Goal: Task Accomplishment & Management: Manage account settings

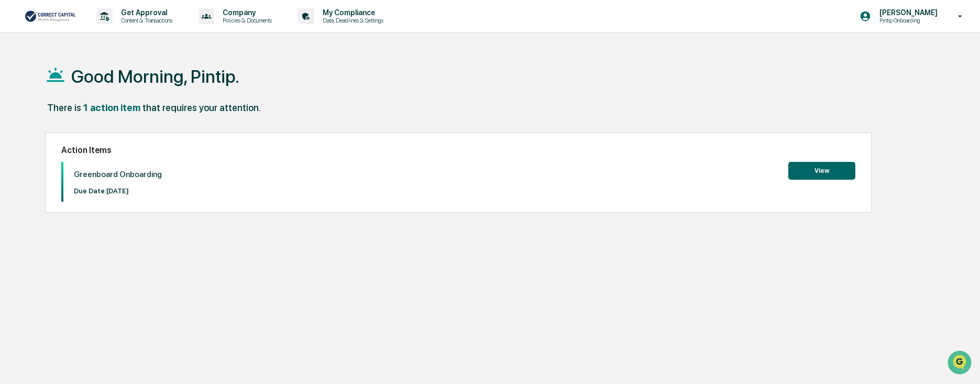
click at [829, 168] on button "View" at bounding box center [821, 171] width 67 height 18
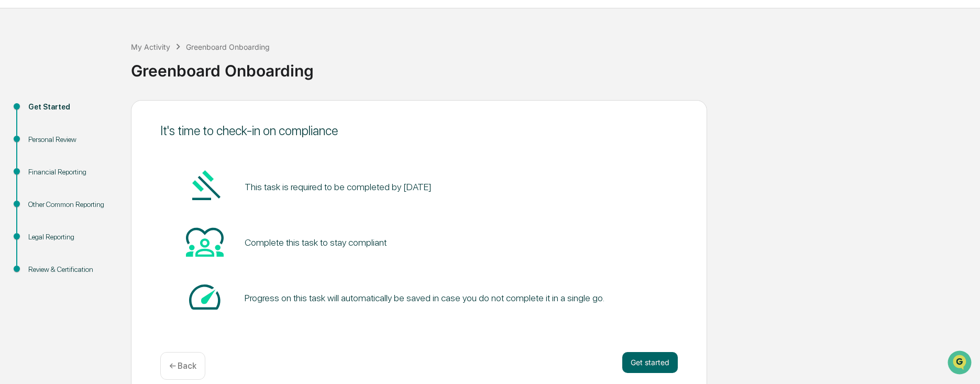
scroll to position [38, 0]
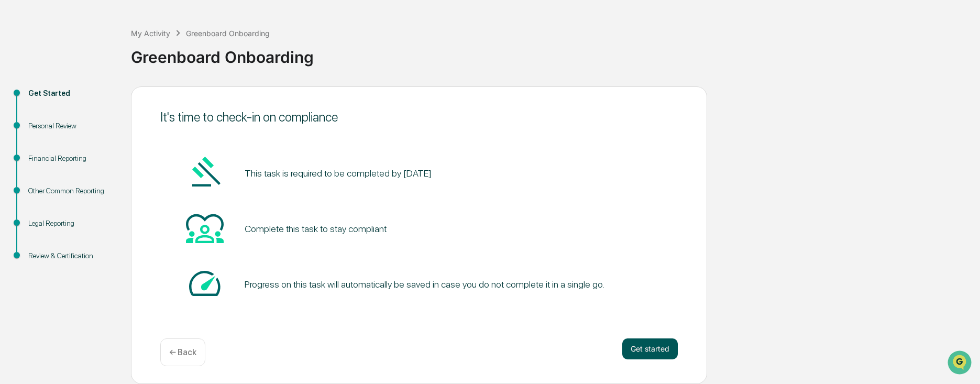
click at [655, 346] on button "Get started" at bounding box center [650, 348] width 56 height 21
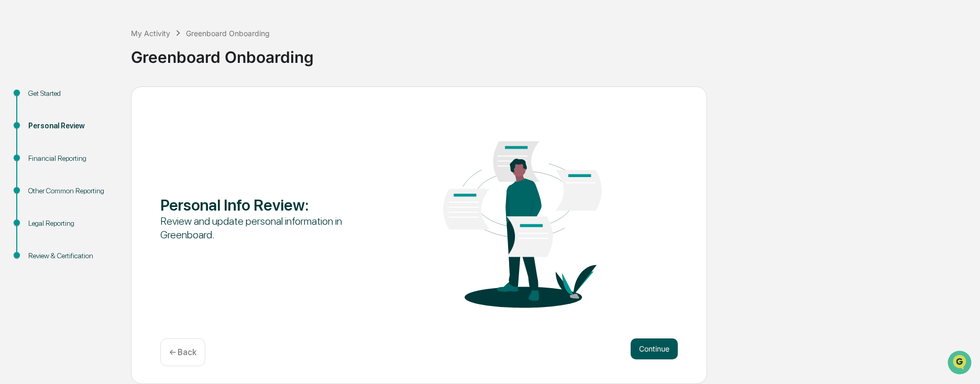
click at [649, 354] on button "Continue" at bounding box center [654, 348] width 47 height 21
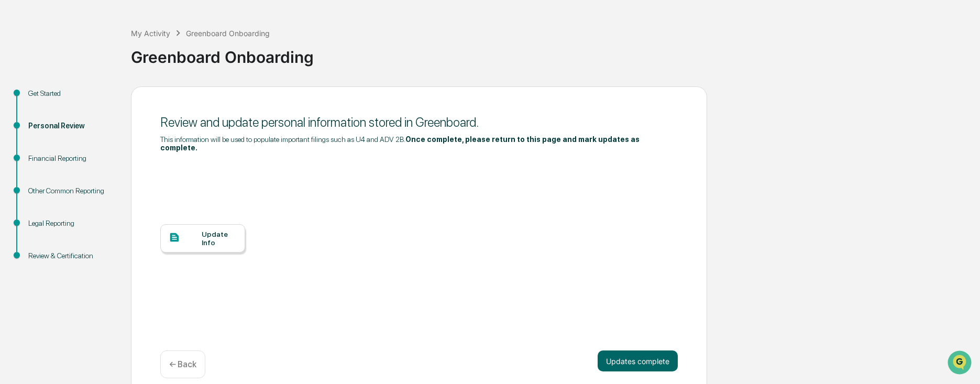
click at [206, 235] on div "Update Info" at bounding box center [219, 238] width 35 height 17
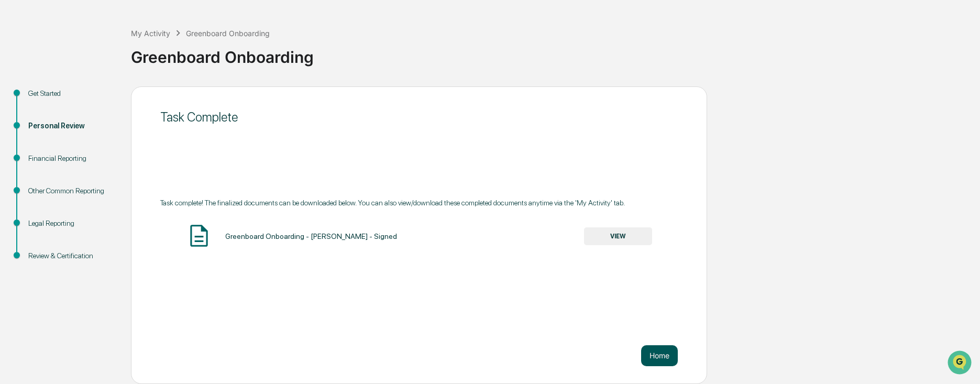
click at [649, 356] on button "Home" at bounding box center [659, 355] width 37 height 21
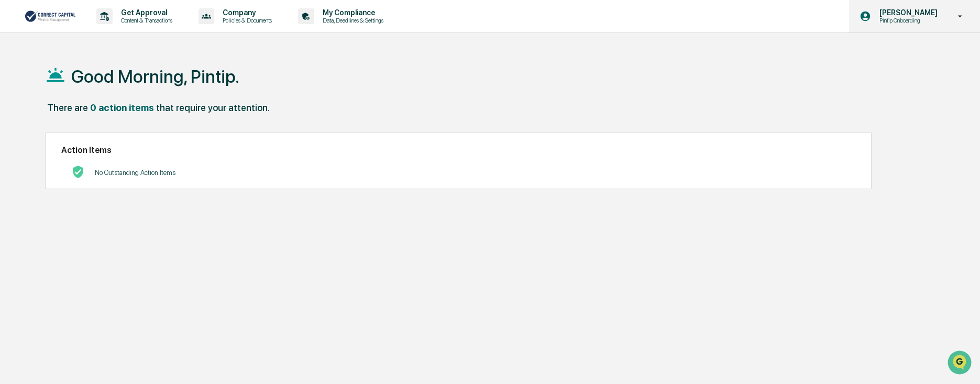
click at [927, 21] on p "Pintip Onboarding" at bounding box center [907, 20] width 72 height 7
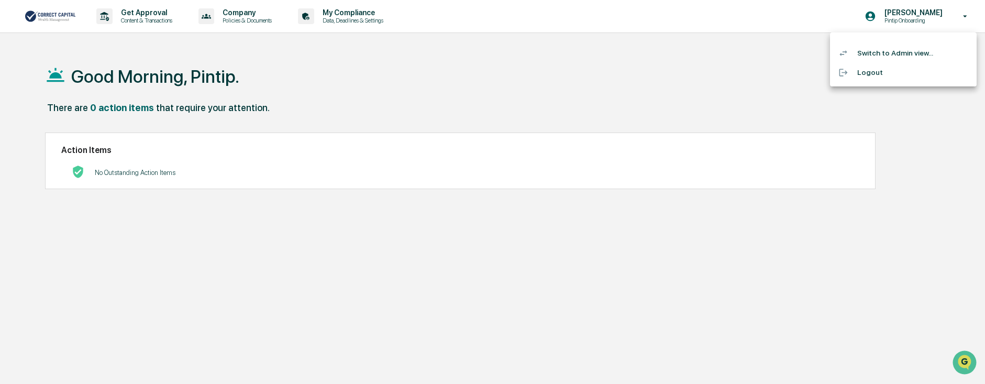
click at [908, 56] on li "Switch to Admin view..." at bounding box center [903, 52] width 147 height 19
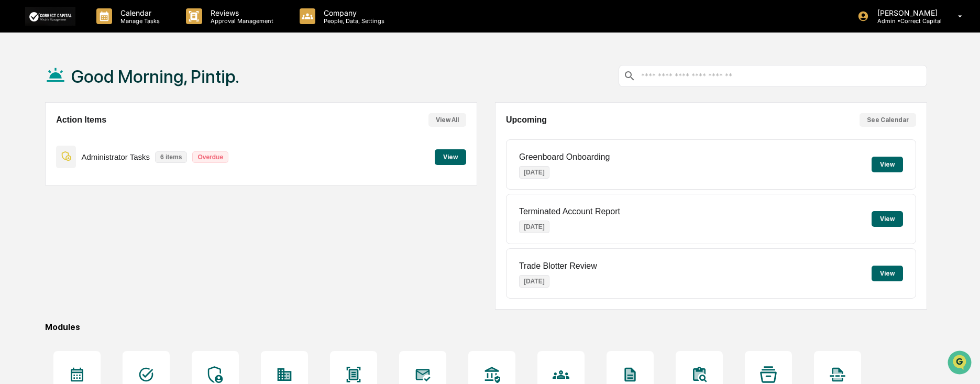
click at [901, 116] on button "See Calendar" at bounding box center [888, 120] width 57 height 14
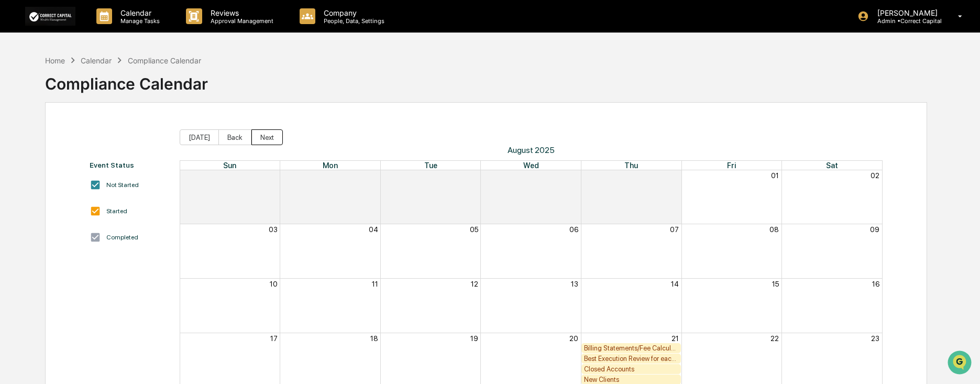
click at [268, 139] on button "Next" at bounding box center [266, 137] width 31 height 16
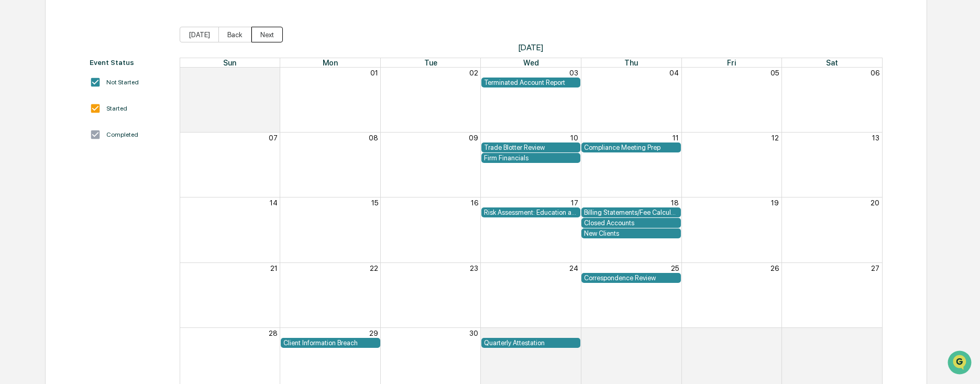
scroll to position [105, 0]
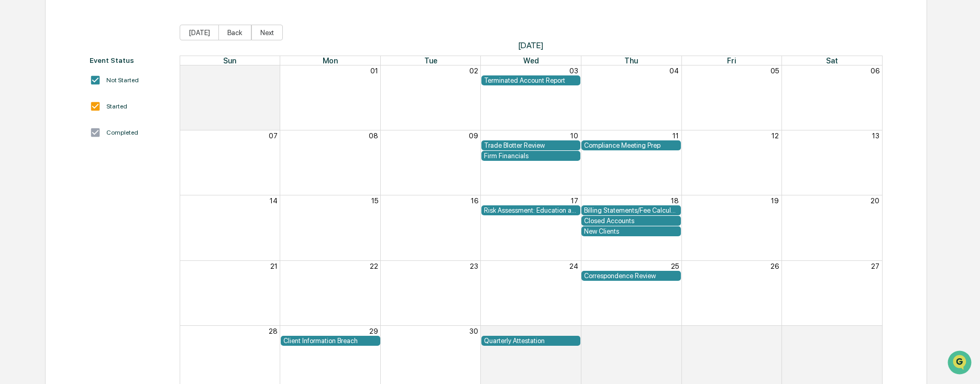
click at [552, 209] on div "Risk Assessment: Education and Training" at bounding box center [531, 210] width 94 height 8
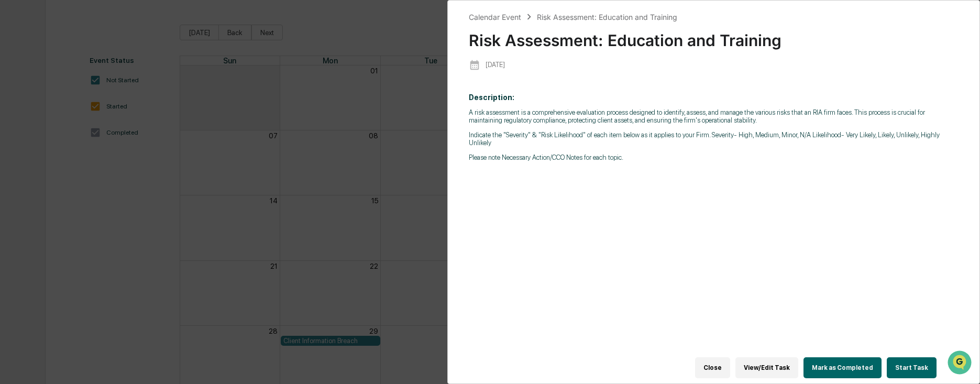
click at [721, 359] on button "Close" at bounding box center [712, 367] width 35 height 21
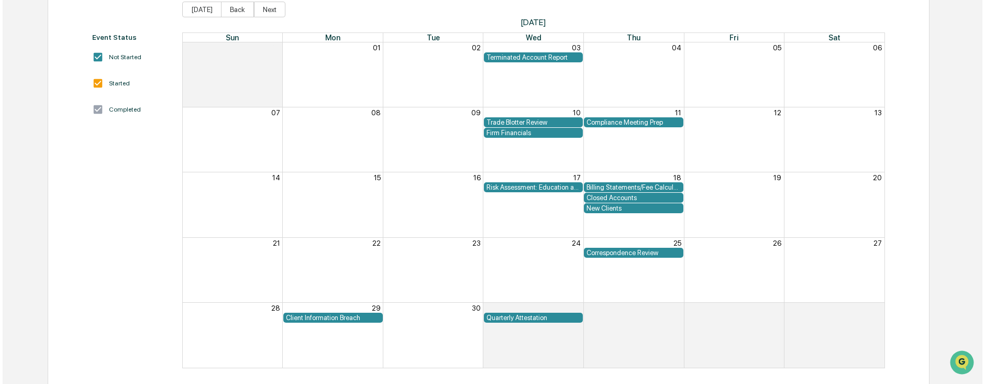
scroll to position [139, 0]
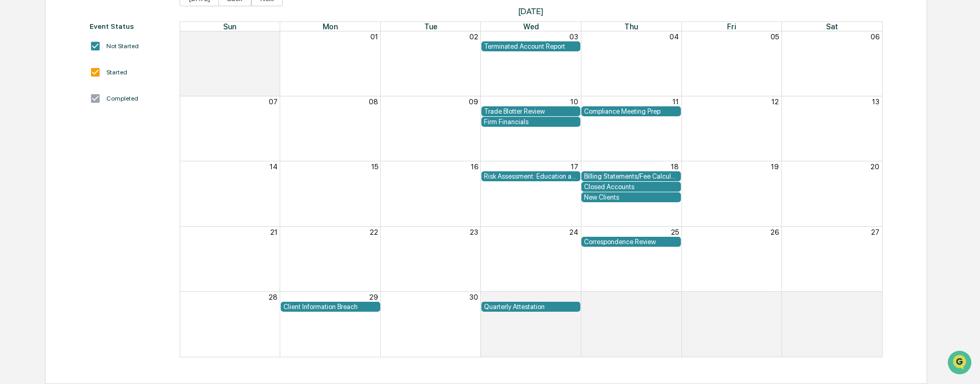
click at [542, 308] on div "Quarterly Attestation" at bounding box center [531, 307] width 94 height 8
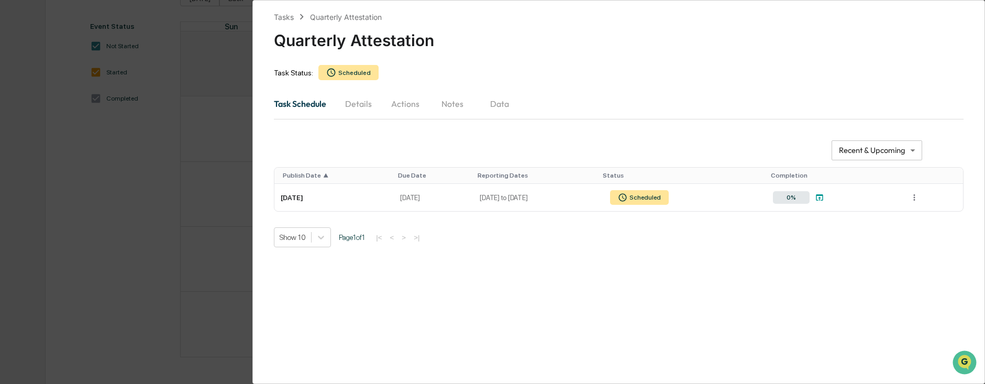
click at [366, 103] on button "Details" at bounding box center [358, 103] width 47 height 25
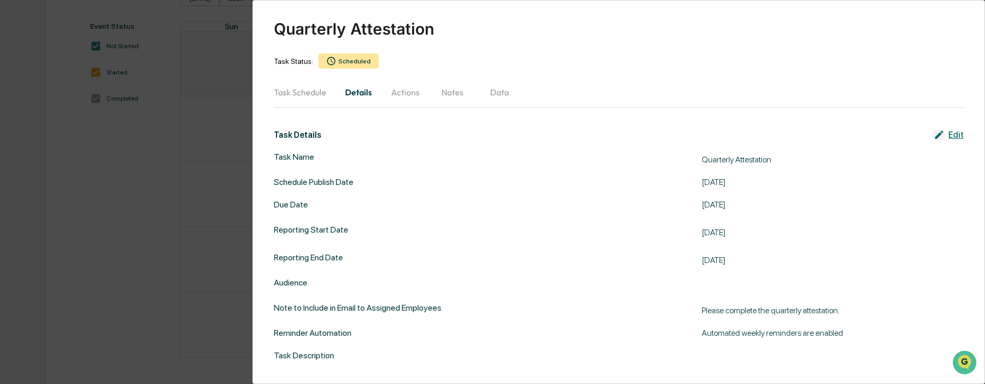
scroll to position [20, 0]
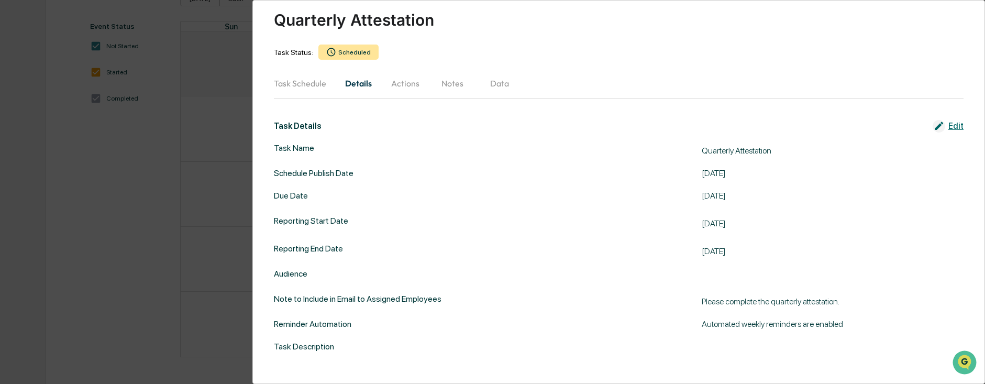
click at [408, 82] on button "Actions" at bounding box center [405, 83] width 47 height 25
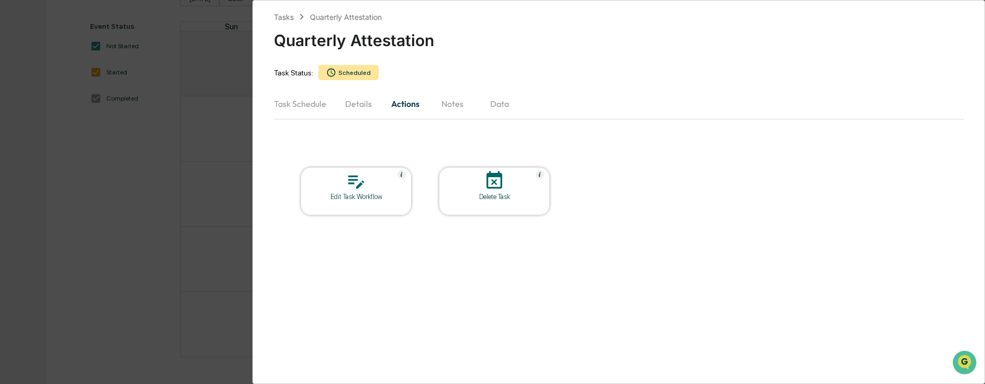
scroll to position [0, 0]
click at [459, 103] on button "Notes" at bounding box center [452, 103] width 47 height 25
click at [508, 103] on button "Data" at bounding box center [499, 103] width 47 height 25
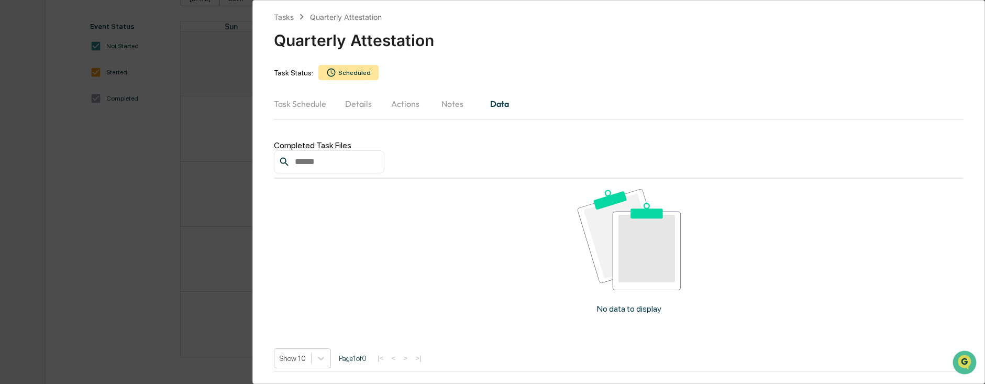
click at [308, 103] on button "Task Schedule" at bounding box center [304, 103] width 61 height 25
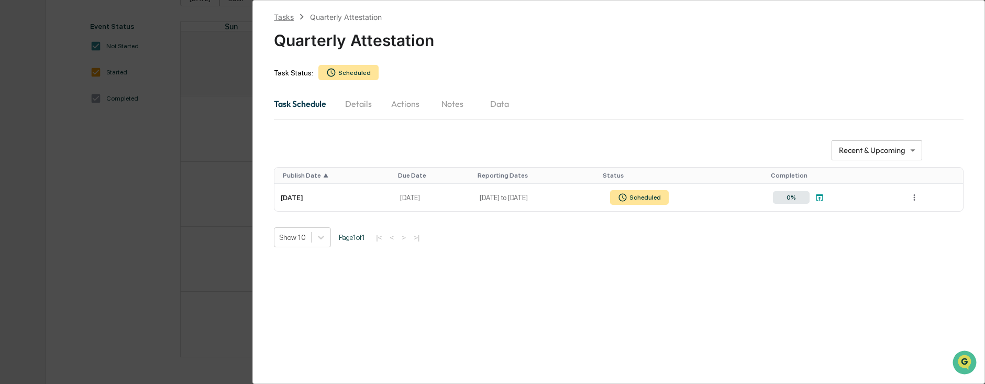
click at [284, 20] on div "Tasks" at bounding box center [284, 17] width 20 height 9
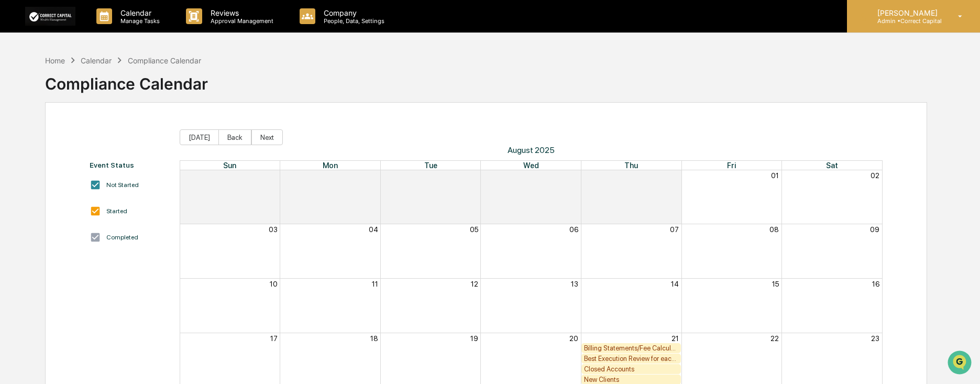
click at [909, 21] on p "Admin • Correct Capital" at bounding box center [906, 20] width 74 height 7
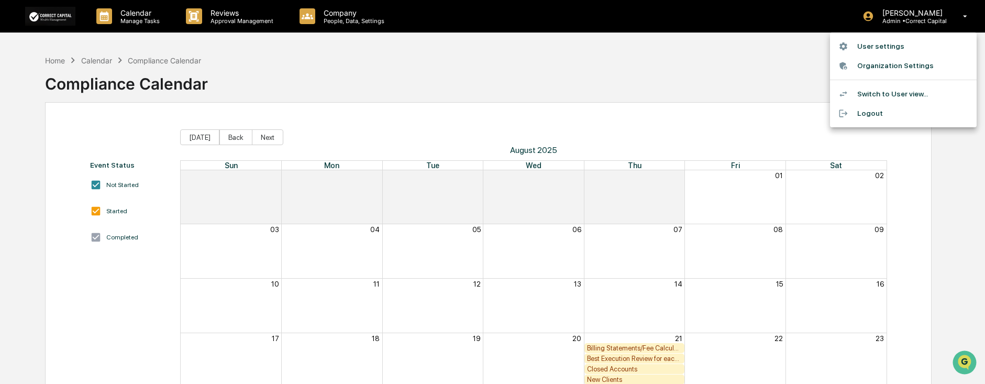
click at [868, 113] on li "Logout" at bounding box center [903, 113] width 147 height 19
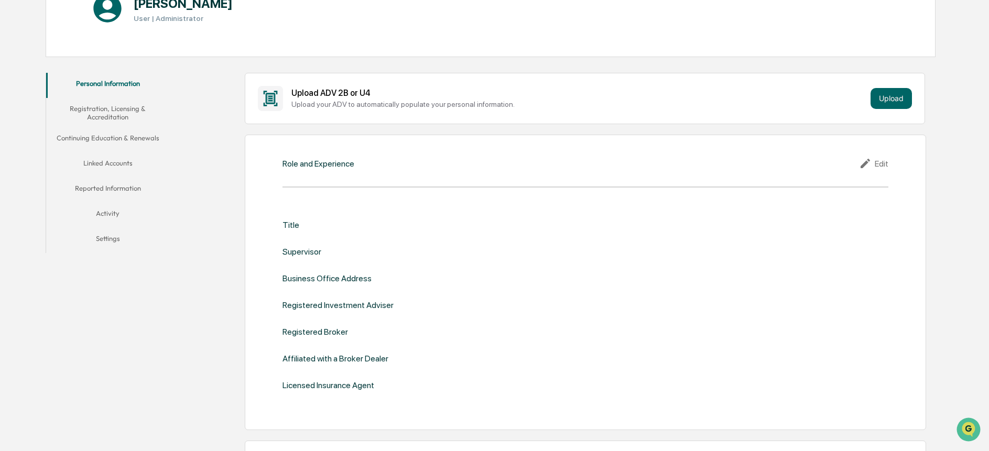
scroll to position [157, 0]
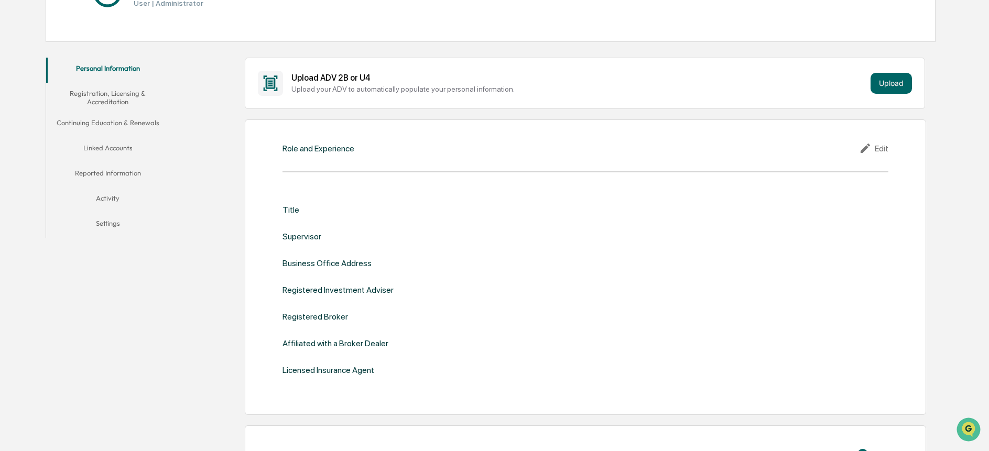
click at [882, 148] on div "Edit" at bounding box center [873, 148] width 29 height 13
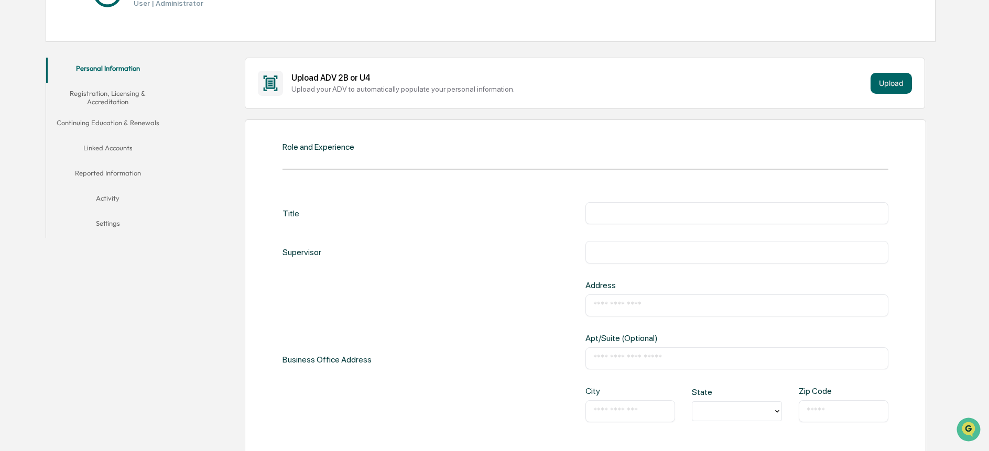
click at [634, 209] on input "text" at bounding box center [736, 213] width 287 height 10
click at [642, 300] on input "text" at bounding box center [736, 305] width 287 height 10
type input "**********"
click at [623, 407] on input "text" at bounding box center [630, 411] width 74 height 10
type input "*******"
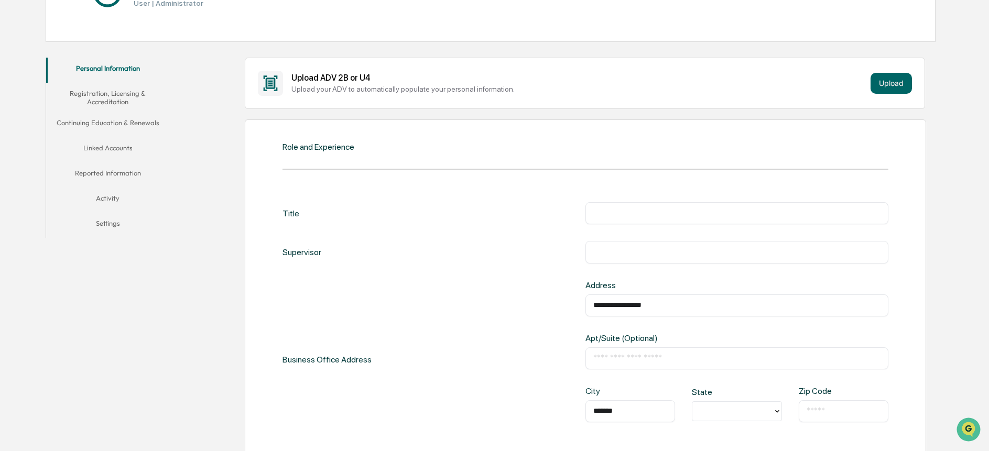
click at [751, 420] on div at bounding box center [737, 411] width 90 height 20
click at [752, 373] on div "MO" at bounding box center [737, 369] width 90 height 21
click at [825, 414] on input "text" at bounding box center [843, 411] width 74 height 10
type input "*****"
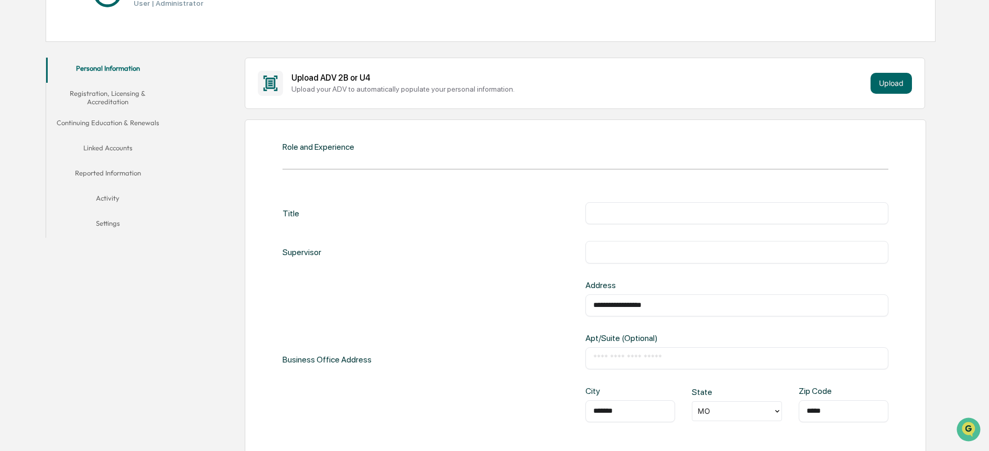
click at [903, 380] on div "**********" at bounding box center [585, 385] width 681 height 533
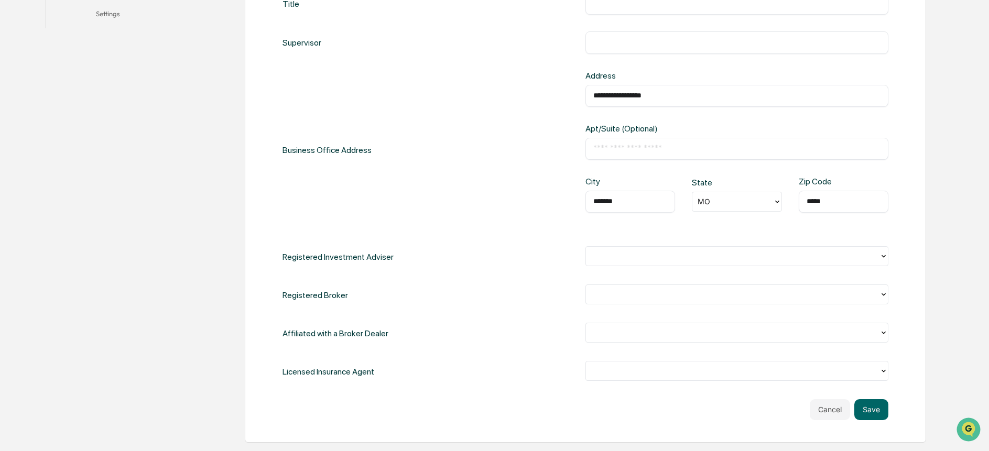
click at [845, 255] on div at bounding box center [732, 256] width 283 height 12
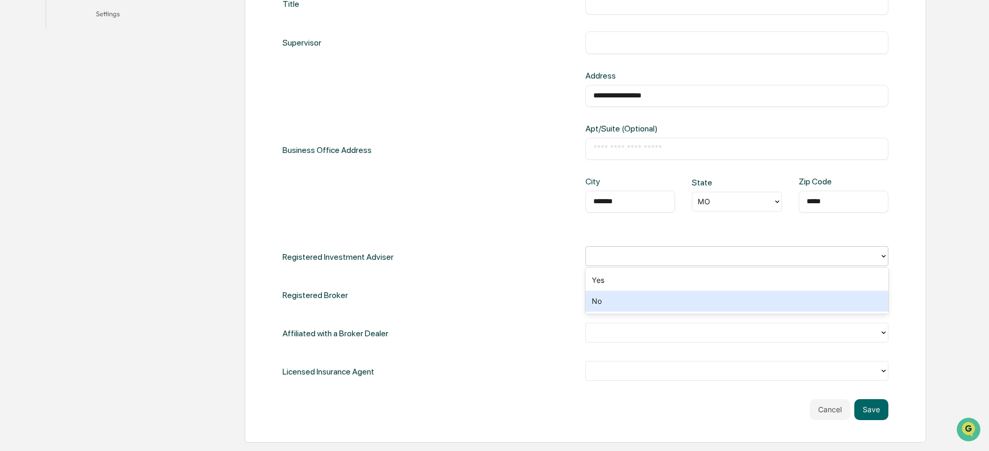
click at [820, 304] on div "No" at bounding box center [736, 301] width 303 height 21
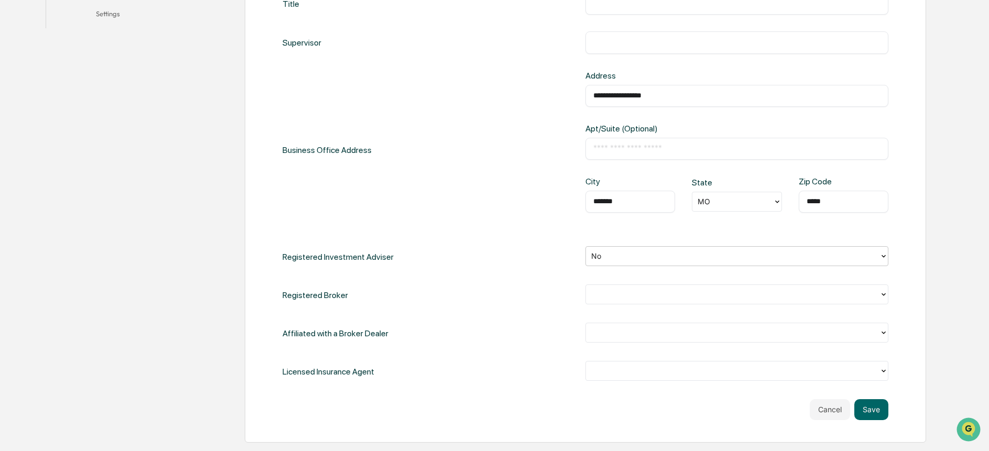
click at [624, 298] on div at bounding box center [732, 294] width 283 height 12
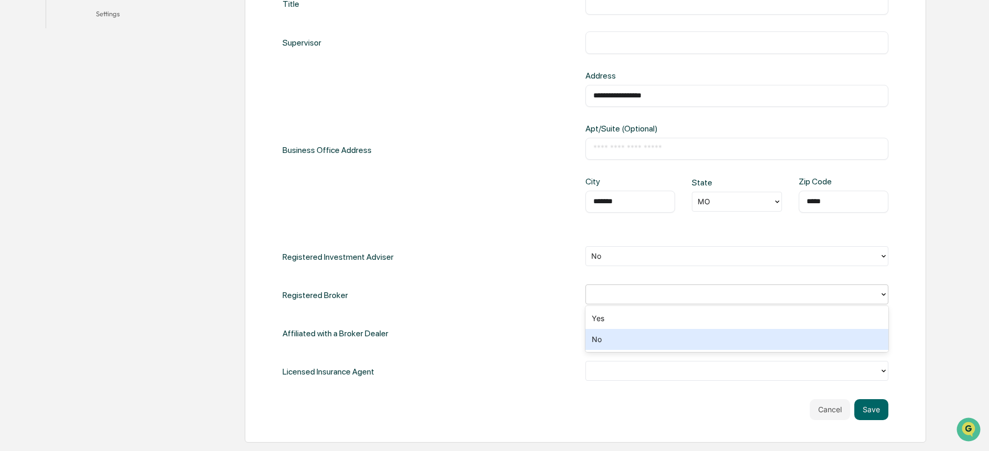
click at [622, 340] on div "No" at bounding box center [736, 339] width 303 height 21
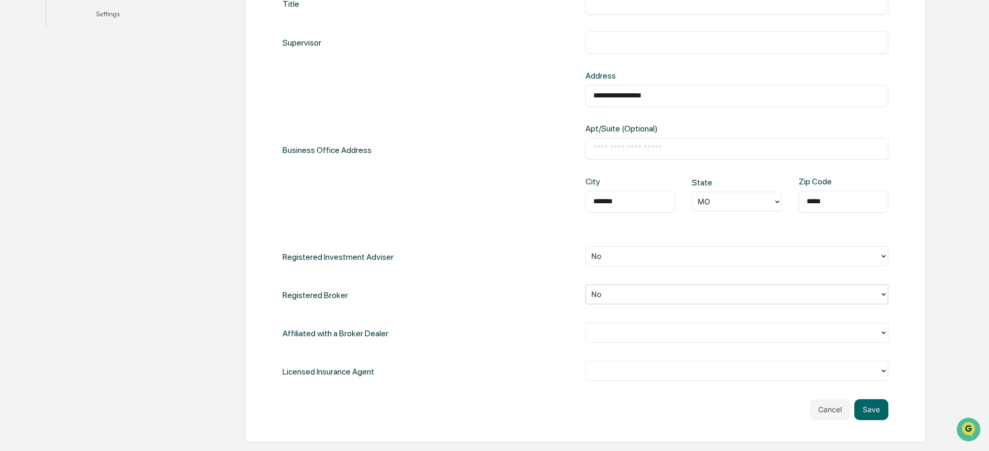
click at [623, 335] on div at bounding box center [732, 332] width 283 height 12
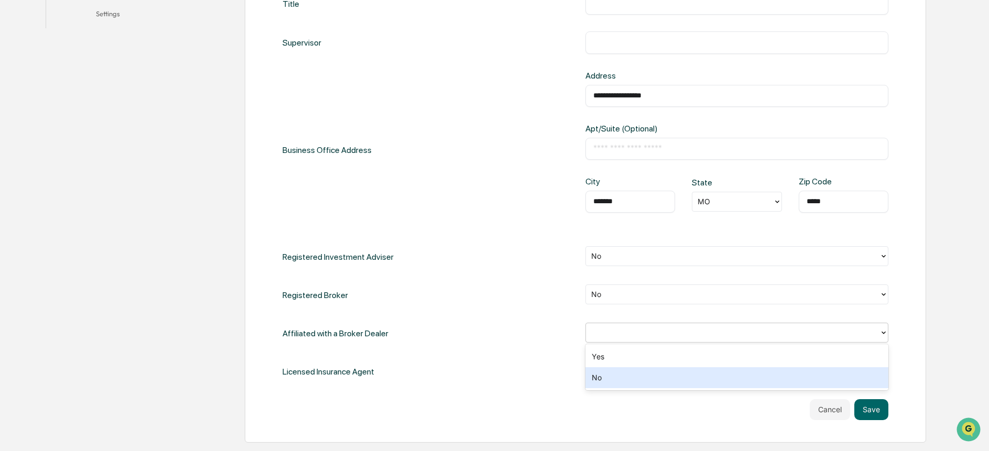
click at [619, 379] on div "No" at bounding box center [736, 377] width 303 height 21
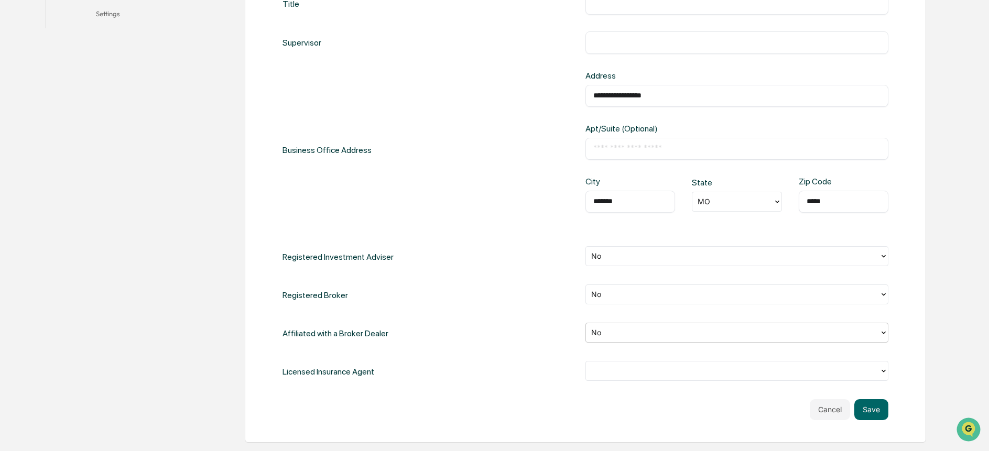
click at [598, 370] on div at bounding box center [732, 371] width 283 height 12
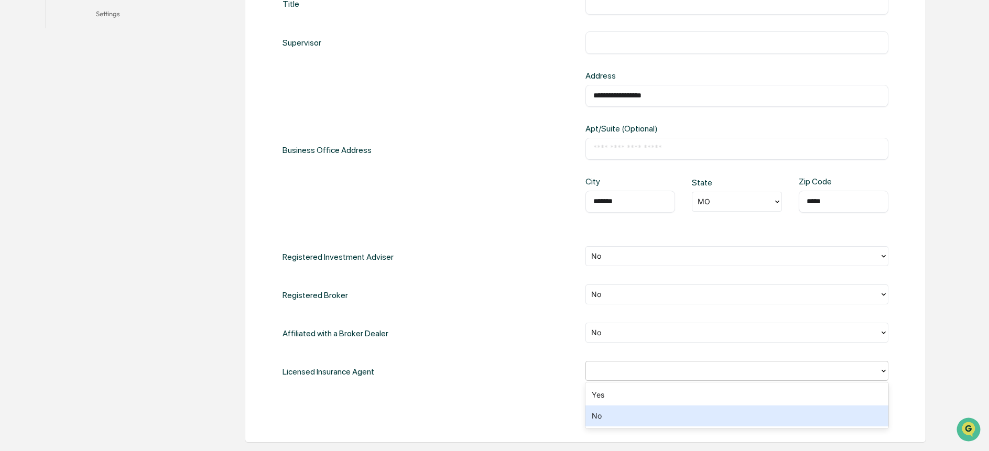
drag, startPoint x: 604, startPoint y: 418, endPoint x: 603, endPoint y: 410, distance: 8.4
click at [604, 418] on div "No" at bounding box center [736, 415] width 303 height 21
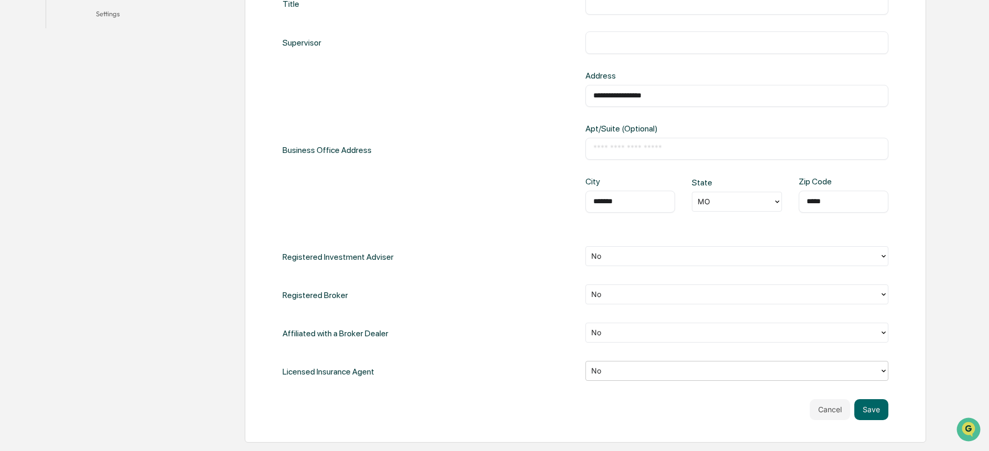
click at [475, 353] on div "**********" at bounding box center [585, 188] width 606 height 390
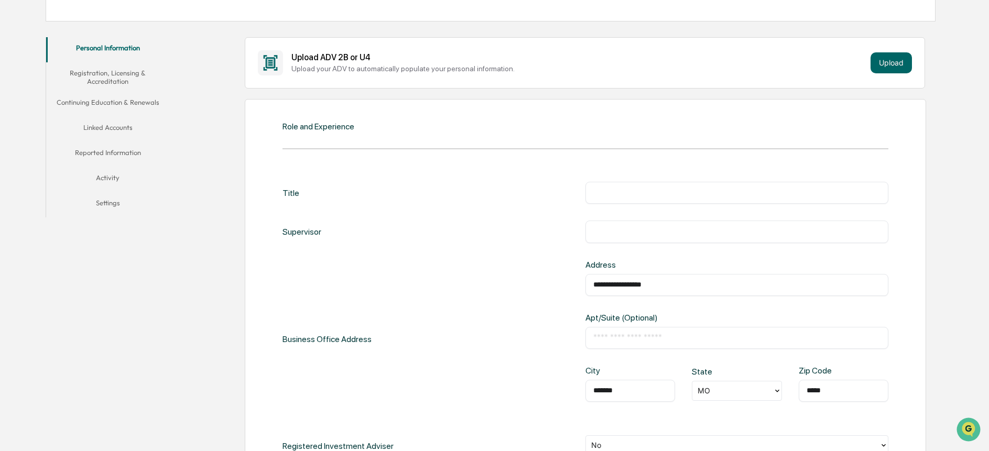
scroll to position [157, 0]
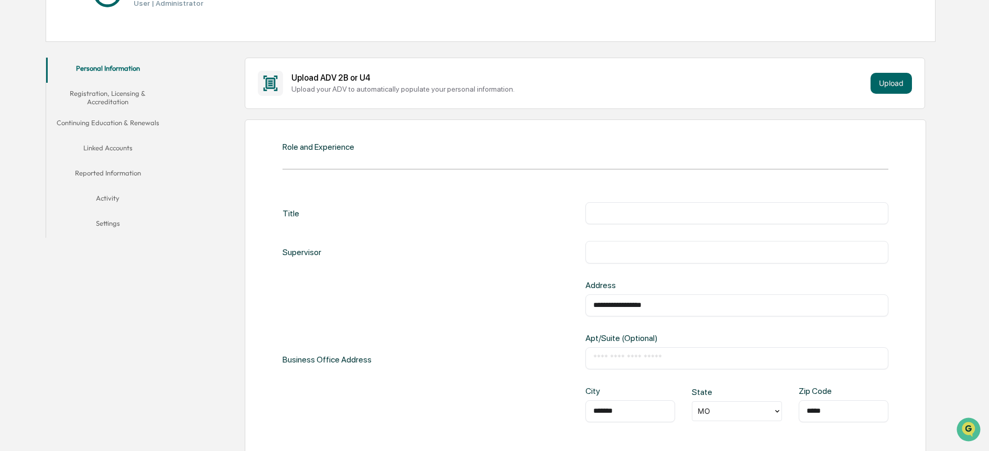
click at [621, 208] on input "text" at bounding box center [736, 213] width 287 height 10
click at [682, 216] on input "**********" at bounding box center [736, 213] width 287 height 10
type input "**********"
click at [597, 253] on input "text" at bounding box center [736, 252] width 287 height 10
type input "**********"
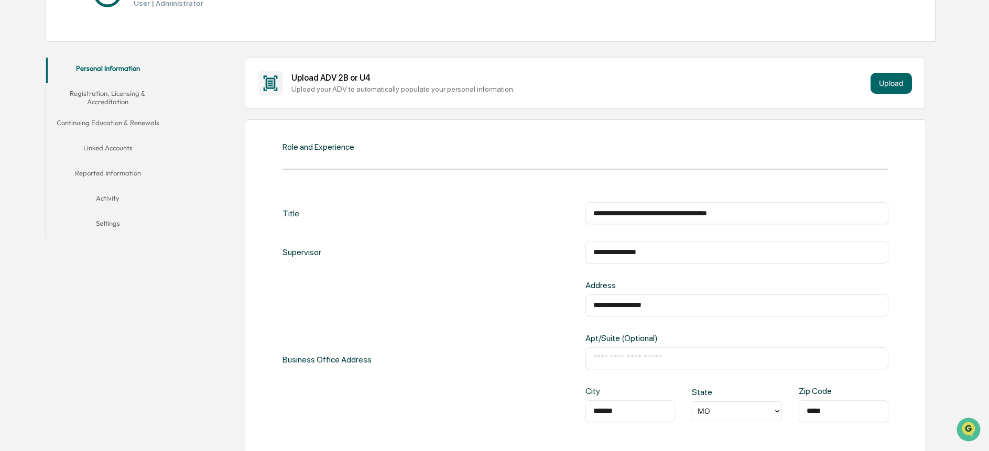
click at [907, 293] on div "**********" at bounding box center [585, 385] width 681 height 533
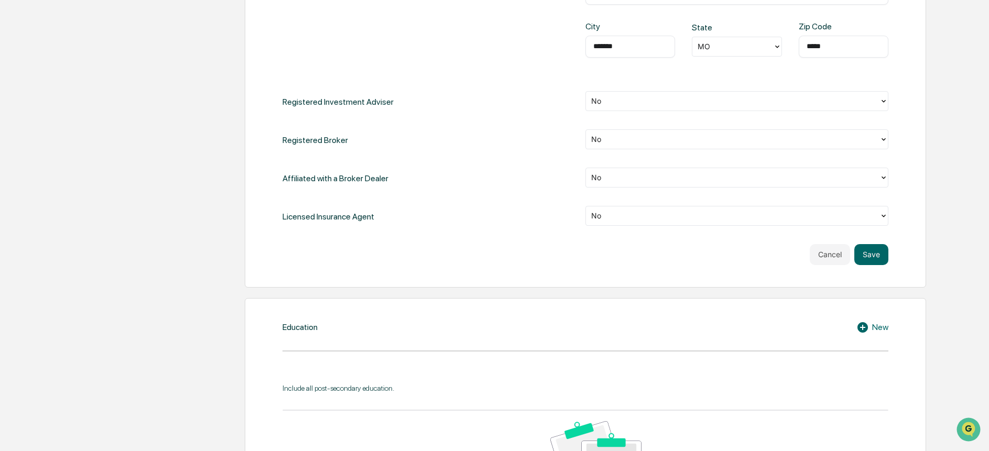
scroll to position [524, 0]
click at [877, 254] on button "Save" at bounding box center [871, 252] width 34 height 21
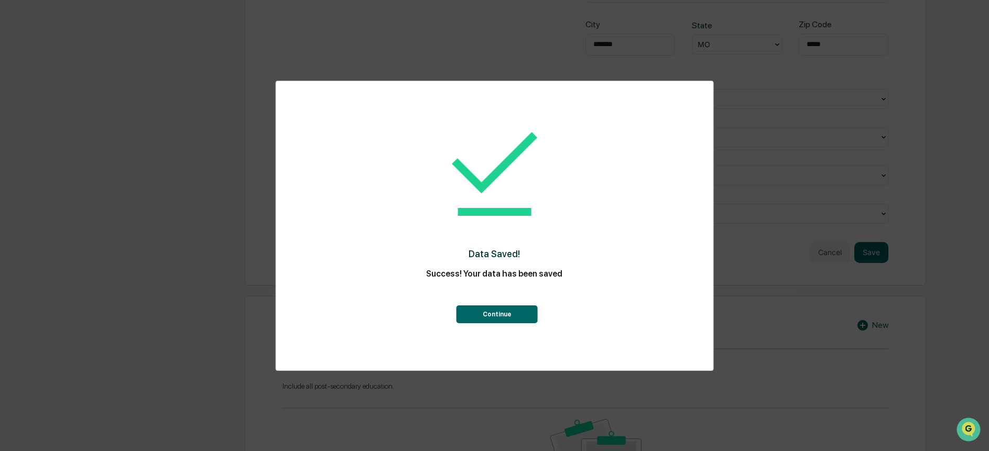
click at [522, 318] on button "Continue" at bounding box center [496, 314] width 81 height 18
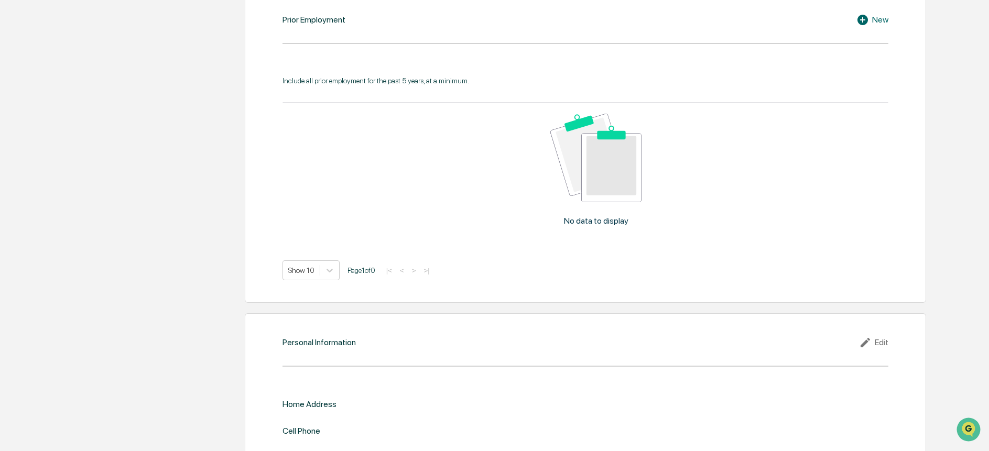
scroll to position [970, 0]
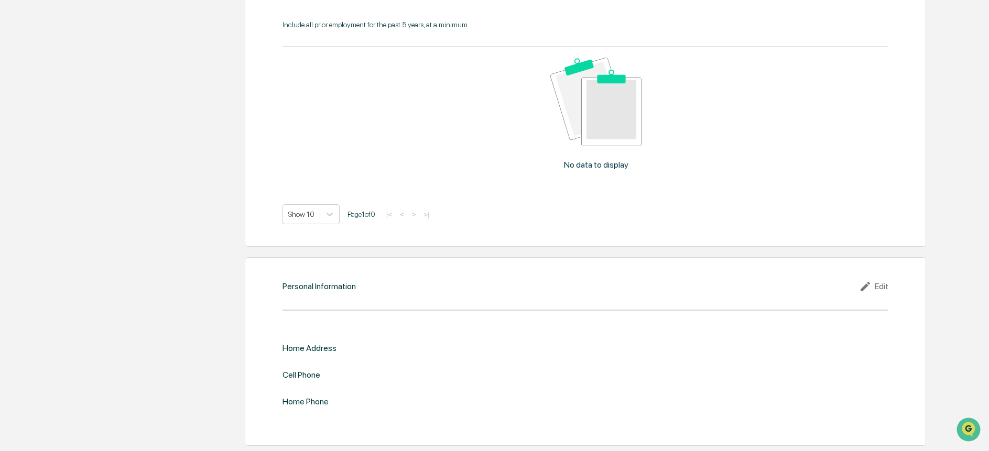
click at [867, 288] on icon at bounding box center [867, 286] width 16 height 13
click at [637, 368] on input "text" at bounding box center [736, 365] width 287 height 10
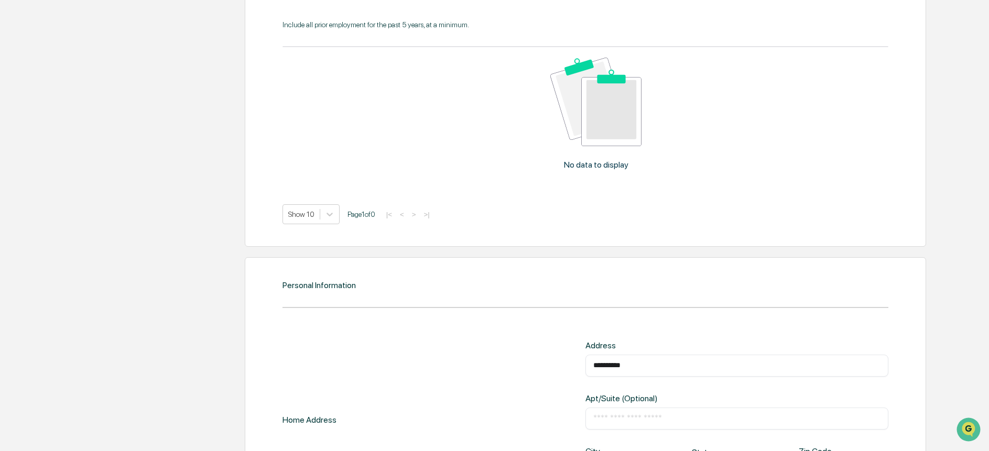
type input "**********"
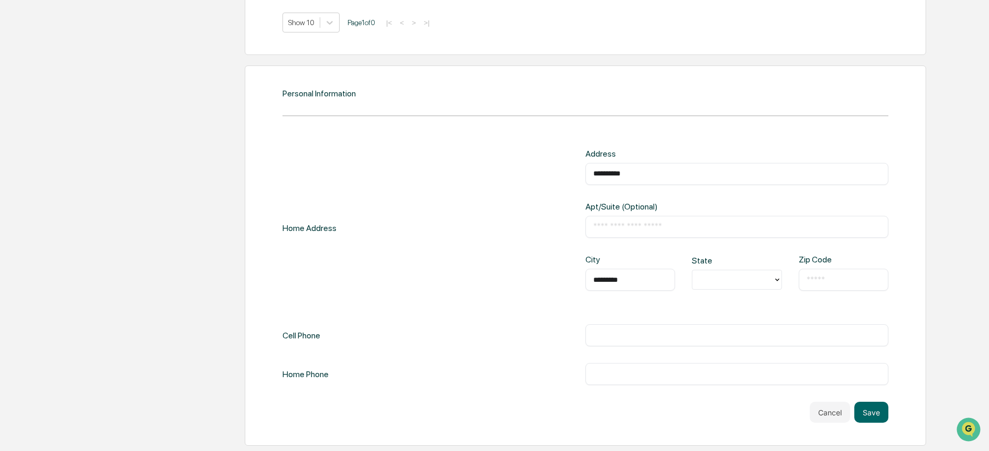
type input "*********"
type input "*"
type input "*****"
type input "**********"
click at [879, 416] on button "Save" at bounding box center [871, 412] width 34 height 21
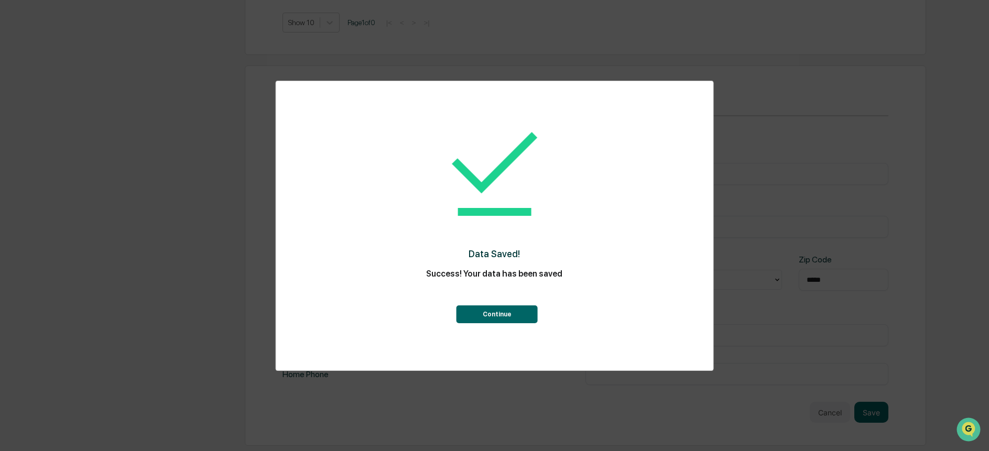
click at [500, 316] on button "Continue" at bounding box center [496, 314] width 81 height 18
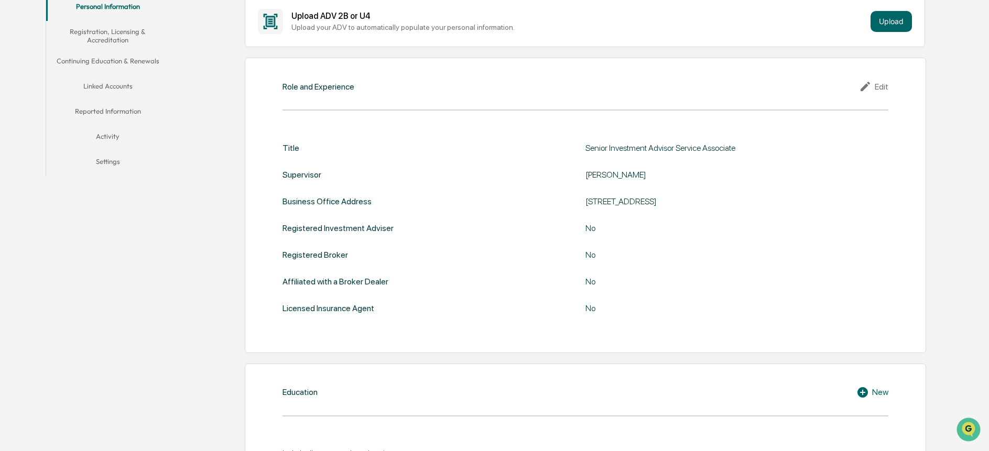
scroll to position [0, 0]
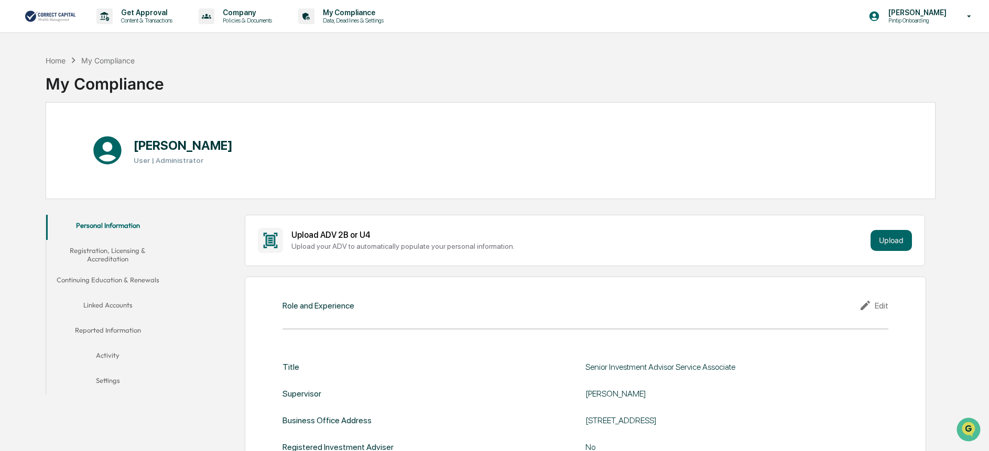
click at [104, 257] on button "Registration, Licensing & Accreditation" at bounding box center [108, 255] width 124 height 30
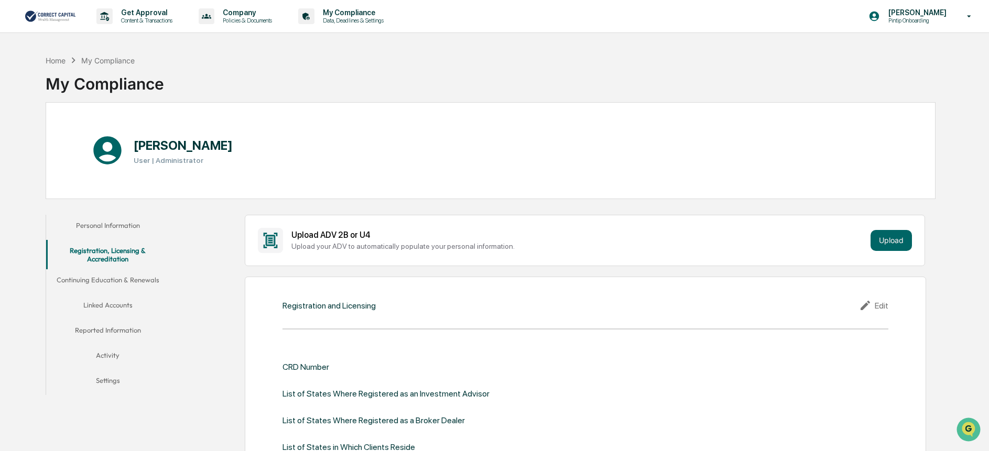
click at [115, 300] on button "Linked Accounts" at bounding box center [108, 306] width 124 height 25
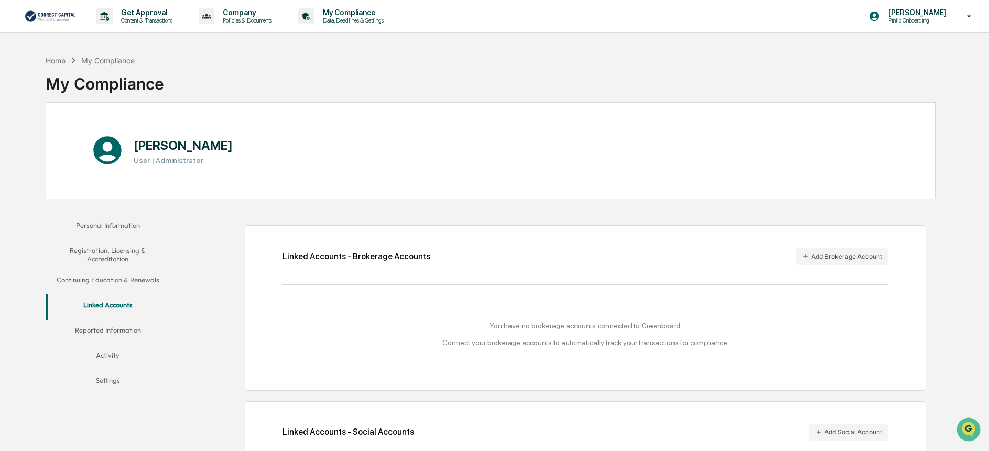
click at [122, 332] on button "Reported Information" at bounding box center [108, 332] width 124 height 25
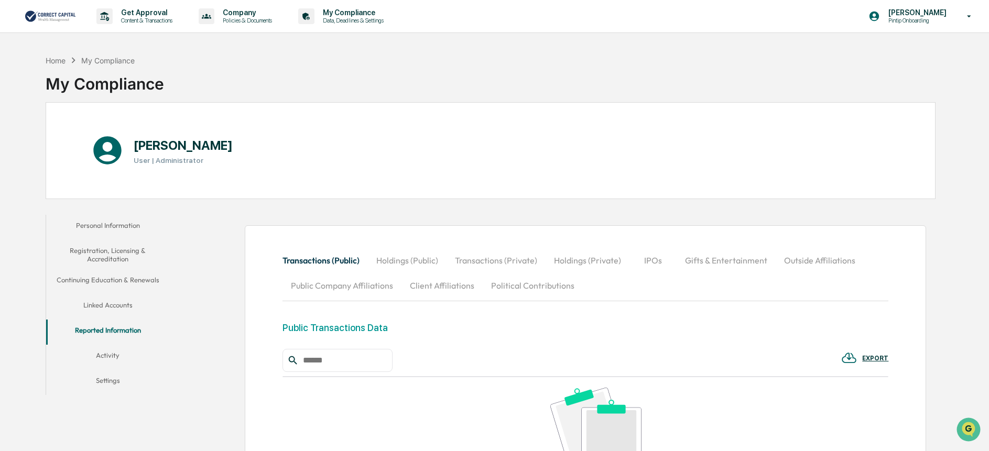
click at [105, 353] on button "Activity" at bounding box center [108, 357] width 124 height 25
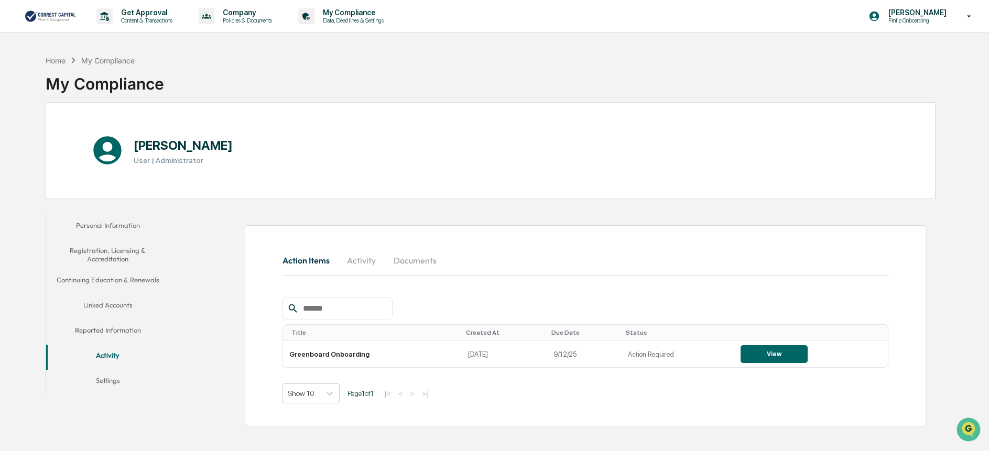
click at [109, 381] on button "Settings" at bounding box center [108, 382] width 124 height 25
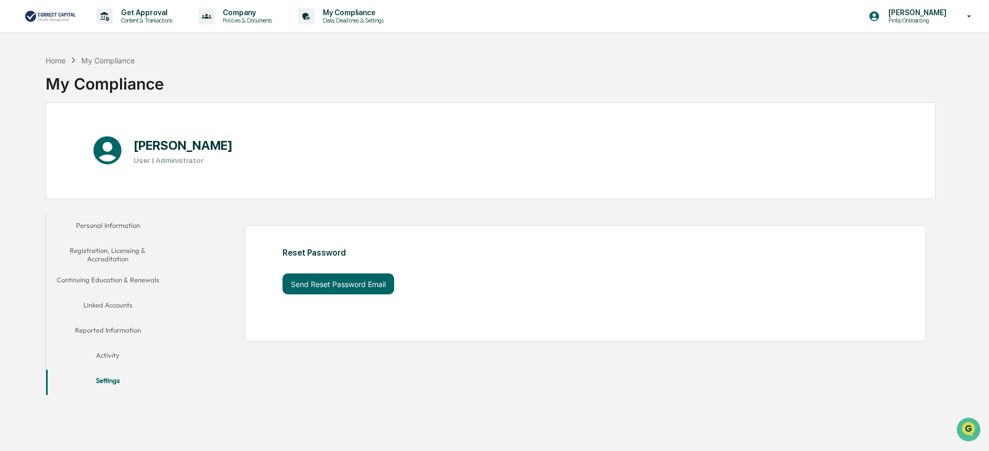
click at [115, 357] on button "Activity" at bounding box center [108, 357] width 124 height 25
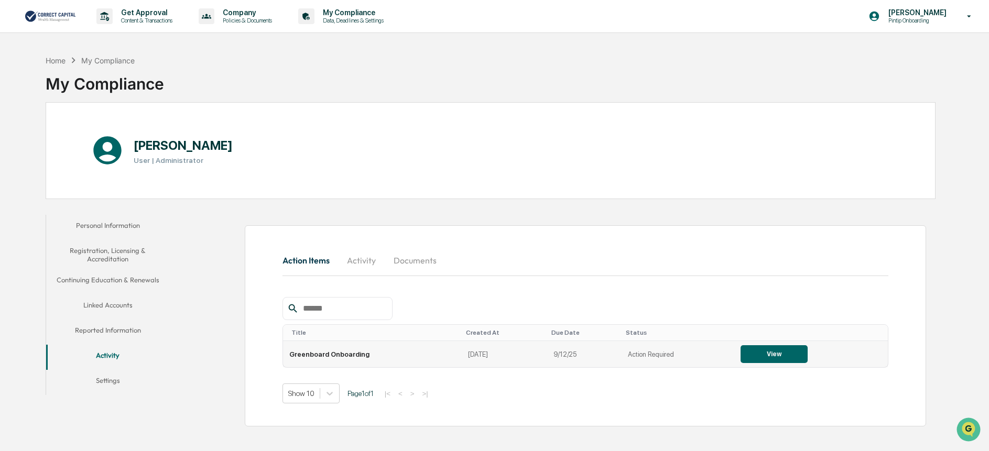
click at [792, 356] on button "View" at bounding box center [773, 354] width 67 height 18
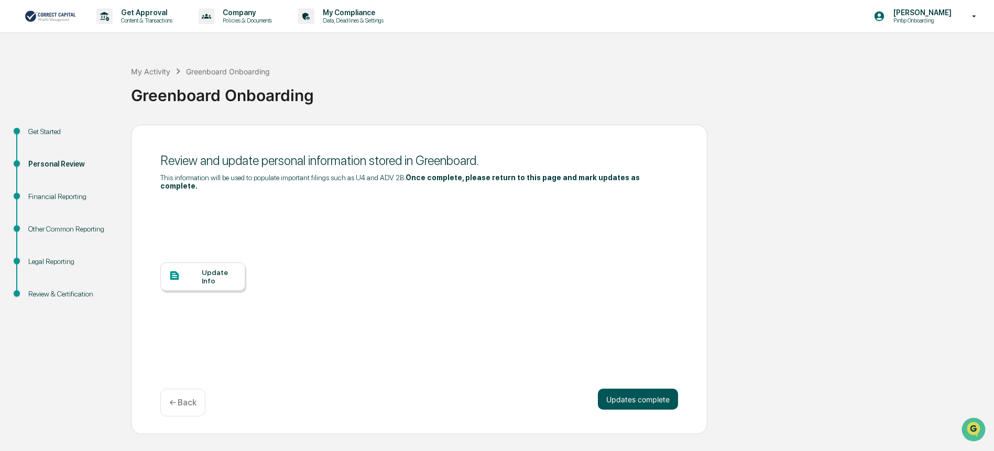
click at [651, 392] on button "Updates complete" at bounding box center [638, 399] width 80 height 21
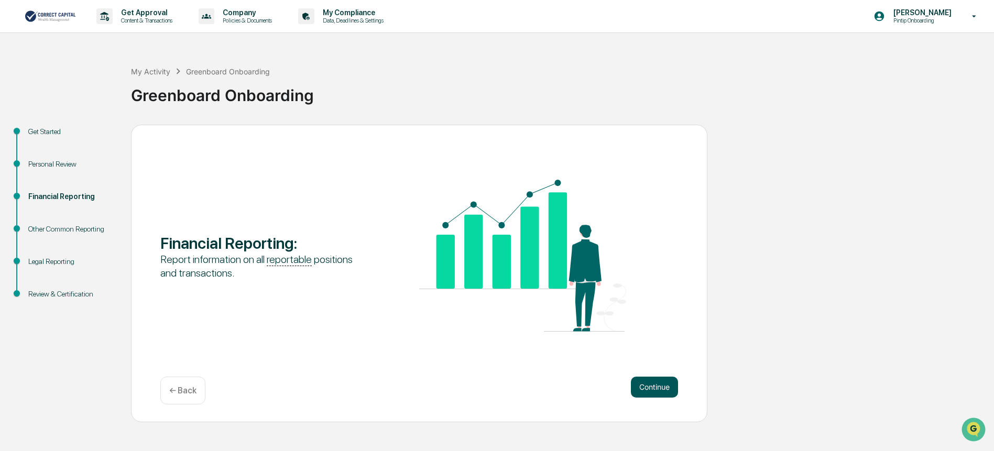
click at [654, 392] on button "Continue" at bounding box center [654, 387] width 47 height 21
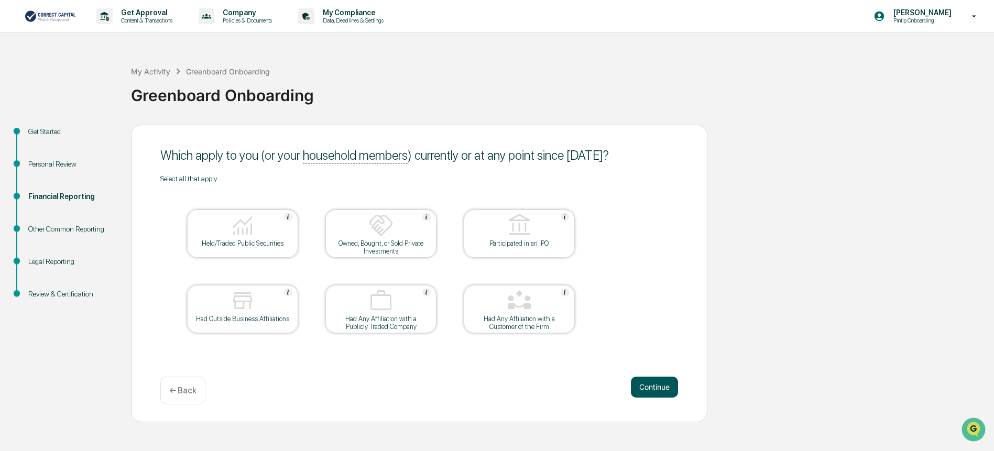
click at [655, 385] on button "Continue" at bounding box center [654, 387] width 47 height 21
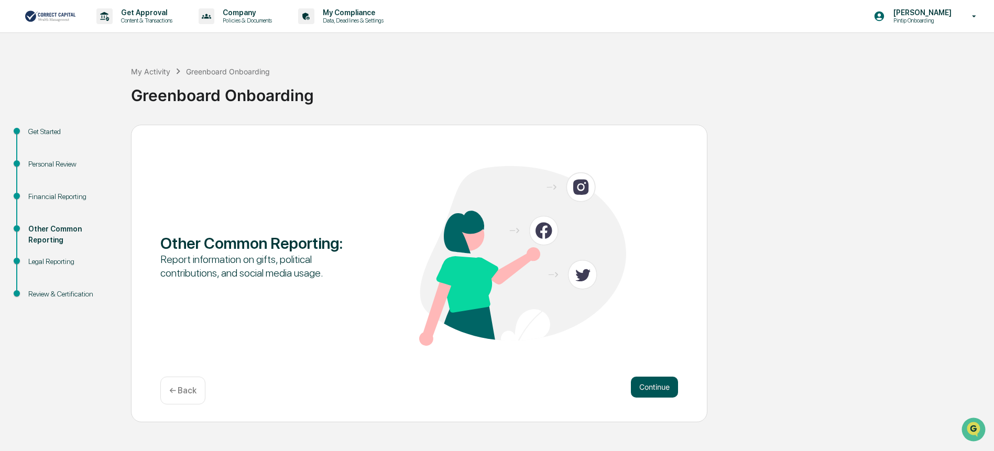
click at [654, 385] on button "Continue" at bounding box center [654, 387] width 47 height 21
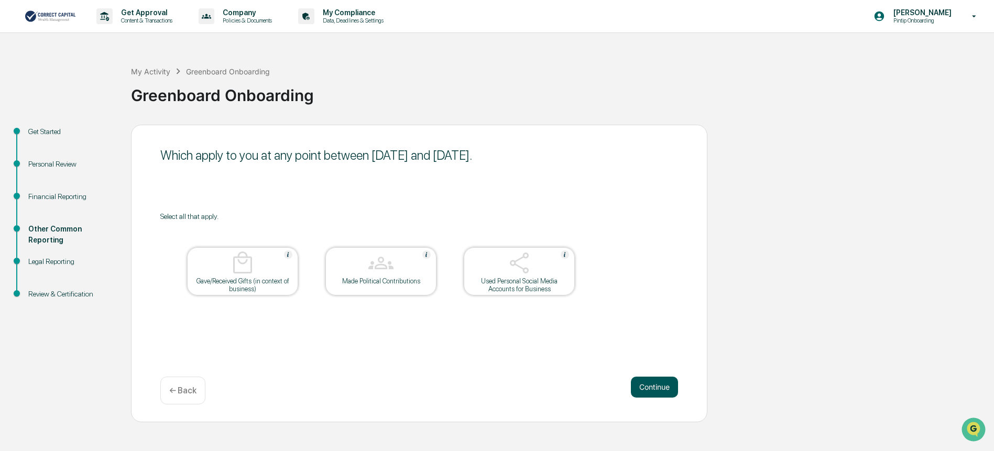
click at [662, 387] on button "Continue" at bounding box center [654, 387] width 47 height 21
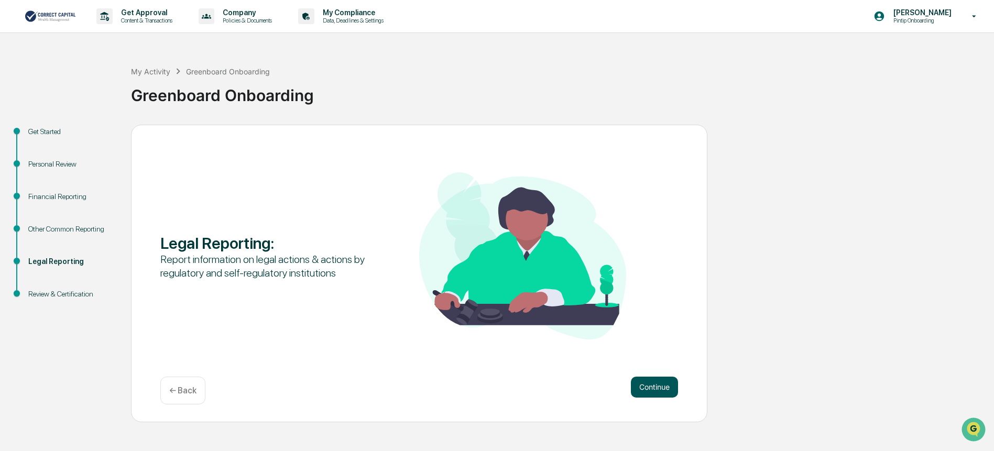
click at [659, 390] on button "Continue" at bounding box center [654, 387] width 47 height 21
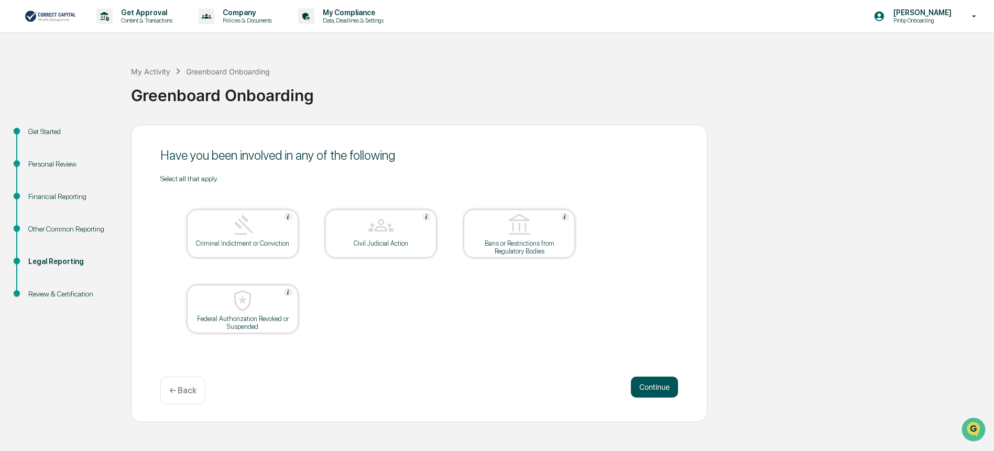
click at [659, 391] on button "Continue" at bounding box center [654, 387] width 47 height 21
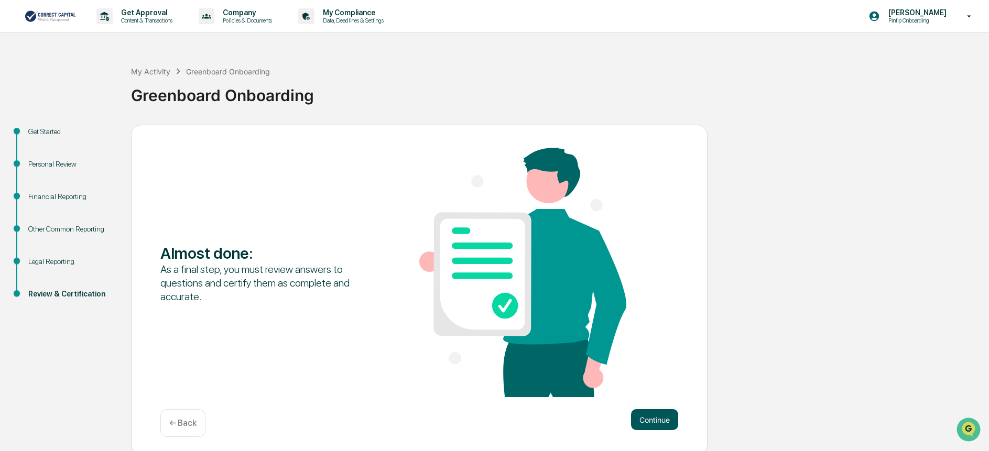
click at [671, 421] on button "Continue" at bounding box center [654, 419] width 47 height 21
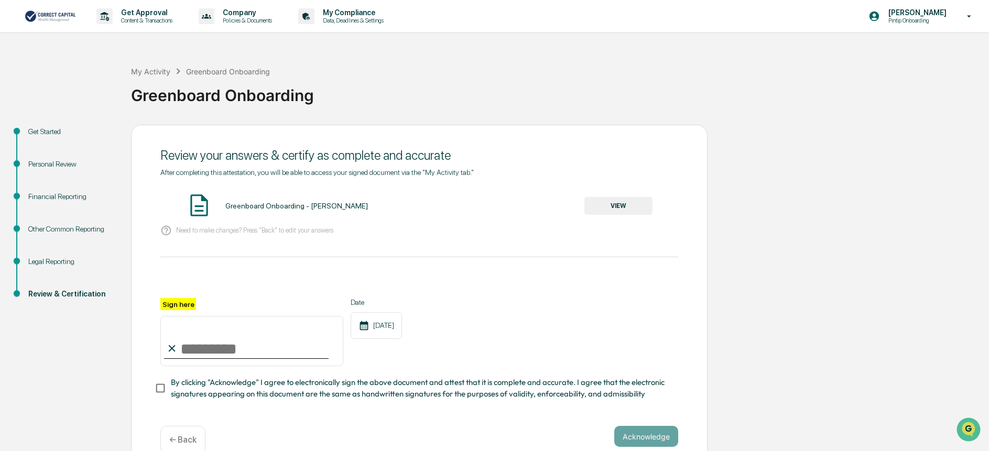
click at [626, 210] on button "VIEW" at bounding box center [618, 206] width 68 height 18
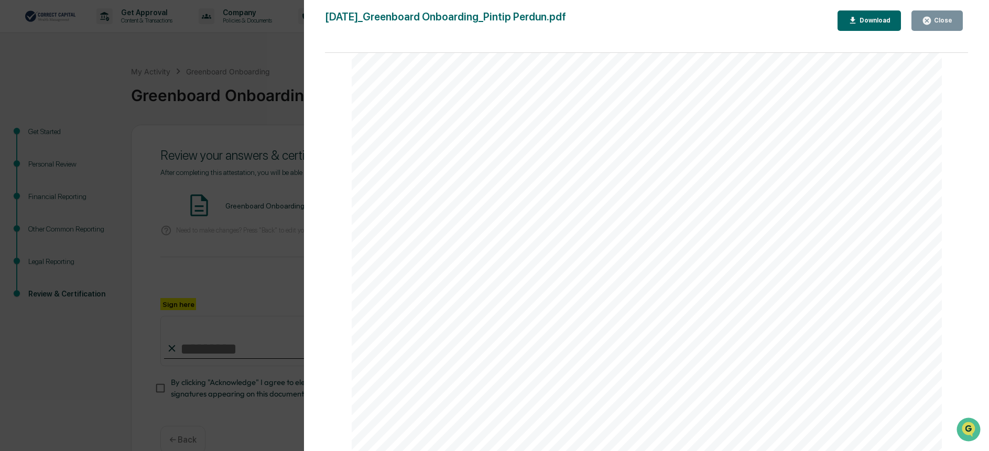
scroll to position [2911, 0]
click at [939, 15] on button "Close" at bounding box center [936, 20] width 51 height 20
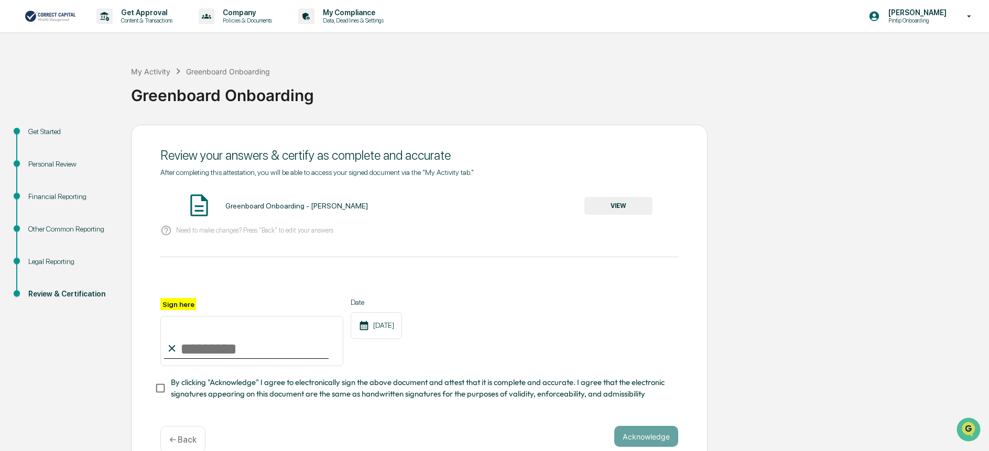
click at [210, 354] on input "Sign here" at bounding box center [251, 341] width 183 height 50
type input "**********"
click at [657, 446] on button "Acknowledge" at bounding box center [646, 436] width 64 height 21
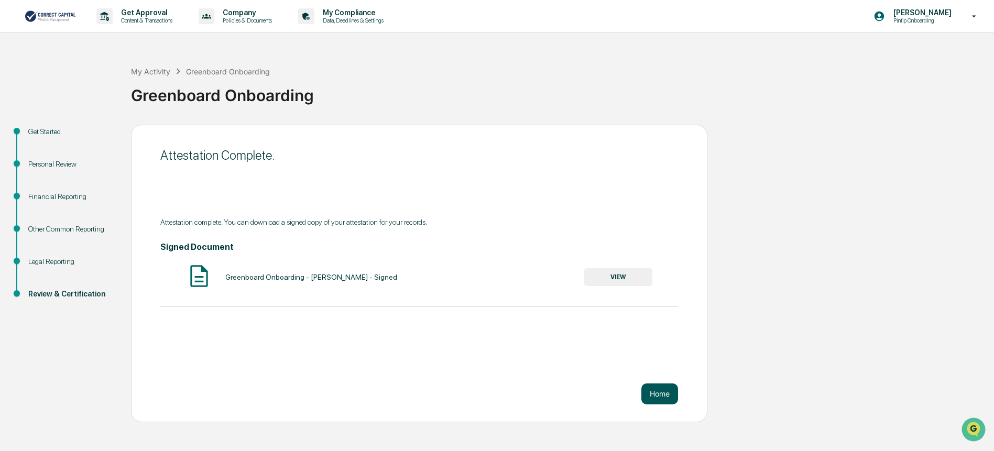
click at [657, 397] on button "Home" at bounding box center [659, 393] width 37 height 21
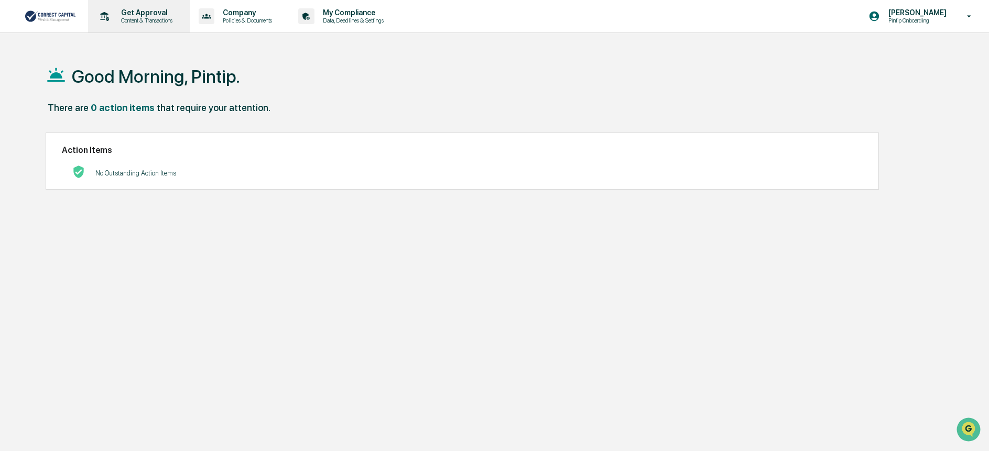
click at [145, 17] on p "Content & Transactions" at bounding box center [145, 20] width 65 height 7
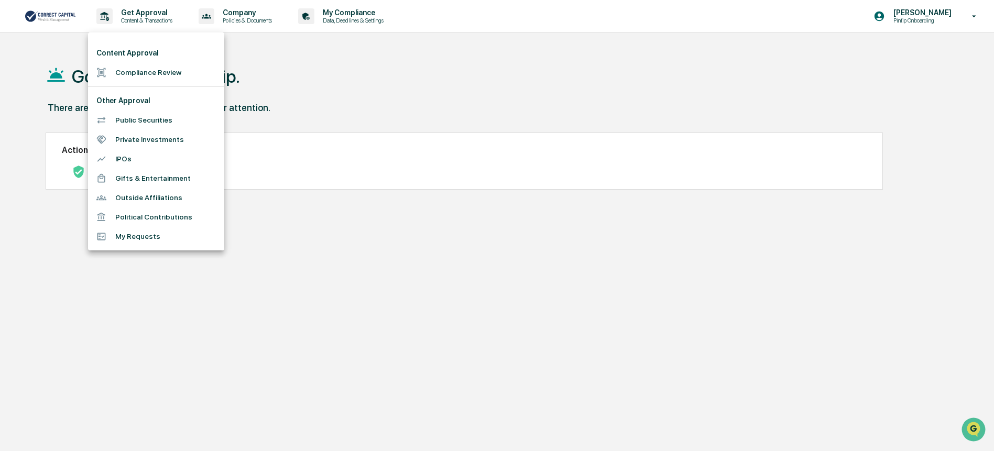
click at [150, 75] on li "Compliance Review" at bounding box center [156, 72] width 136 height 19
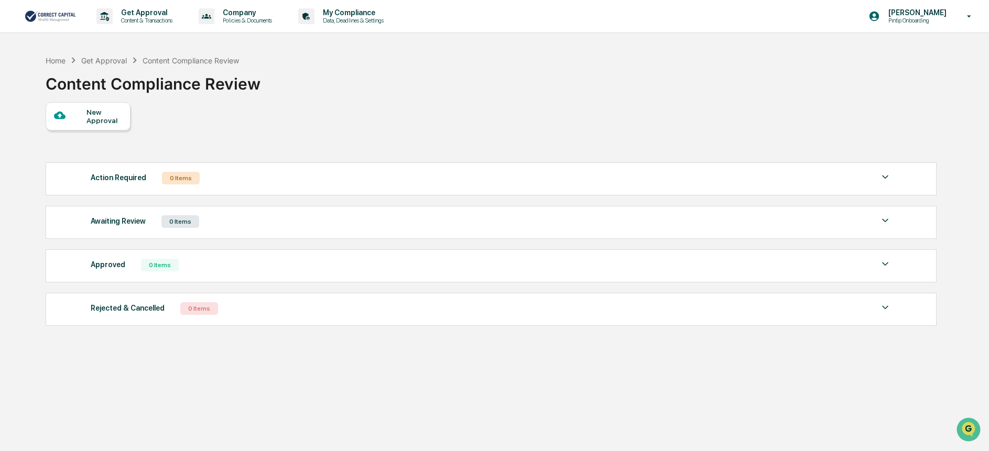
click at [884, 178] on img at bounding box center [885, 177] width 13 height 13
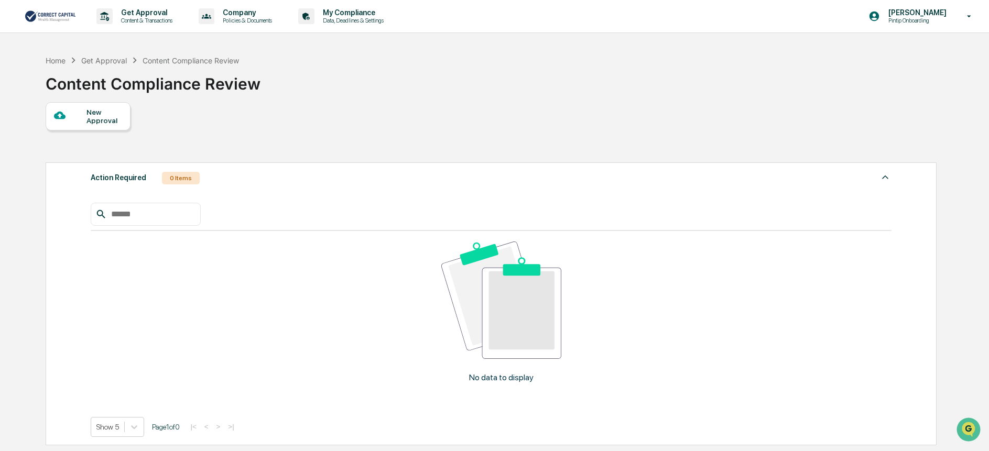
click at [884, 178] on img at bounding box center [885, 177] width 13 height 13
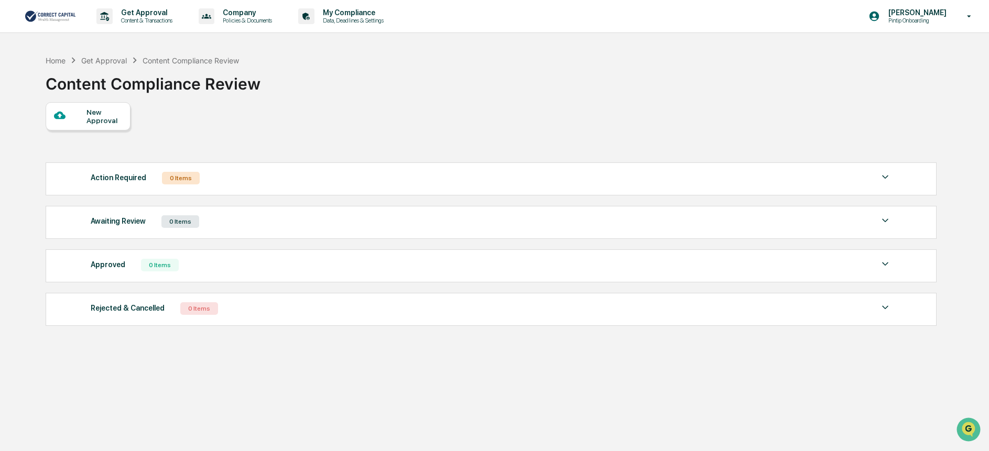
click at [887, 265] on img at bounding box center [885, 264] width 13 height 13
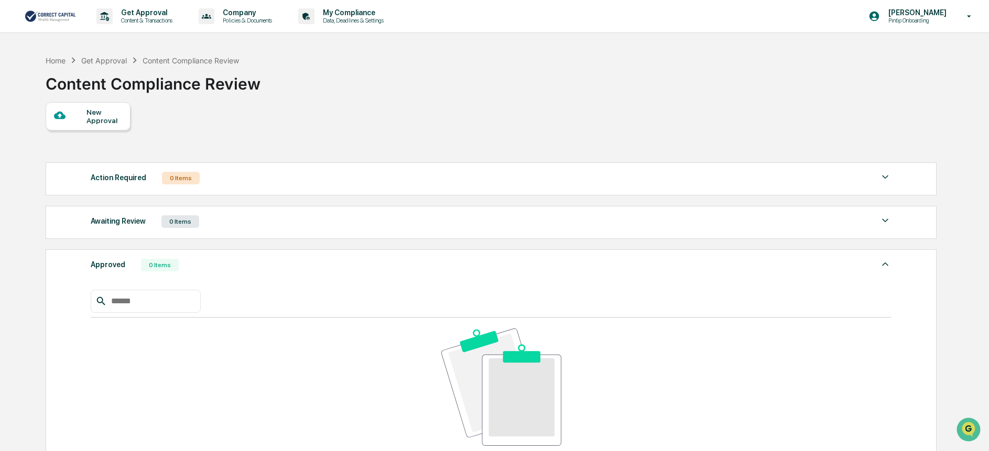
click at [887, 265] on img at bounding box center [885, 264] width 13 height 13
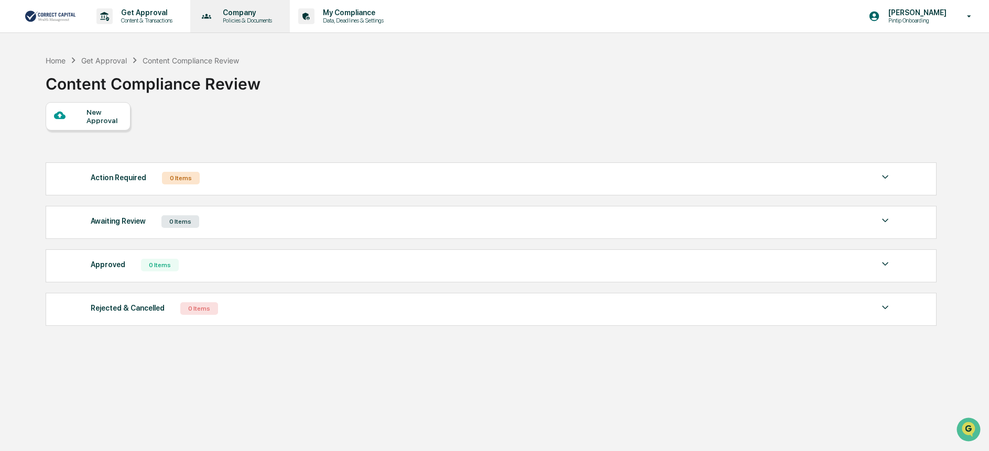
click at [254, 17] on p "Policies & Documents" at bounding box center [245, 20] width 63 height 7
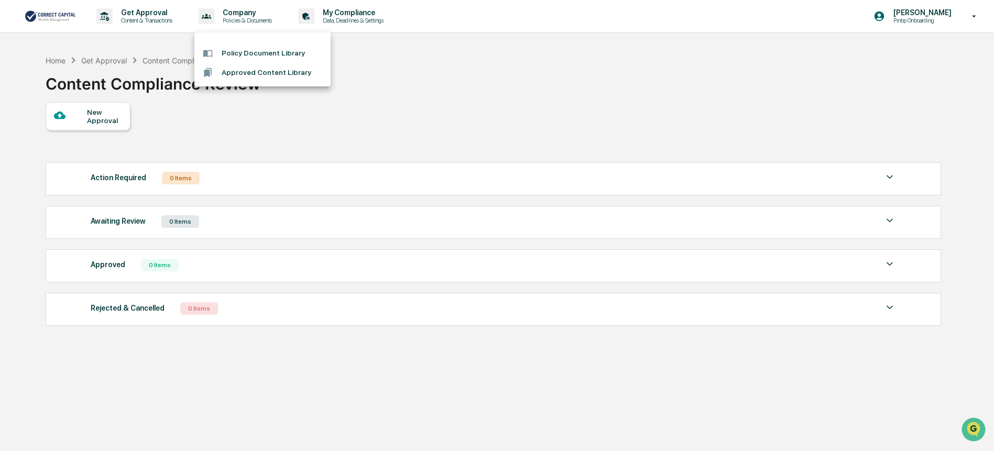
click at [277, 54] on li "Policy Document Library" at bounding box center [262, 52] width 136 height 19
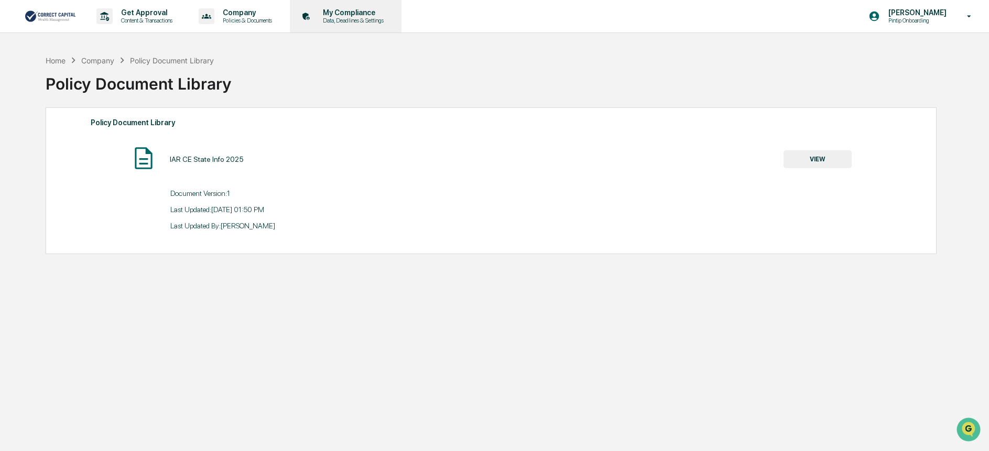
click at [349, 18] on p "Data, Deadlines & Settings" at bounding box center [351, 20] width 74 height 7
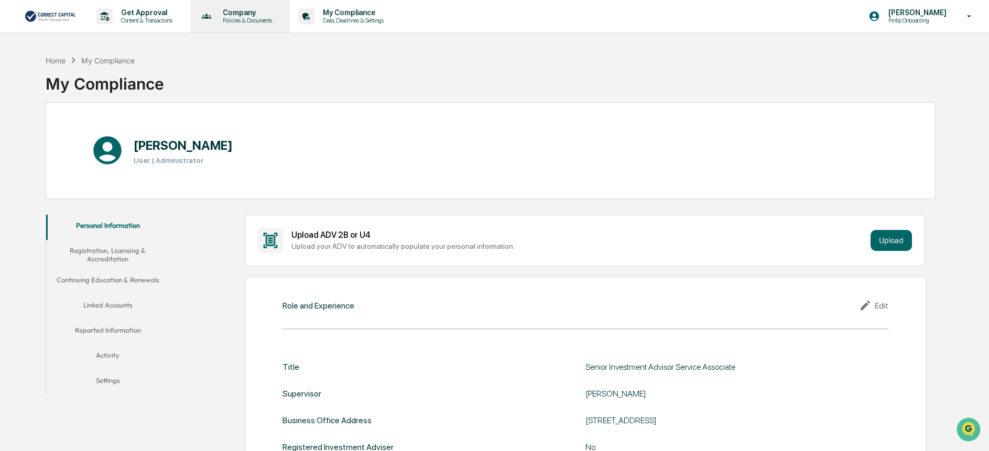
click at [257, 16] on p "Company" at bounding box center [245, 12] width 63 height 8
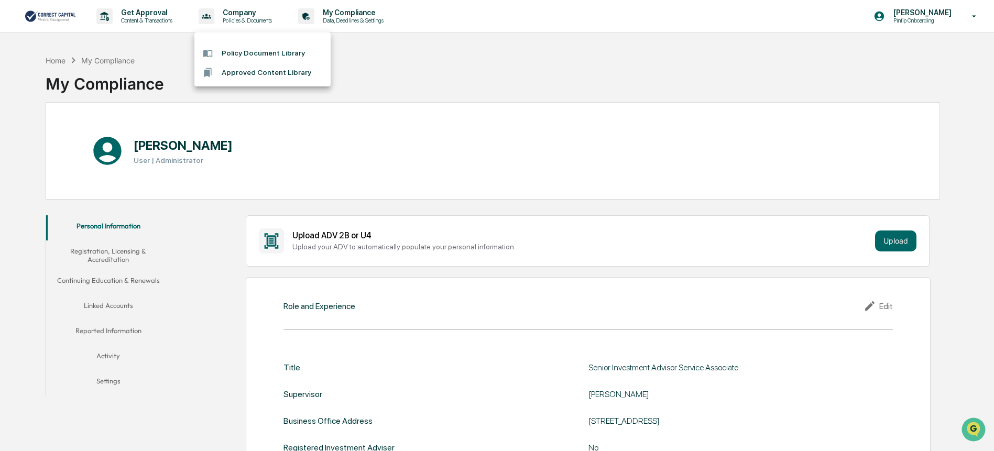
click at [270, 74] on li "Approved Content Library" at bounding box center [262, 72] width 136 height 19
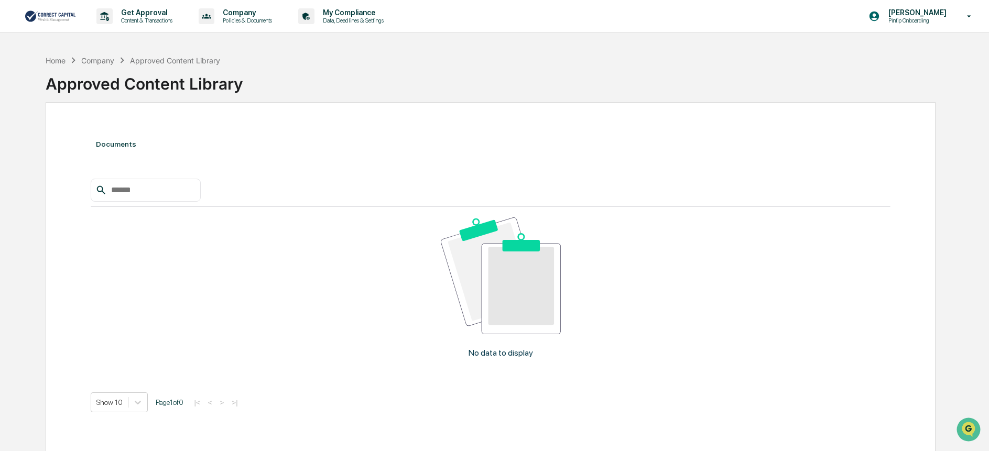
click at [60, 12] on img at bounding box center [50, 16] width 50 height 14
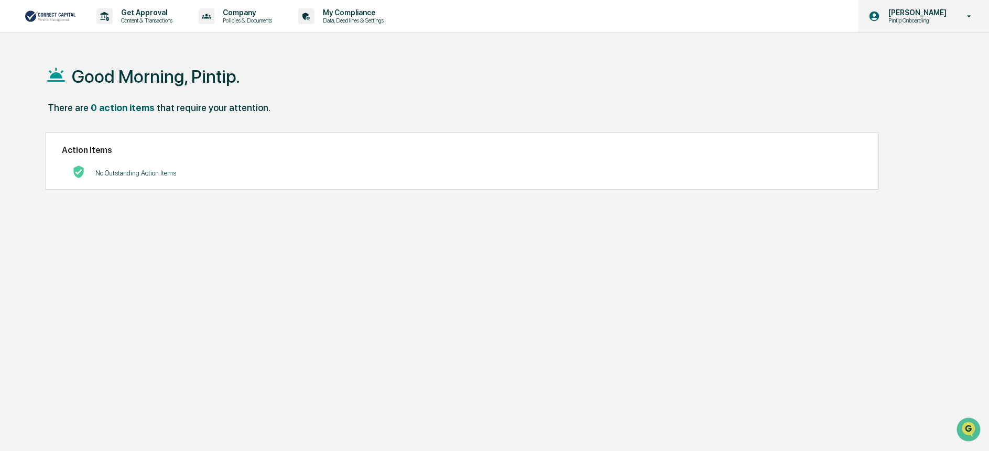
click at [947, 21] on p "Pintip Onboarding" at bounding box center [916, 20] width 72 height 7
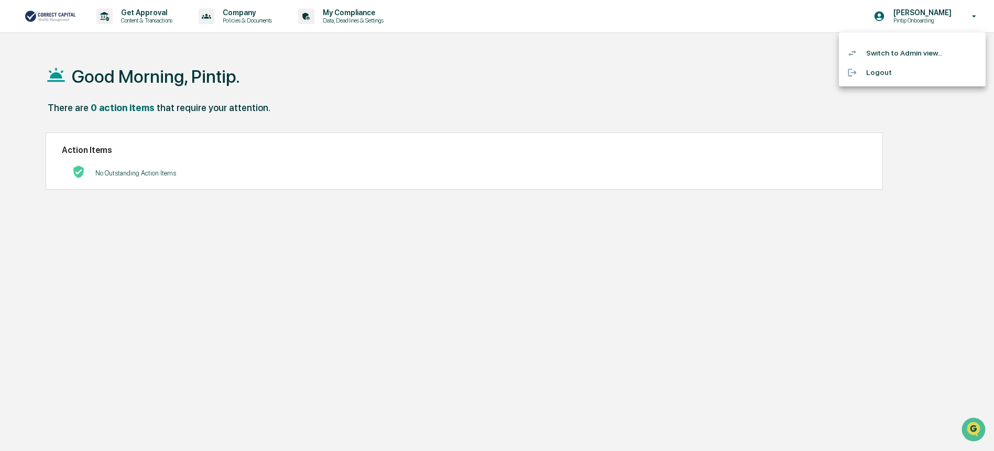
click at [927, 54] on li "Switch to Admin view..." at bounding box center [912, 52] width 147 height 19
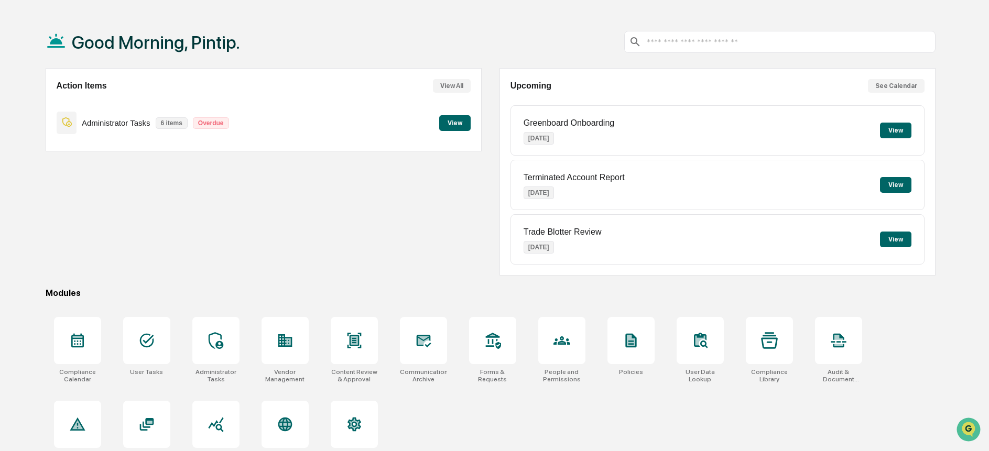
scroll to position [52, 0]
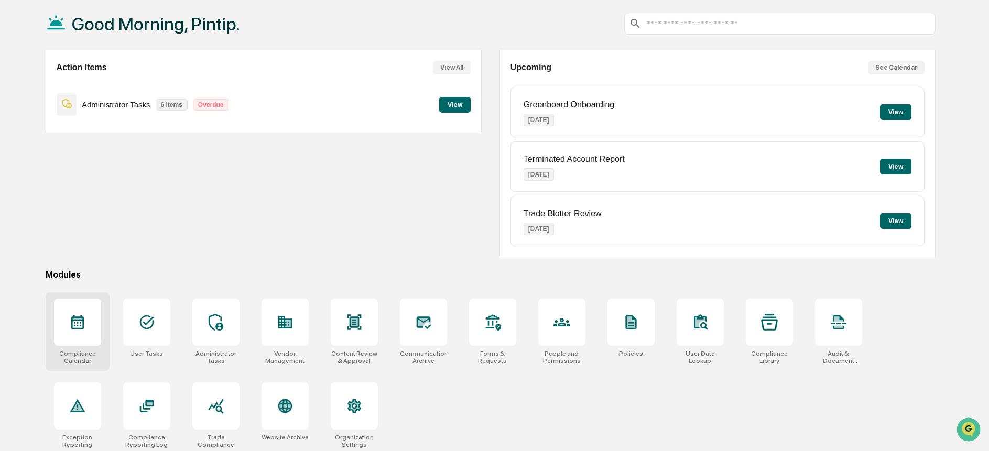
click at [89, 318] on div at bounding box center [77, 322] width 47 height 47
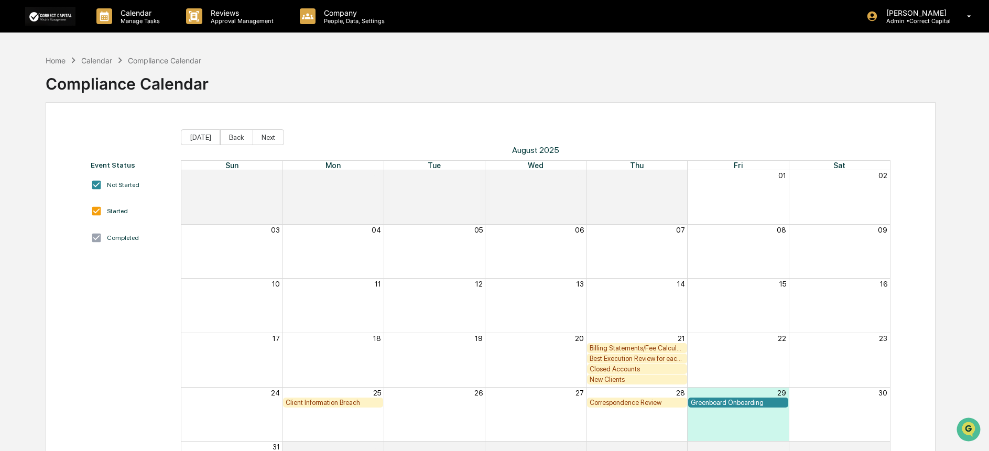
click at [103, 60] on div "Calendar" at bounding box center [96, 60] width 31 height 9
click at [626, 401] on div "Correspondence Review" at bounding box center [636, 403] width 95 height 8
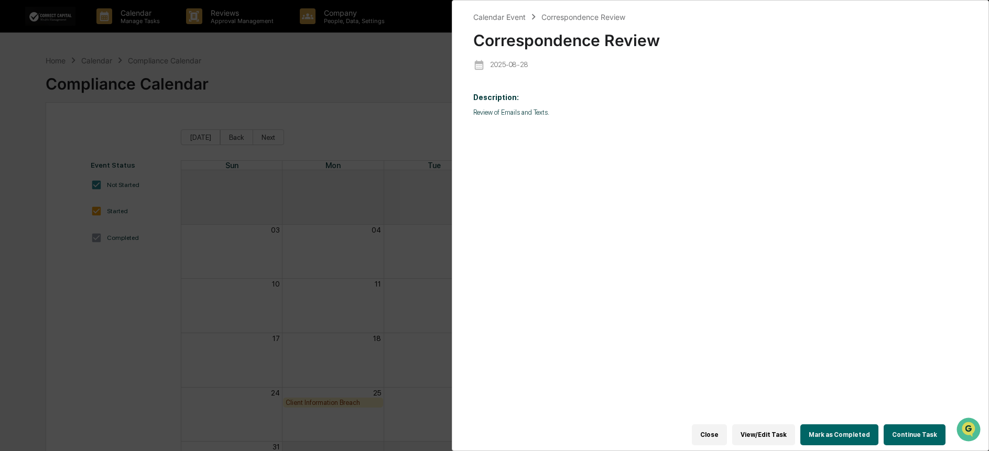
click at [714, 437] on button "Close" at bounding box center [709, 434] width 35 height 21
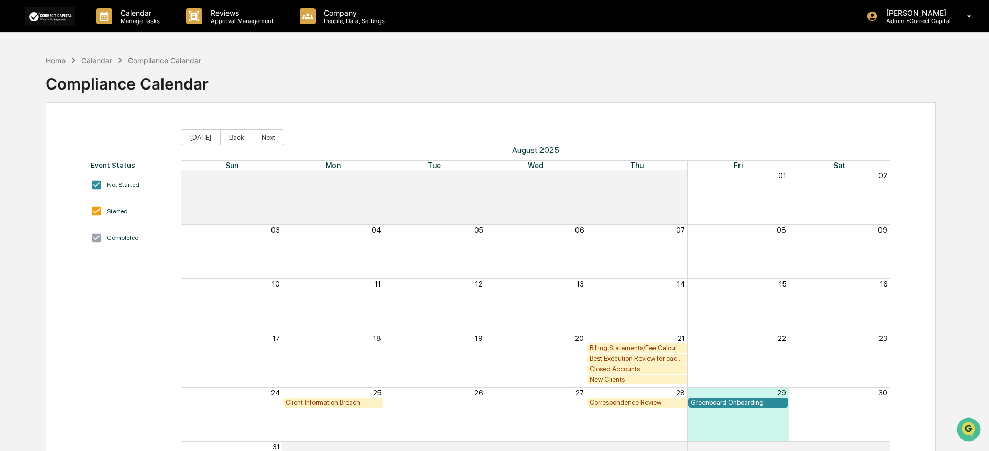
click at [92, 61] on div "Calendar" at bounding box center [96, 60] width 31 height 9
click at [57, 61] on div "Home" at bounding box center [56, 60] width 20 height 9
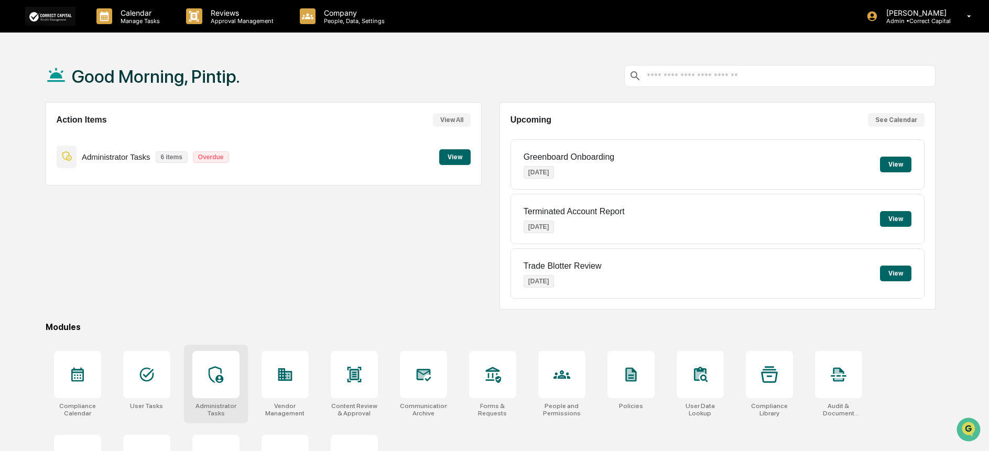
click at [220, 386] on div at bounding box center [215, 374] width 47 height 47
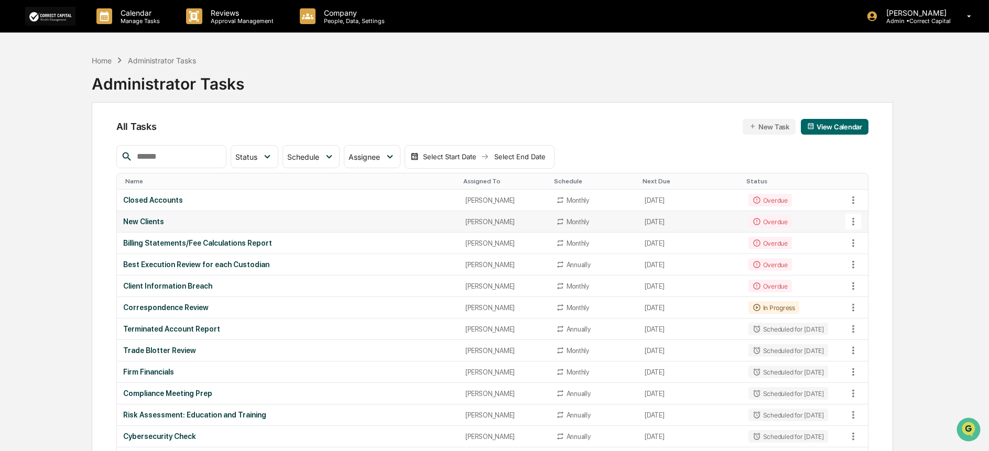
click at [135, 221] on div "New Clients" at bounding box center [288, 221] width 330 height 8
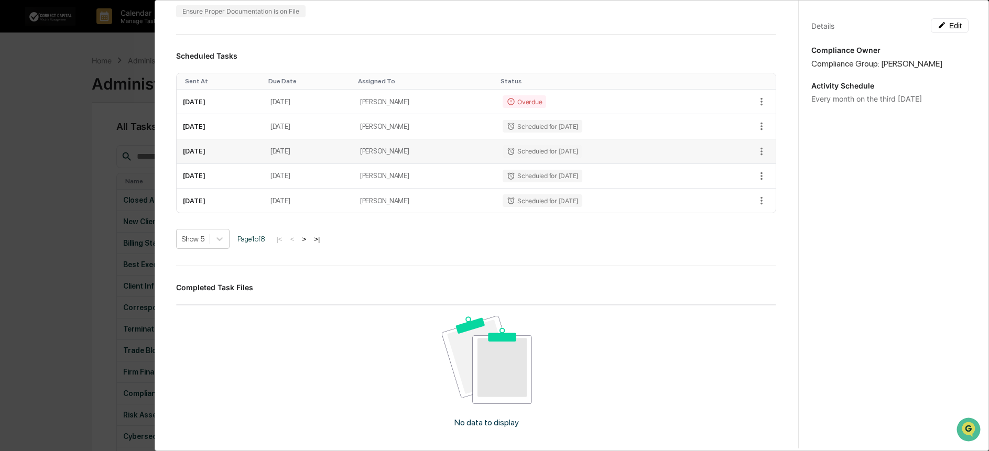
scroll to position [157, 0]
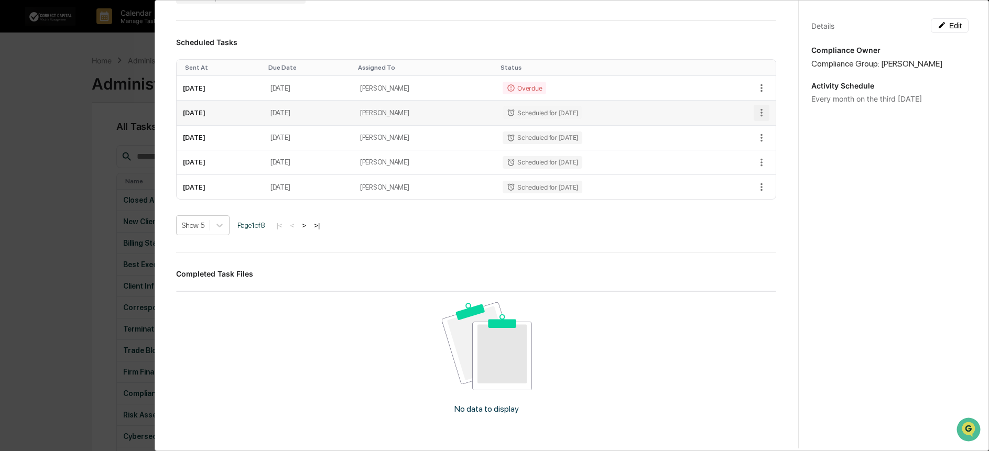
click at [755, 111] on icon "button" at bounding box center [761, 113] width 12 height 12
click at [521, 271] on div at bounding box center [497, 225] width 994 height 451
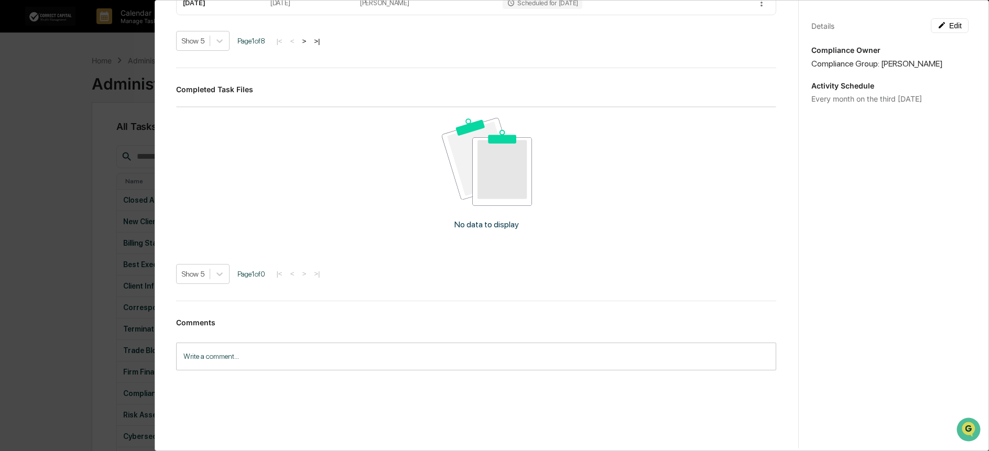
scroll to position [0, 0]
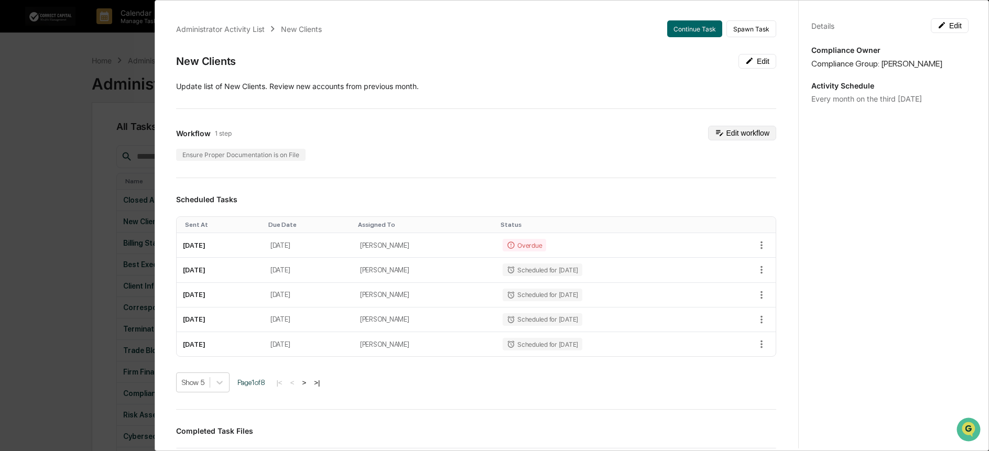
click at [720, 136] on button "Edit workflow" at bounding box center [742, 133] width 68 height 15
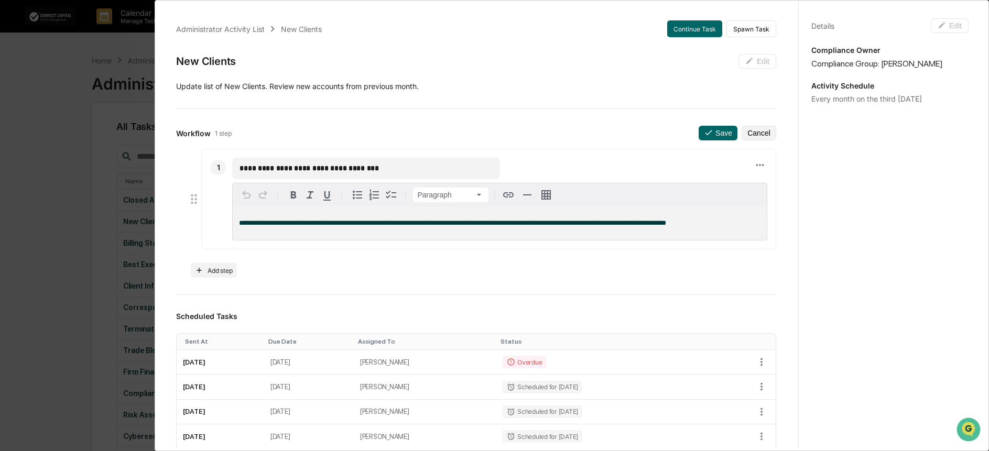
click at [392, 235] on div "**********" at bounding box center [500, 223] width 534 height 34
click at [754, 167] on icon at bounding box center [760, 165] width 12 height 12
click at [557, 142] on div at bounding box center [497, 225] width 994 height 451
click at [744, 135] on button "Cancel" at bounding box center [758, 133] width 35 height 15
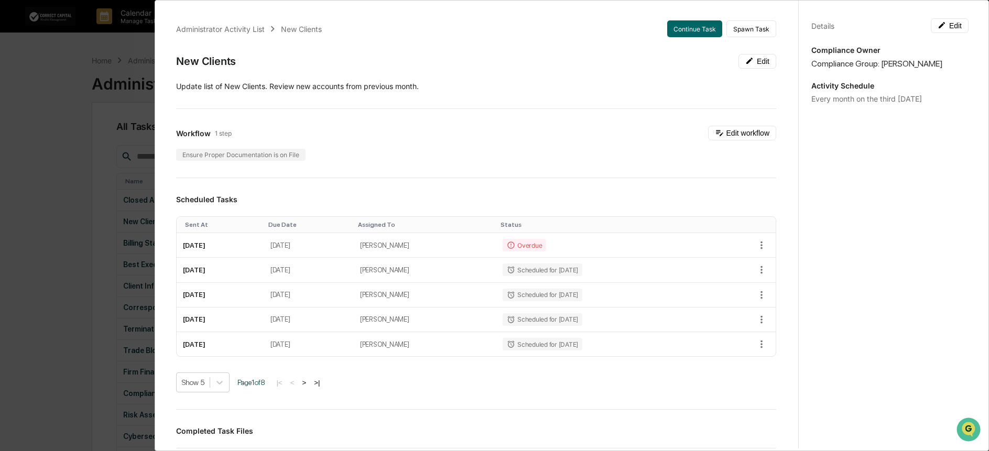
click at [54, 165] on div "Administrator Activity List New Clients Continue Task Spawn Task New Clients Ed…" at bounding box center [494, 225] width 989 height 451
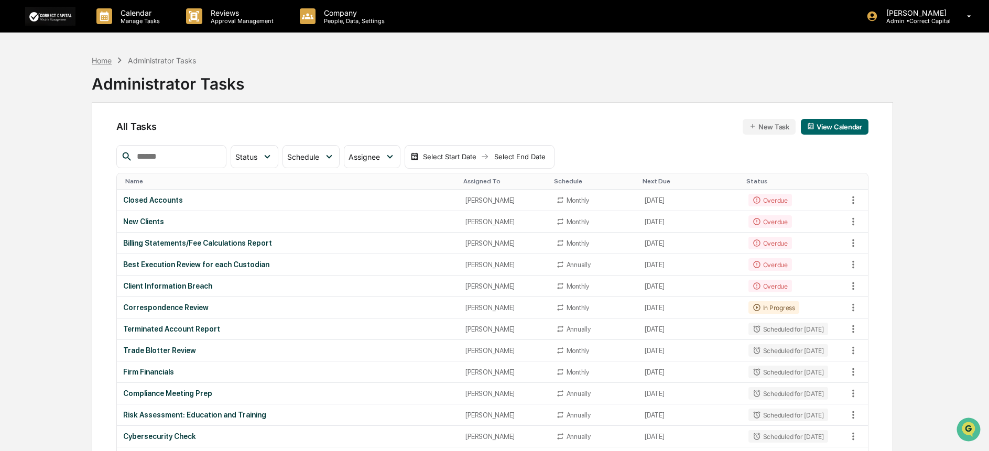
click at [101, 61] on div "Home" at bounding box center [102, 60] width 20 height 9
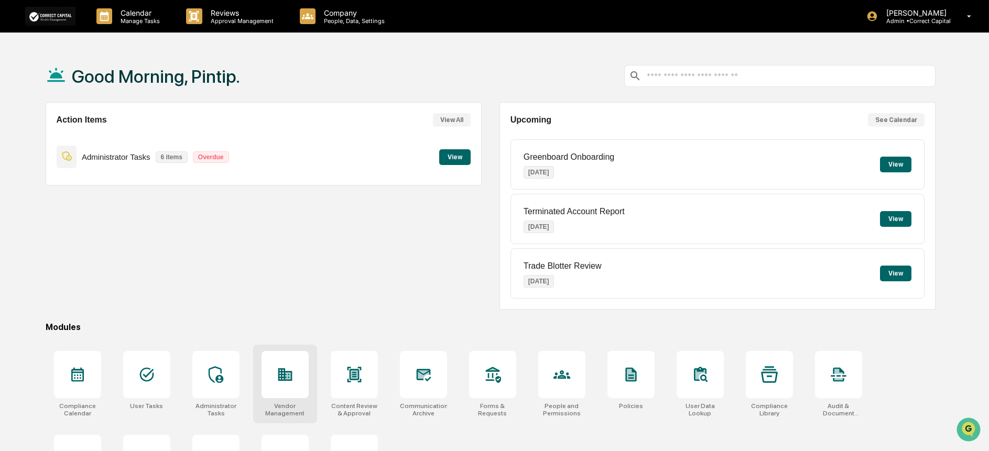
click at [304, 412] on div "Vendor Management" at bounding box center [284, 409] width 47 height 15
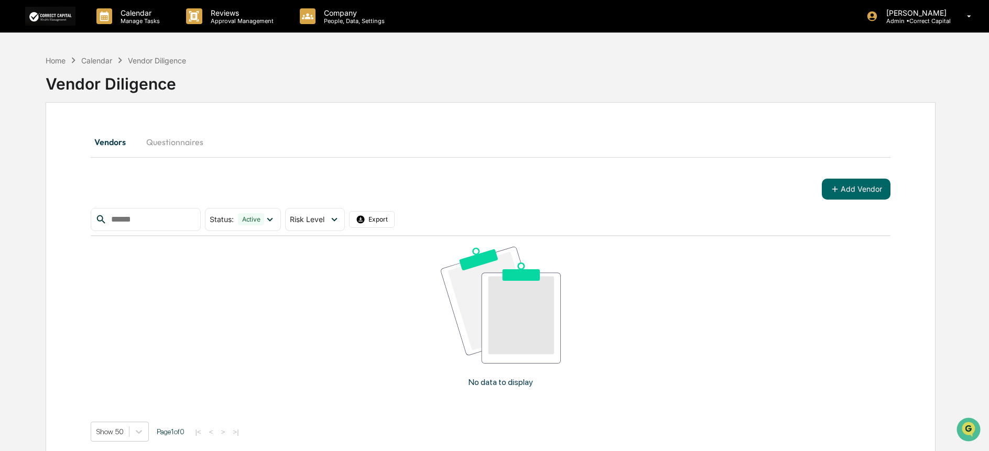
click at [160, 140] on button "Questionnaires" at bounding box center [175, 141] width 74 height 25
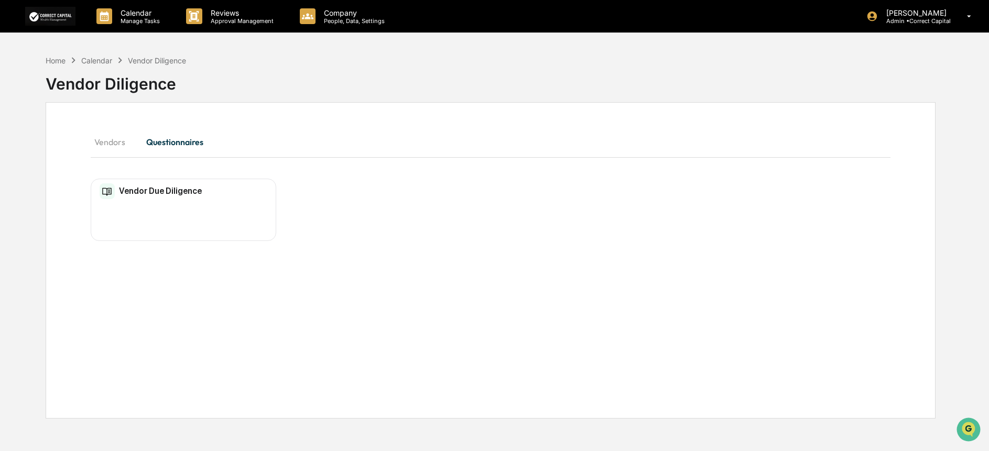
click at [151, 195] on h2 "Vendor Due Diligence" at bounding box center [160, 191] width 83 height 10
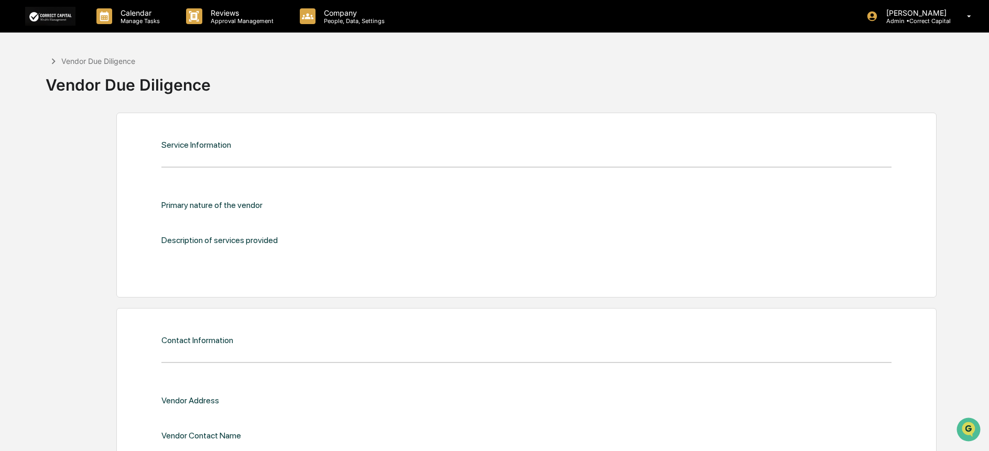
click at [200, 143] on div "Service Information" at bounding box center [196, 145] width 70 height 10
click at [205, 163] on div "Service Information Primary nature of the vendor Description of services provid…" at bounding box center [525, 205] width 819 height 185
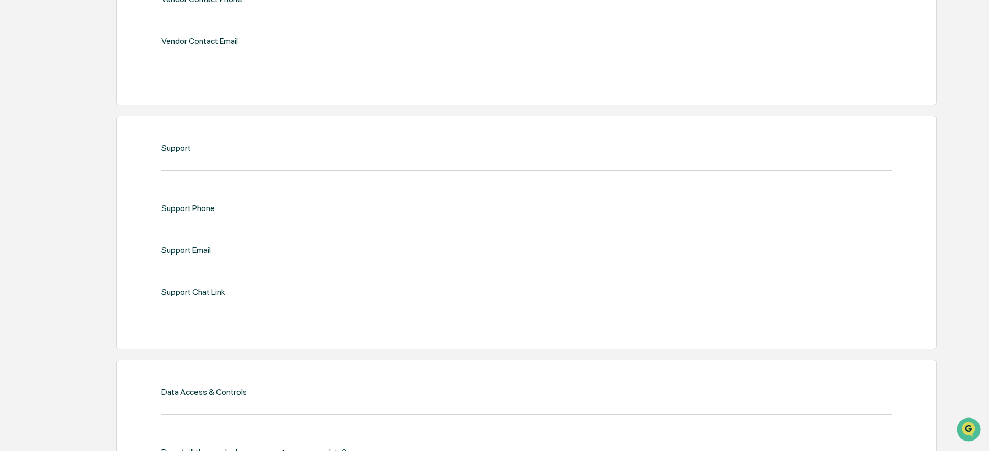
scroll to position [733, 0]
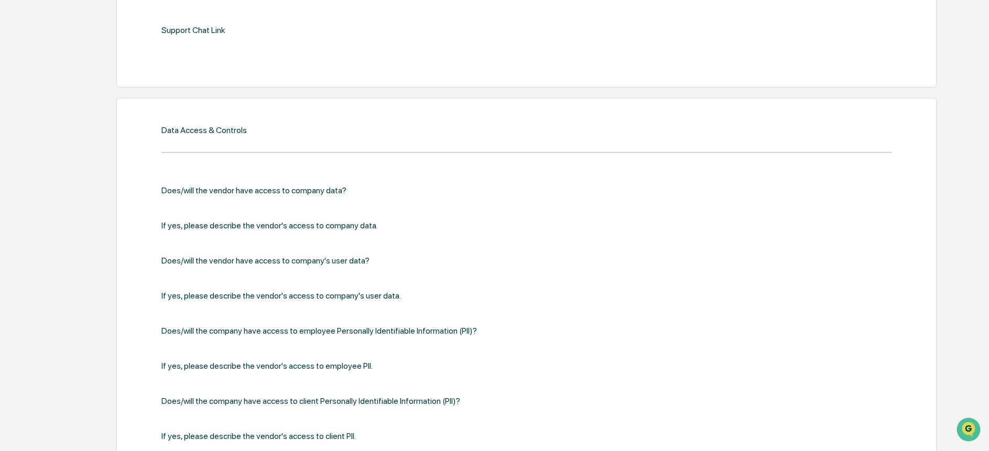
click at [294, 194] on div "Does/will the vendor have access to company data?" at bounding box center [325, 190] width 328 height 10
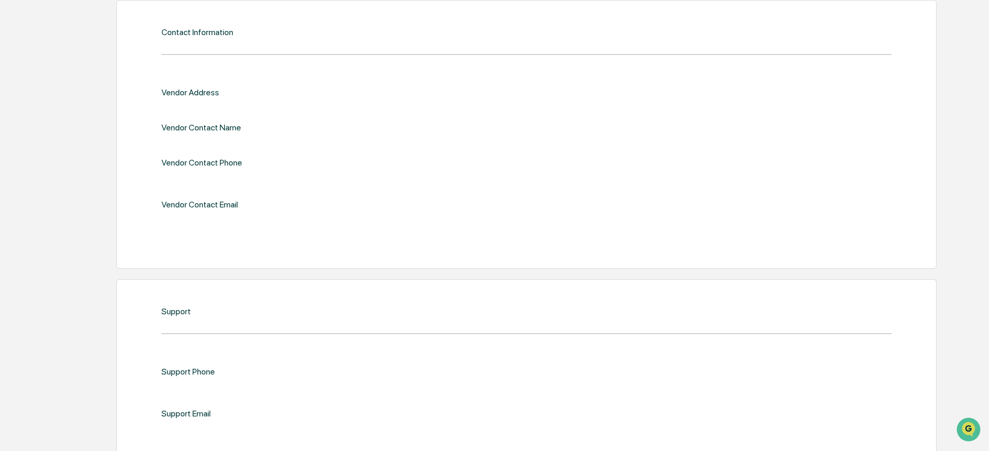
scroll to position [0, 0]
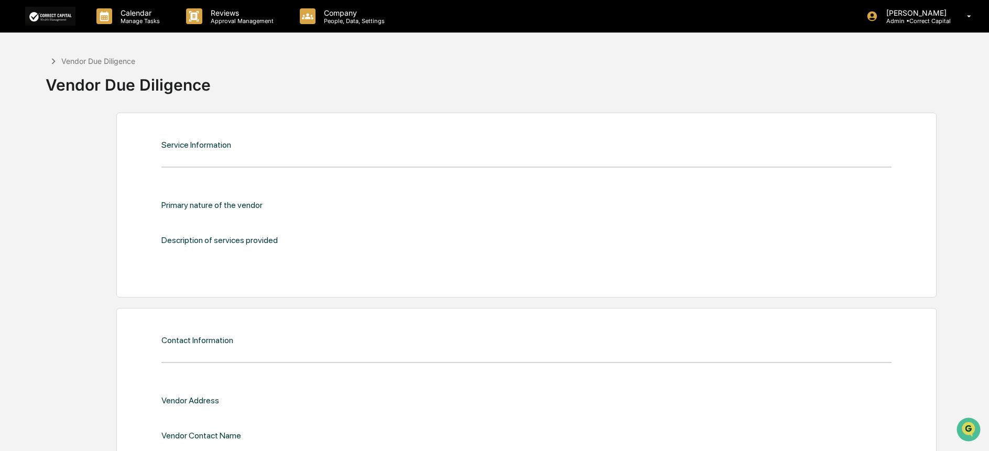
click at [184, 142] on div "Service Information" at bounding box center [196, 145] width 70 height 10
drag, startPoint x: 68, startPoint y: 56, endPoint x: 72, endPoint y: 62, distance: 8.3
click at [68, 56] on div "Vendor Due Diligence" at bounding box center [91, 62] width 90 height 12
click at [72, 63] on div "Vendor Due Diligence" at bounding box center [98, 61] width 74 height 9
click at [60, 67] on div "Vendor Due Diligence" at bounding box center [91, 62] width 90 height 12
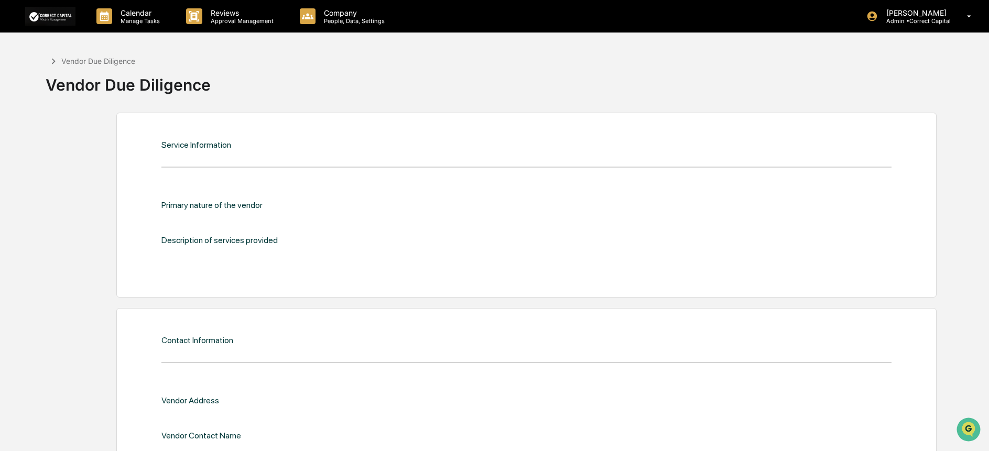
click at [64, 90] on div "Vendor Due Diligence" at bounding box center [128, 80] width 165 height 27
click at [41, 21] on img at bounding box center [50, 16] width 50 height 18
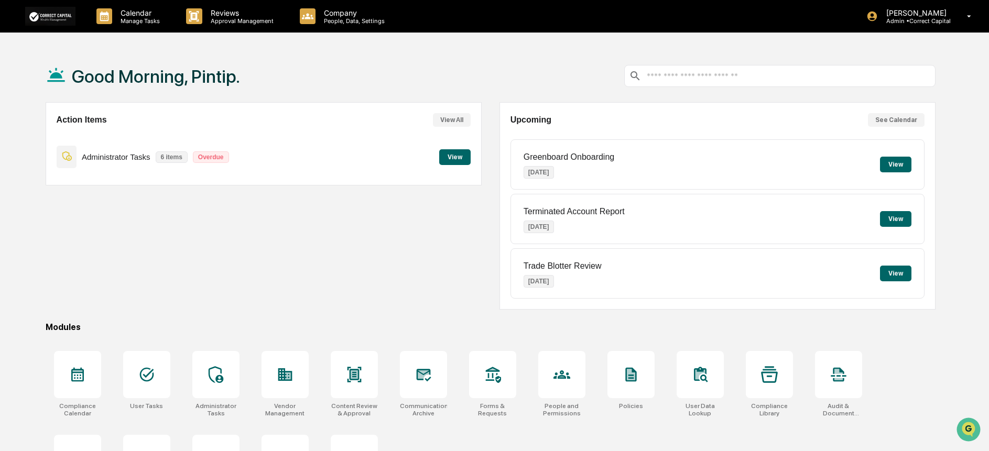
scroll to position [56, 0]
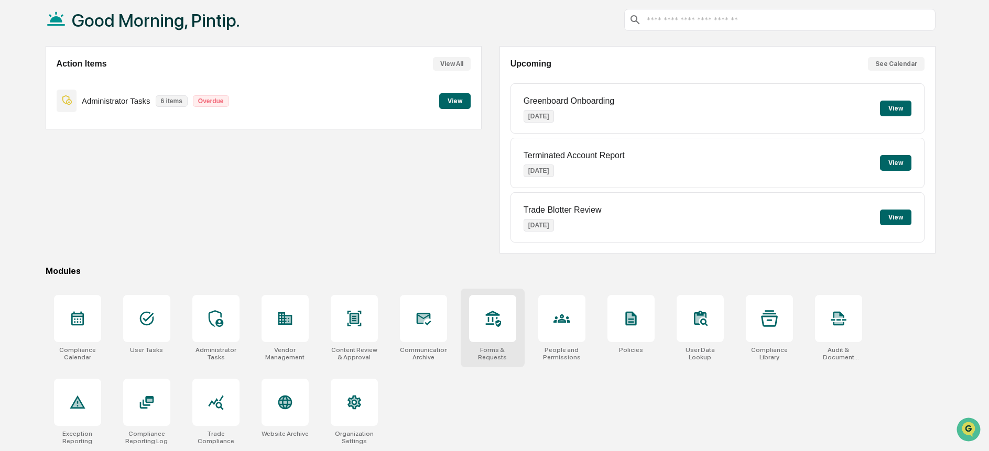
click at [502, 355] on div "Forms & Requests" at bounding box center [492, 353] width 47 height 15
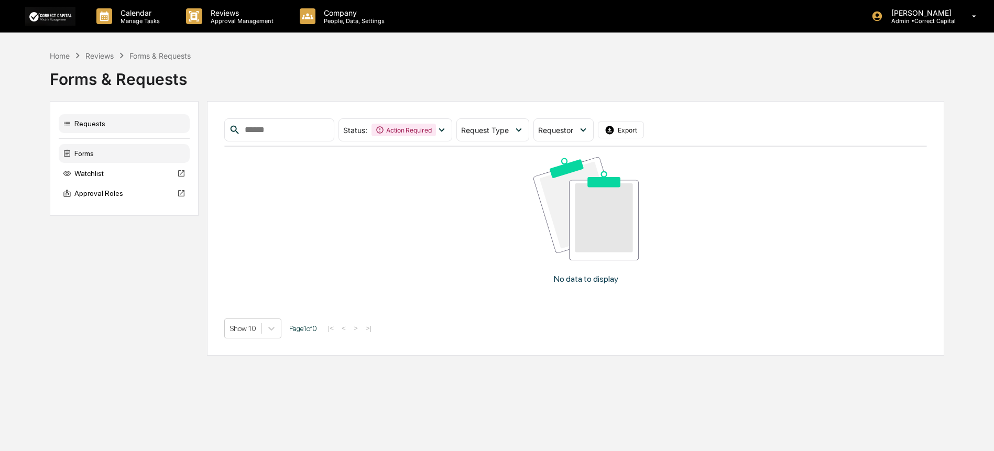
click at [83, 151] on div "Forms" at bounding box center [124, 153] width 131 height 19
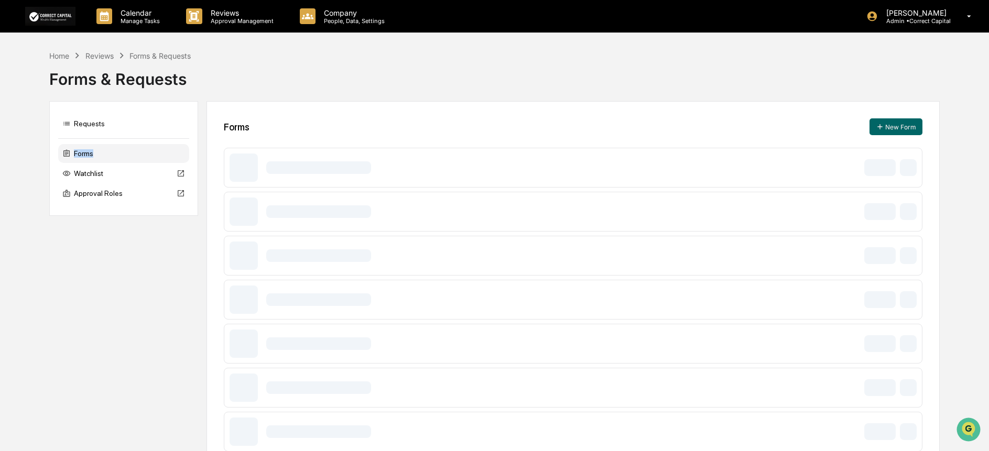
click at [83, 151] on div "Forms" at bounding box center [123, 153] width 131 height 19
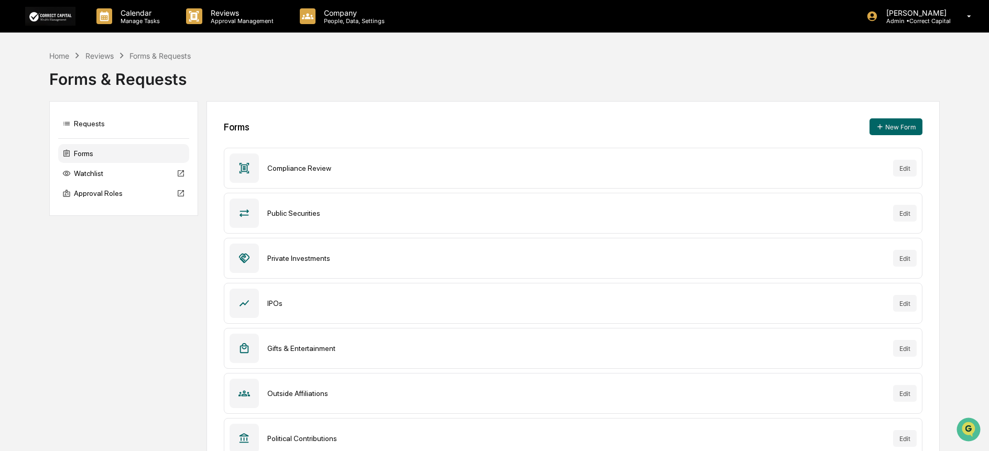
click at [754, 178] on div "Compliance Review Edit" at bounding box center [573, 168] width 698 height 41
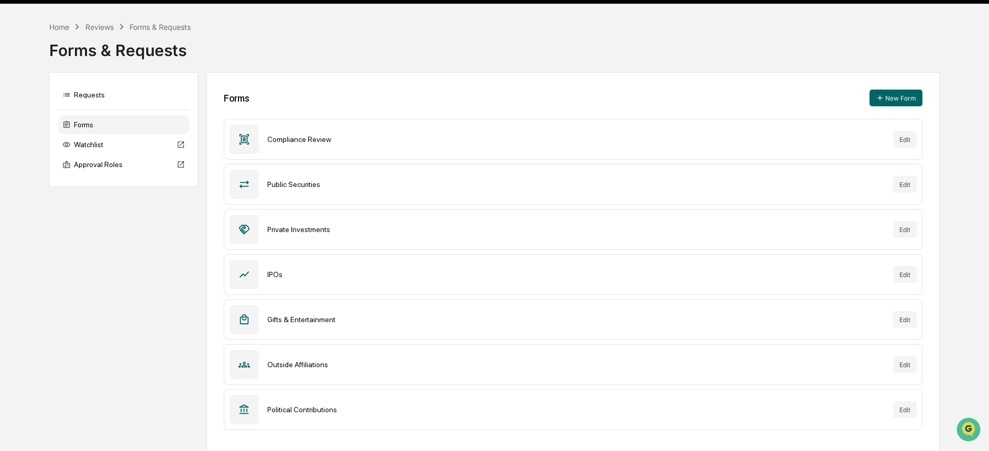
scroll to position [29, 0]
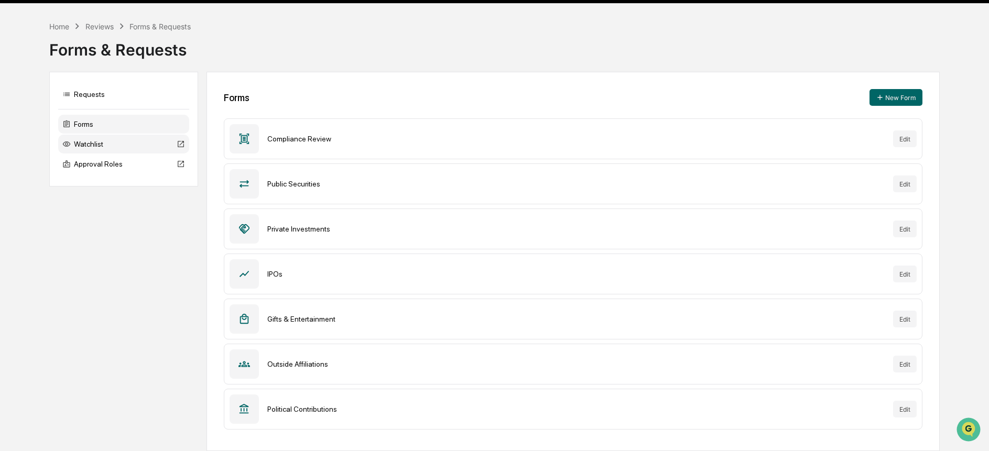
click at [89, 147] on div "Watchlist" at bounding box center [123, 144] width 131 height 19
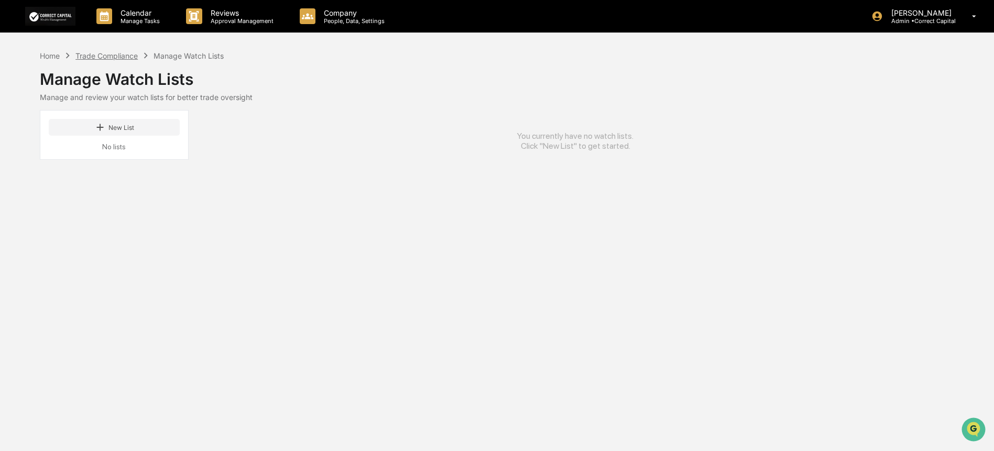
click at [122, 57] on div "Trade Compliance" at bounding box center [106, 55] width 62 height 9
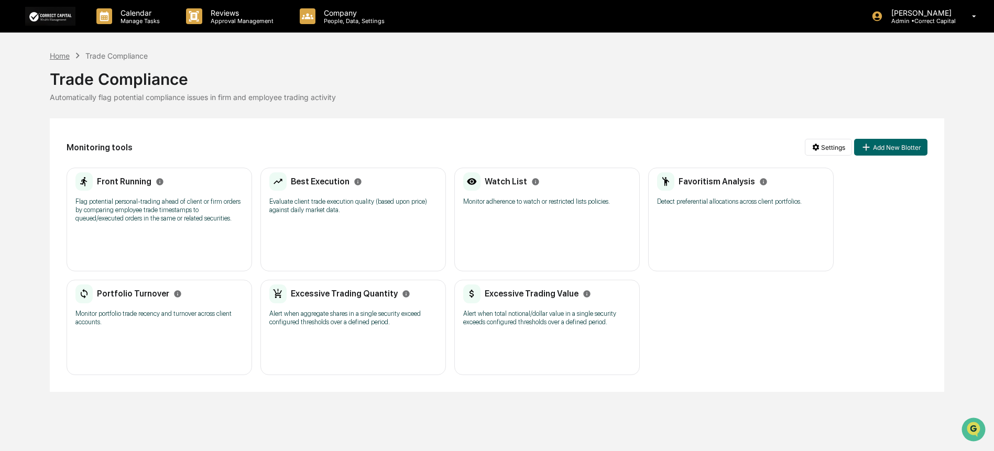
click at [60, 57] on div "Home" at bounding box center [60, 55] width 20 height 9
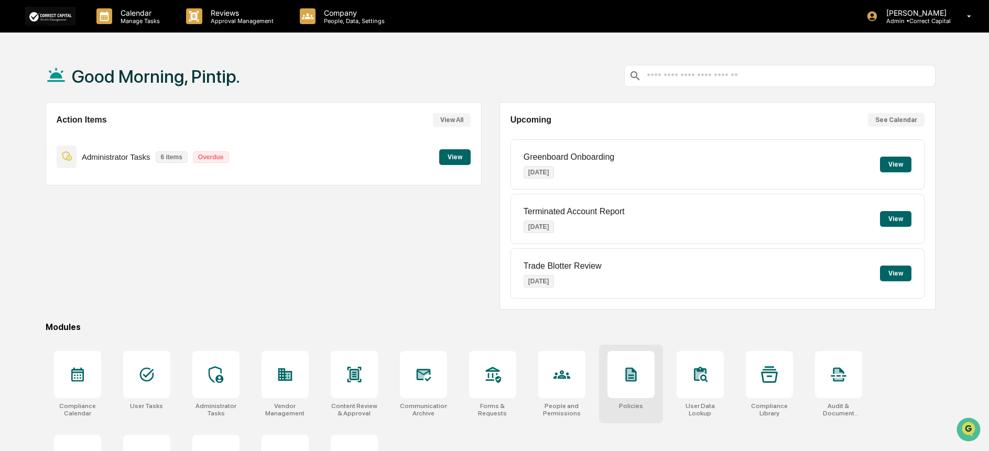
click at [630, 398] on div at bounding box center [630, 374] width 47 height 47
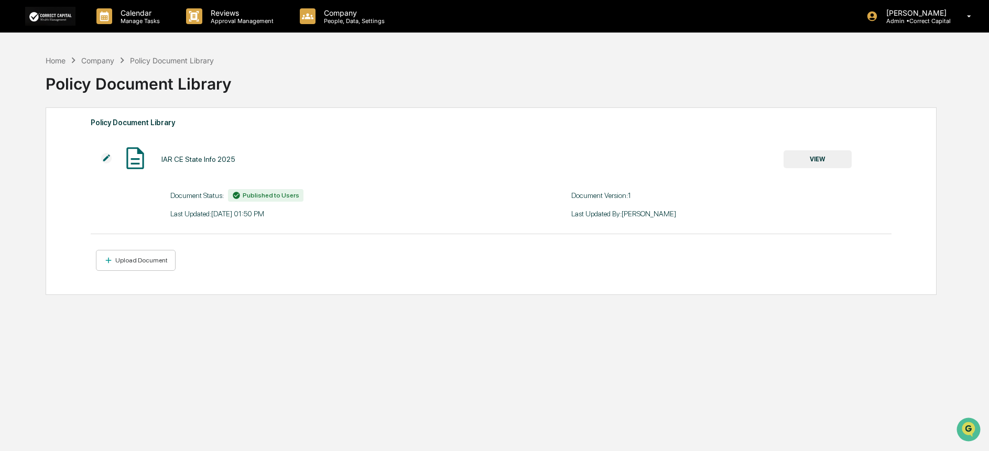
click at [108, 59] on div "Company" at bounding box center [97, 60] width 33 height 9
click at [106, 60] on div "Company" at bounding box center [97, 60] width 33 height 9
click at [51, 60] on div "Home" at bounding box center [56, 60] width 20 height 9
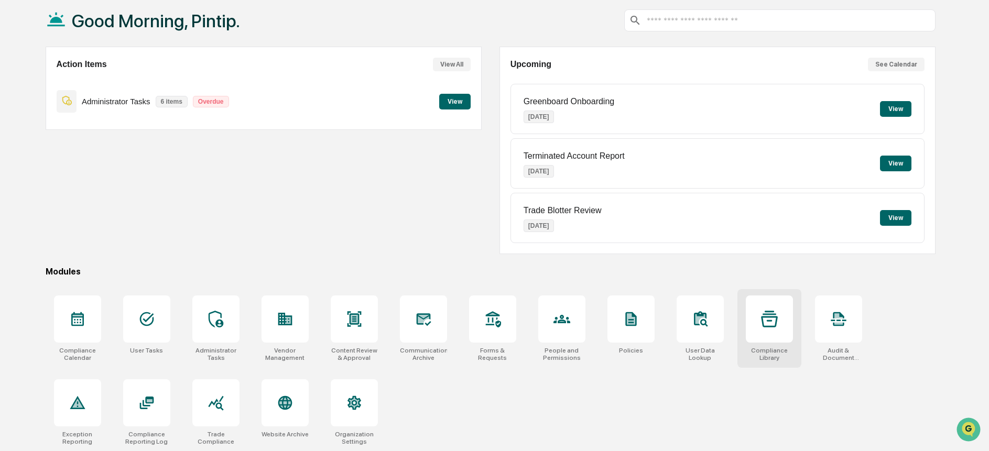
scroll to position [56, 0]
click at [763, 325] on icon at bounding box center [769, 318] width 17 height 16
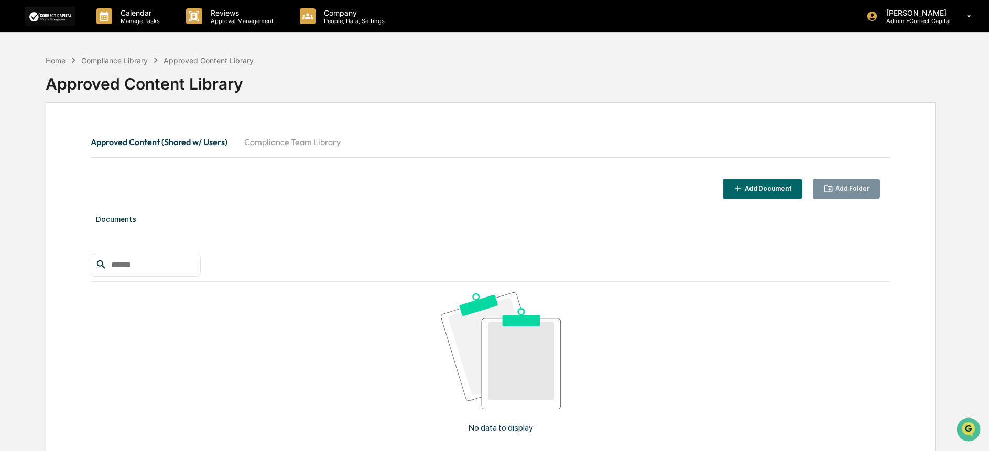
click at [279, 147] on button "Compliance Team Library" at bounding box center [292, 141] width 113 height 25
click at [143, 145] on button "Approved Content (Shared w/ Users)" at bounding box center [163, 141] width 145 height 25
click at [60, 61] on div "Home" at bounding box center [56, 60] width 20 height 9
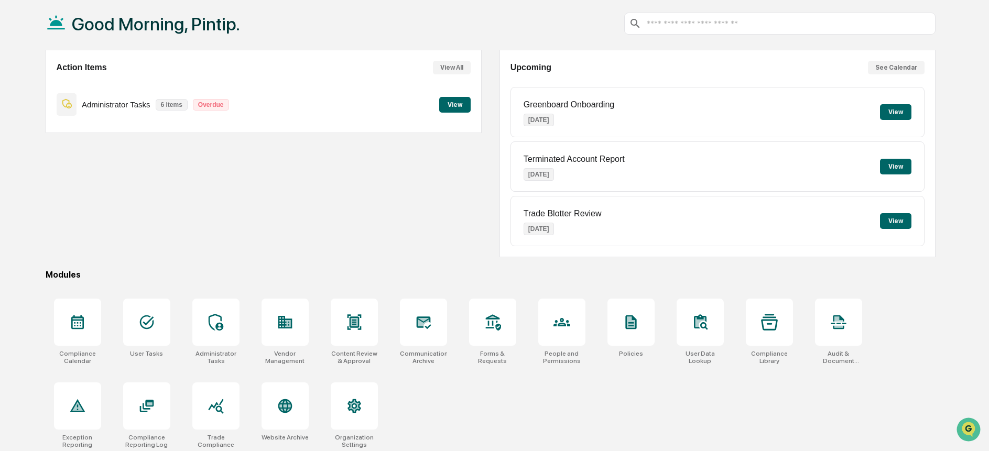
scroll to position [56, 0]
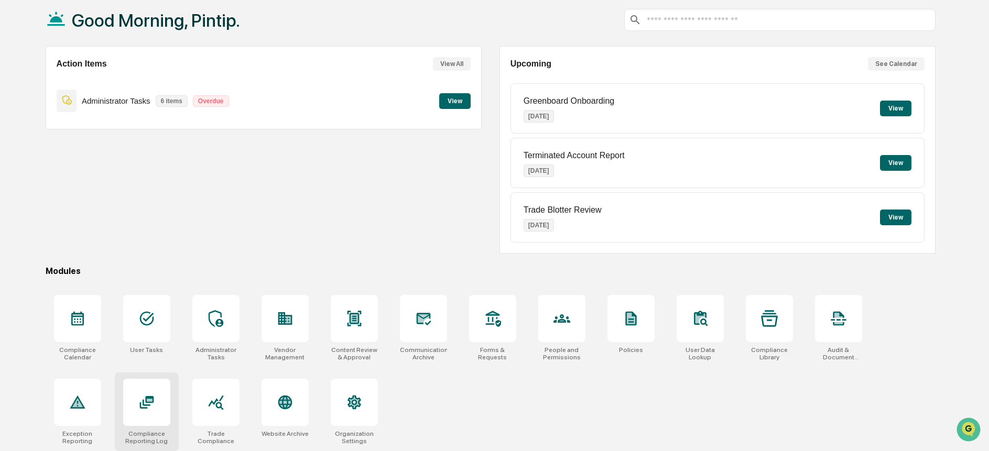
click at [159, 411] on div at bounding box center [146, 402] width 47 height 47
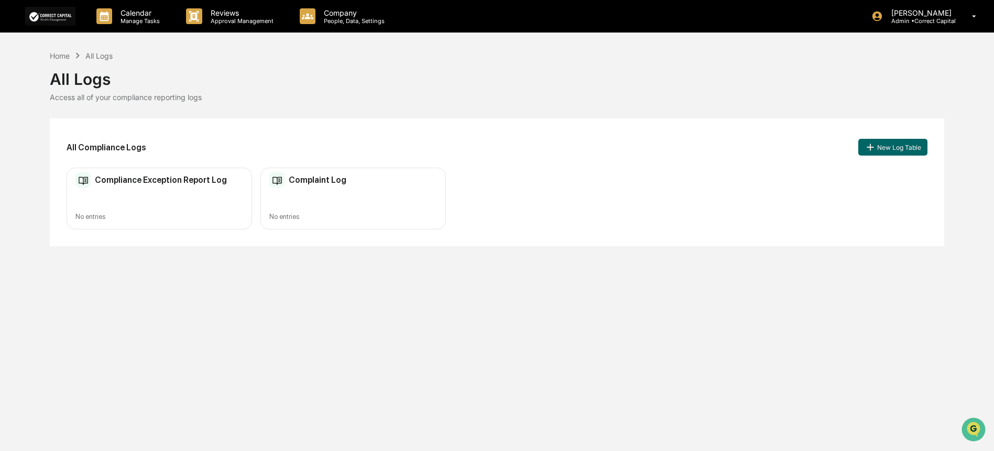
click at [161, 183] on h2 "Compliance Exception Report Log" at bounding box center [161, 180] width 132 height 10
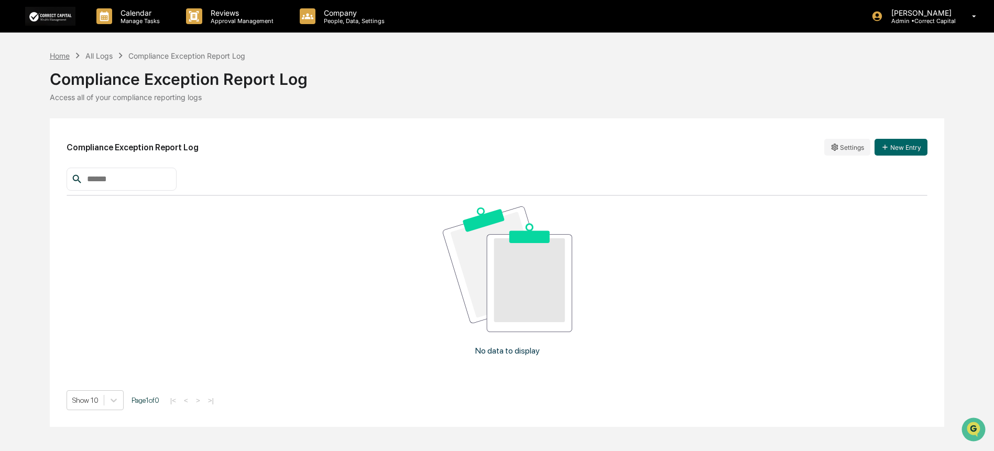
click at [65, 53] on div "Home" at bounding box center [60, 55] width 20 height 9
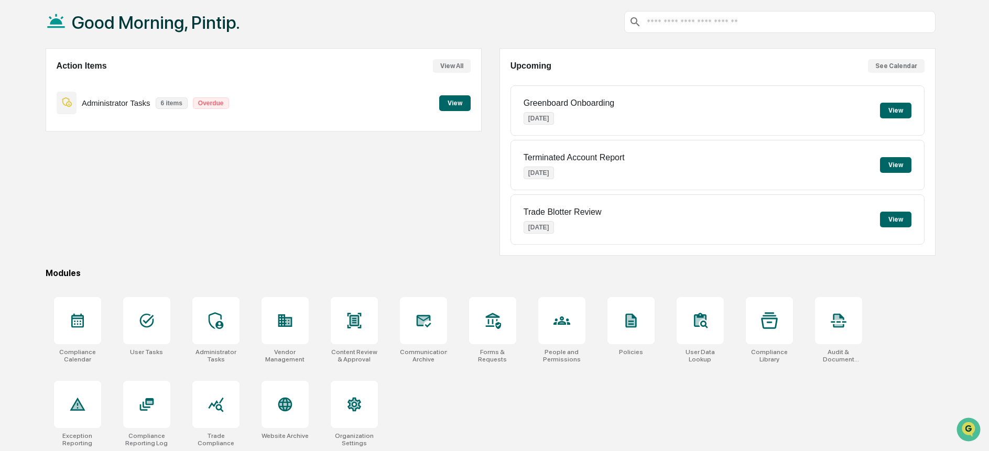
scroll to position [56, 0]
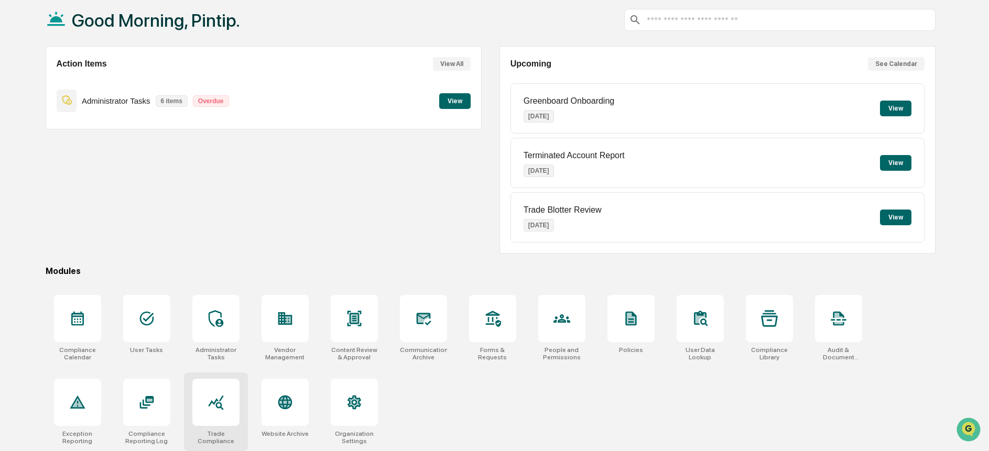
click at [231, 402] on div at bounding box center [215, 402] width 47 height 47
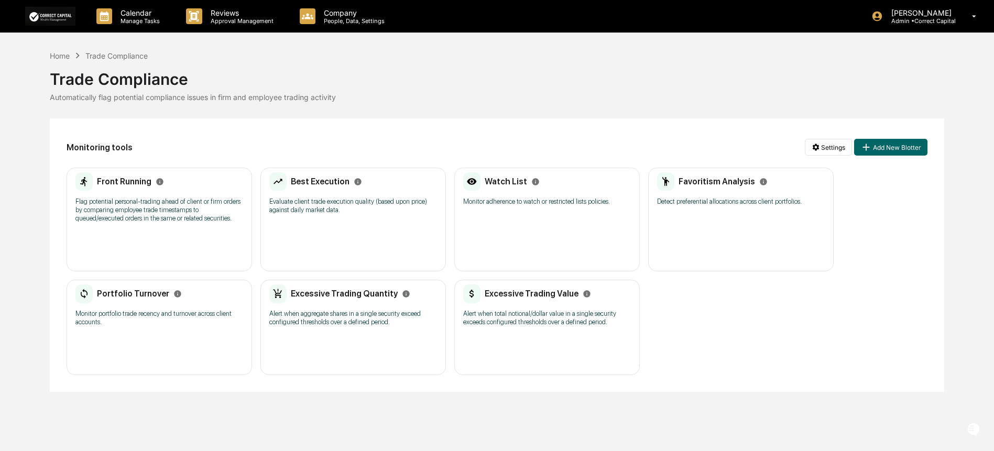
click at [180, 198] on p "Flag potential personal-trading ahead of client or firm orders by comparing emp…" at bounding box center [159, 210] width 168 height 25
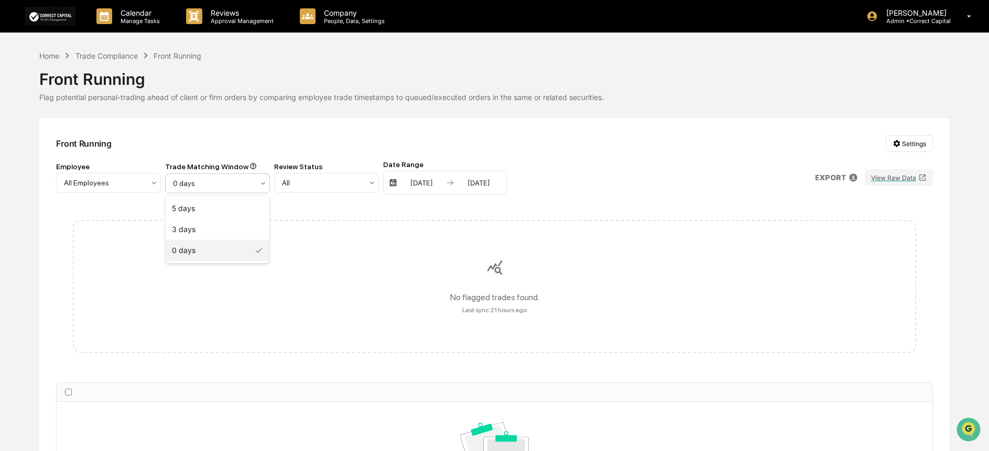
click at [261, 185] on icon at bounding box center [263, 183] width 8 height 8
click at [109, 56] on div "Trade Compliance" at bounding box center [106, 55] width 62 height 9
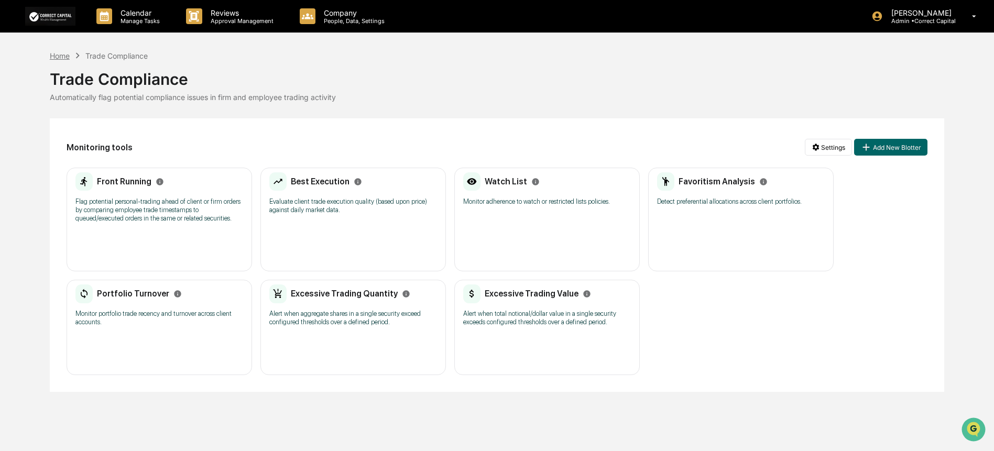
click at [68, 59] on div "Home" at bounding box center [60, 55] width 20 height 9
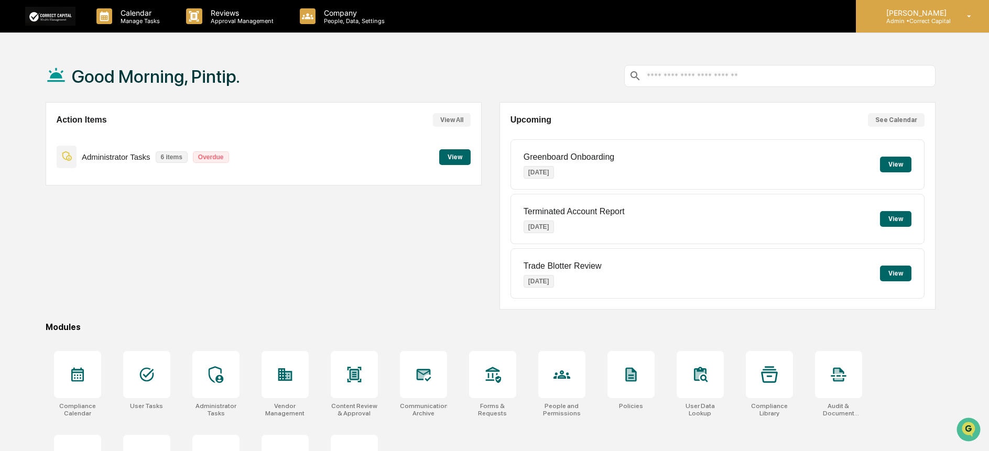
click at [909, 24] on p "Admin • Correct Capital" at bounding box center [915, 20] width 74 height 7
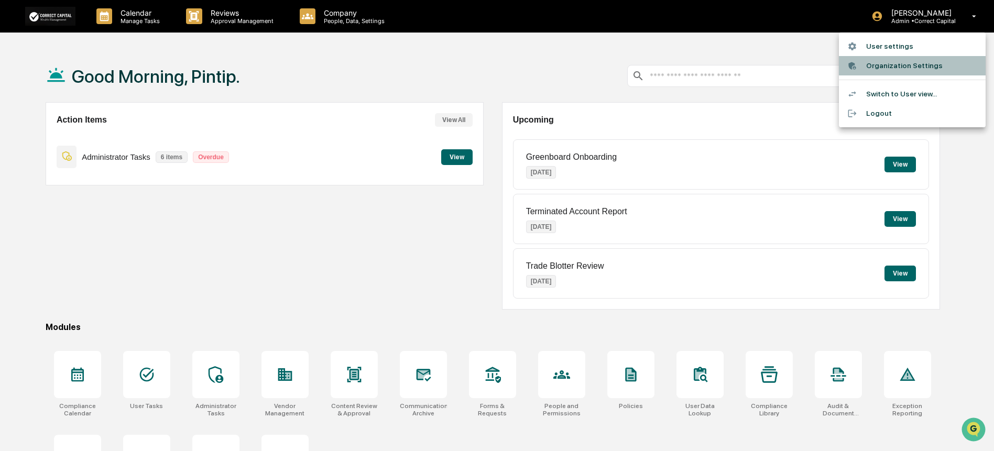
click at [946, 71] on li "Organization Settings" at bounding box center [912, 65] width 147 height 19
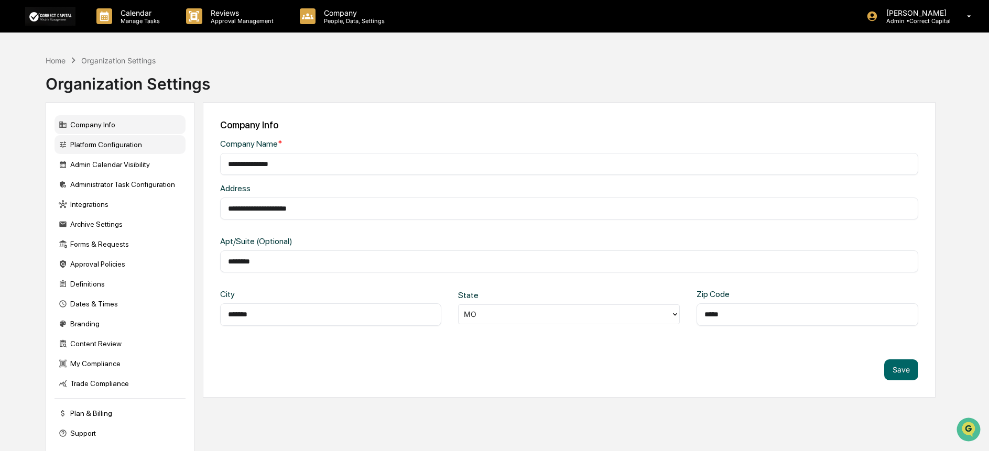
click at [136, 148] on div "Platform Configuration" at bounding box center [119, 144] width 131 height 19
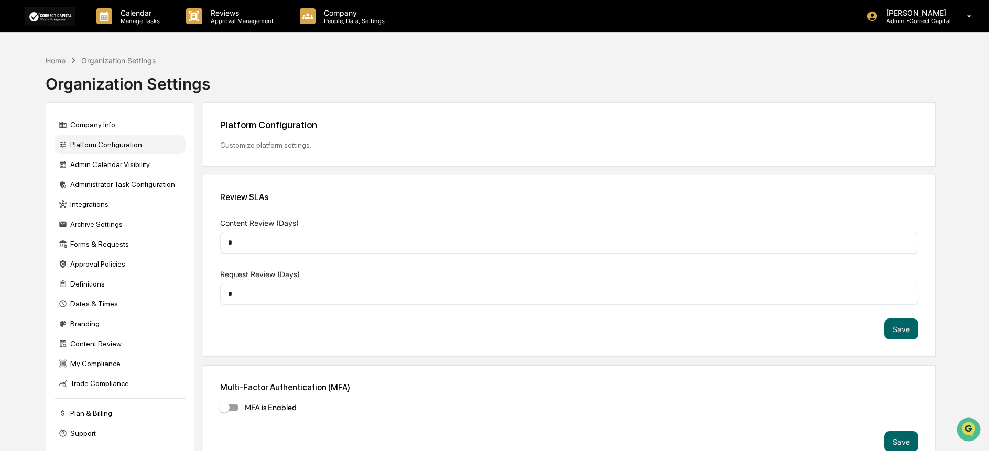
scroll to position [50, 0]
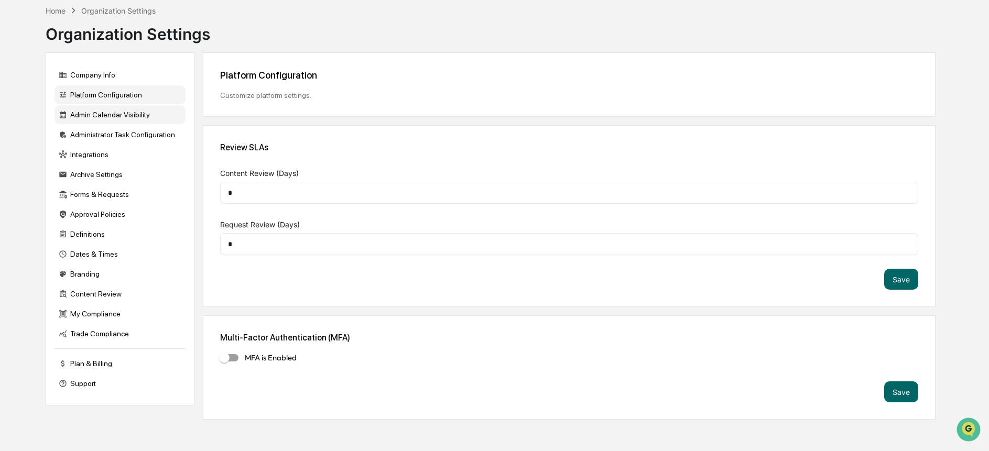
click at [128, 117] on div "Admin Calendar Visibility" at bounding box center [119, 114] width 131 height 19
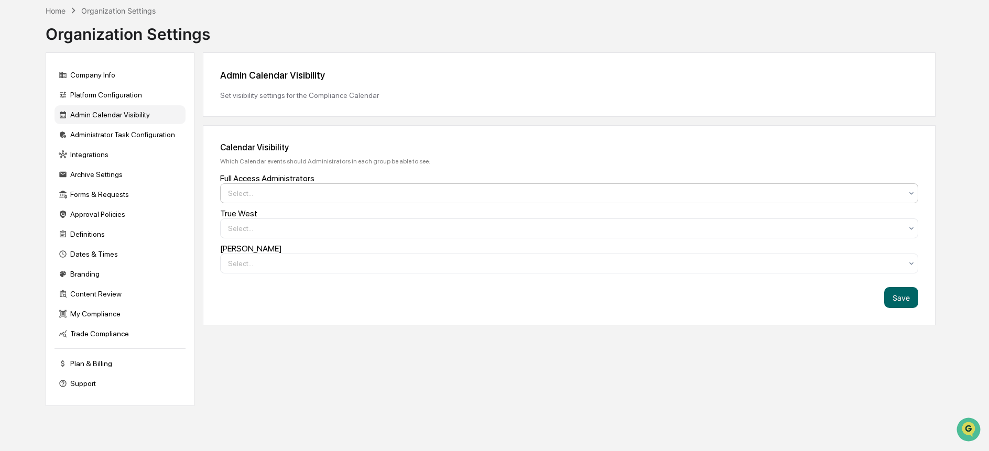
click at [366, 194] on div at bounding box center [565, 193] width 674 height 10
click at [105, 133] on div "Administrator Task Configuration" at bounding box center [119, 134] width 131 height 19
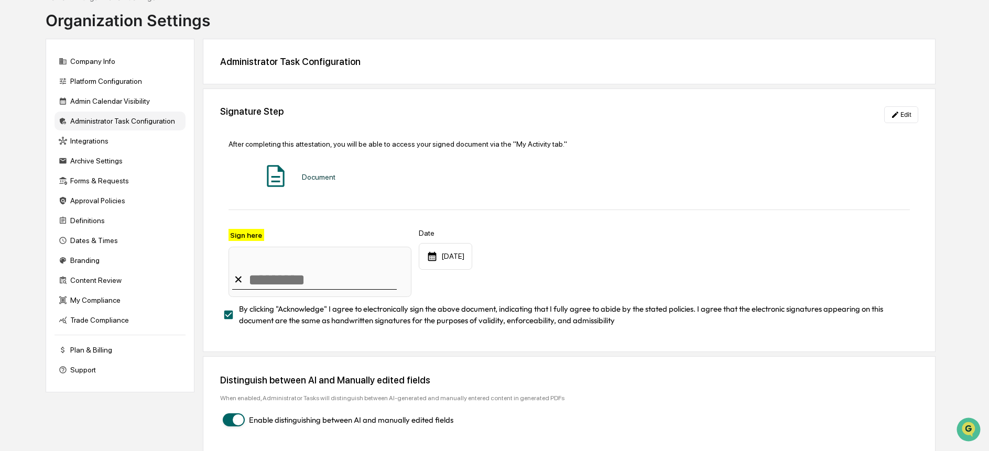
scroll to position [68, 0]
click at [91, 135] on div "Integrations" at bounding box center [119, 139] width 131 height 19
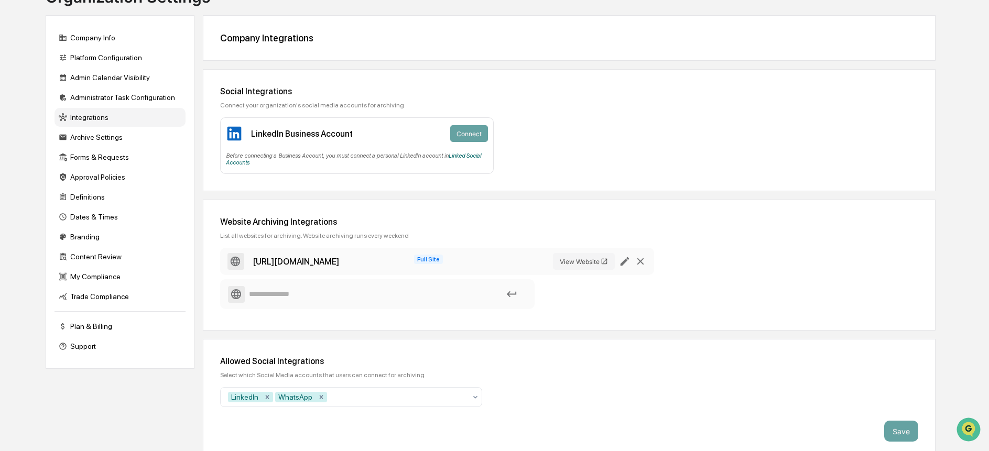
scroll to position [95, 0]
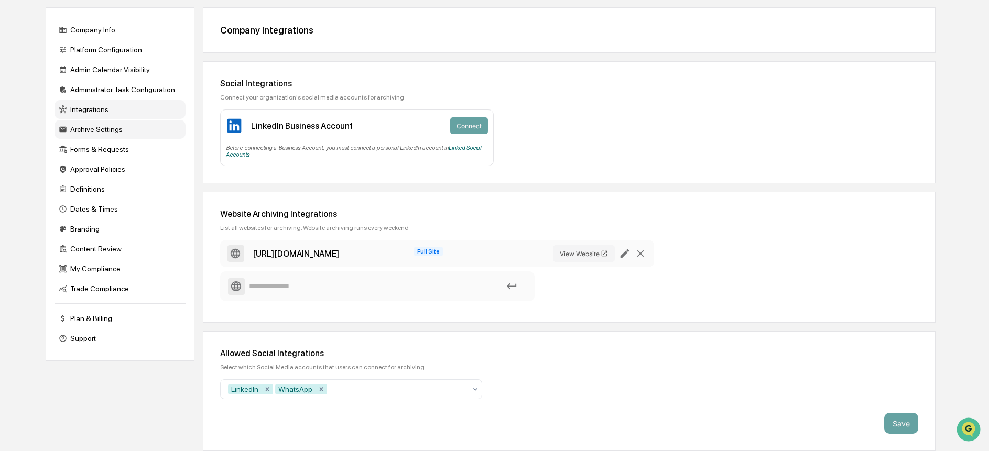
click at [92, 131] on div "Archive Settings" at bounding box center [119, 129] width 131 height 19
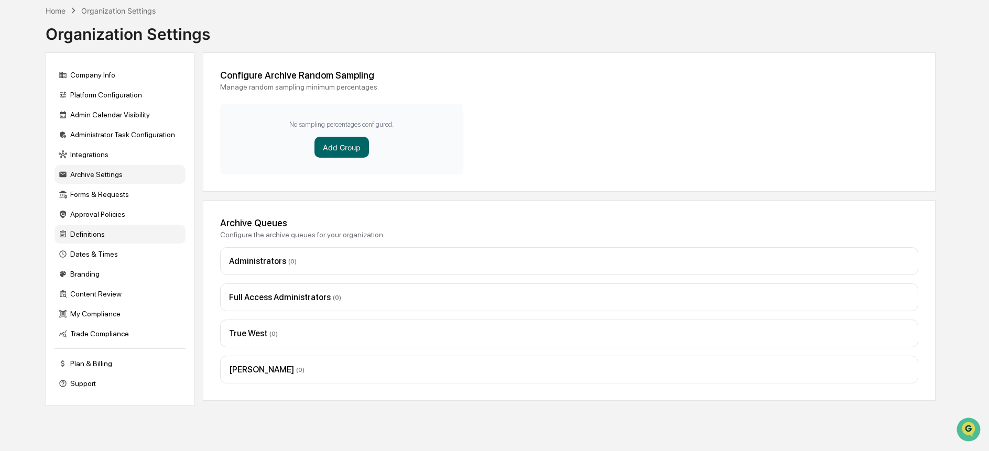
click at [85, 233] on div "Definitions" at bounding box center [119, 234] width 131 height 19
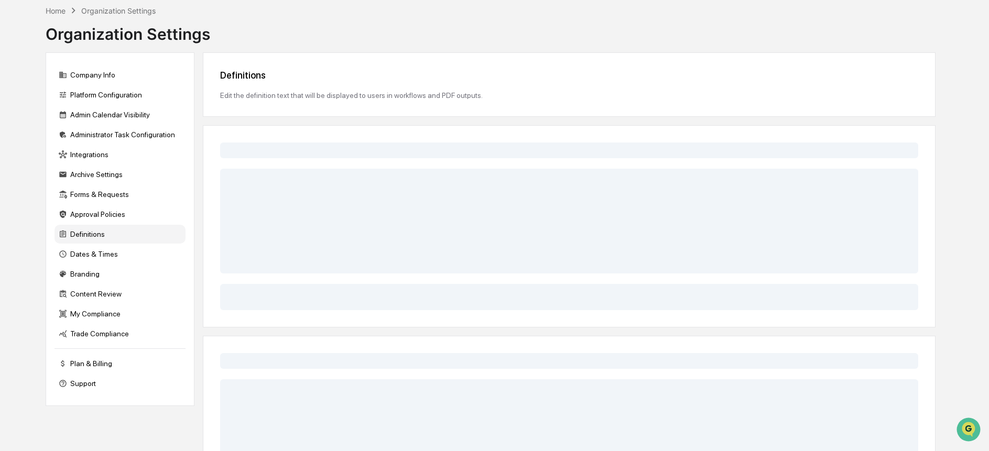
scroll to position [95, 0]
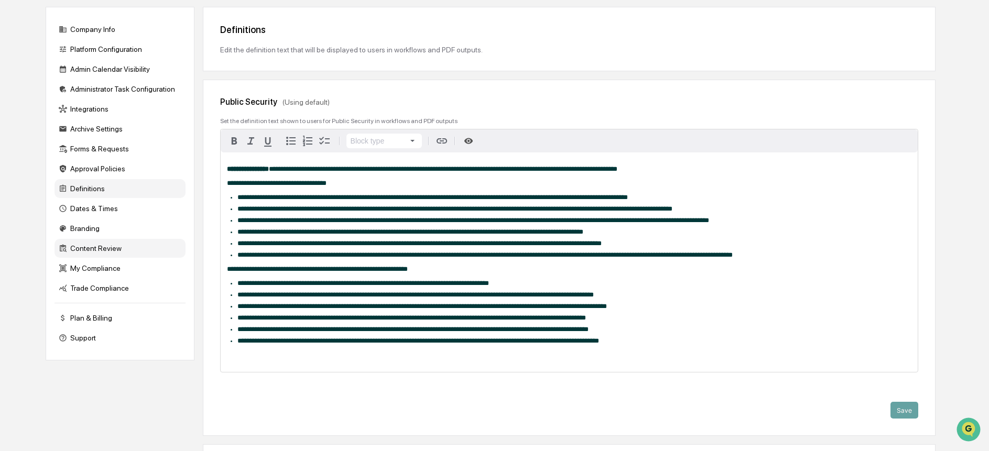
click at [89, 250] on div "Content Review" at bounding box center [119, 248] width 131 height 19
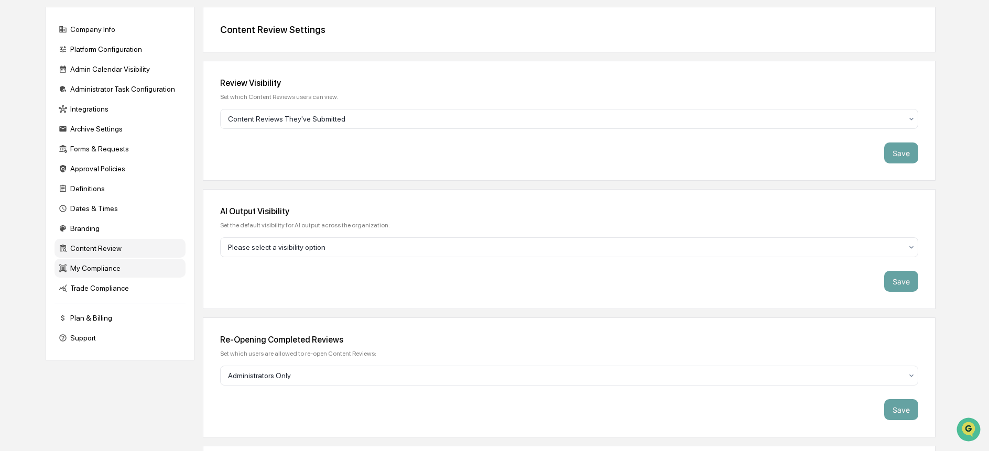
click at [91, 269] on div "My Compliance" at bounding box center [119, 268] width 131 height 19
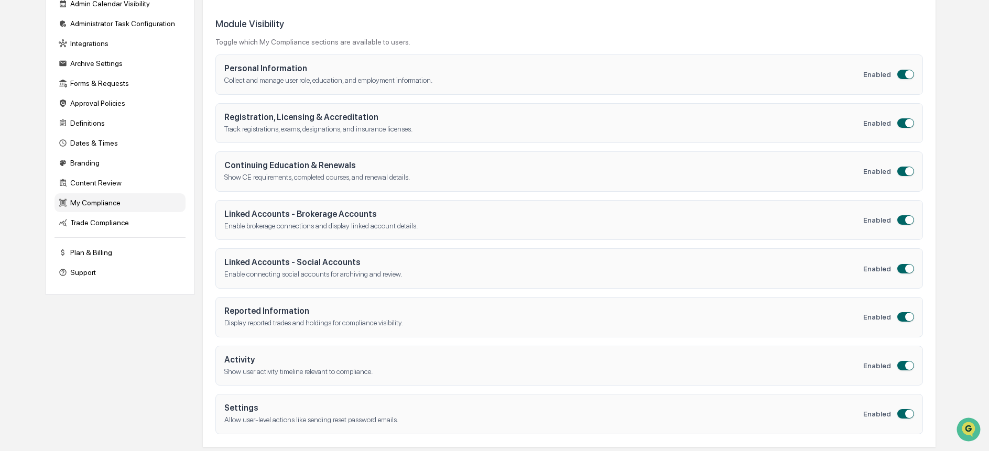
scroll to position [165, 0]
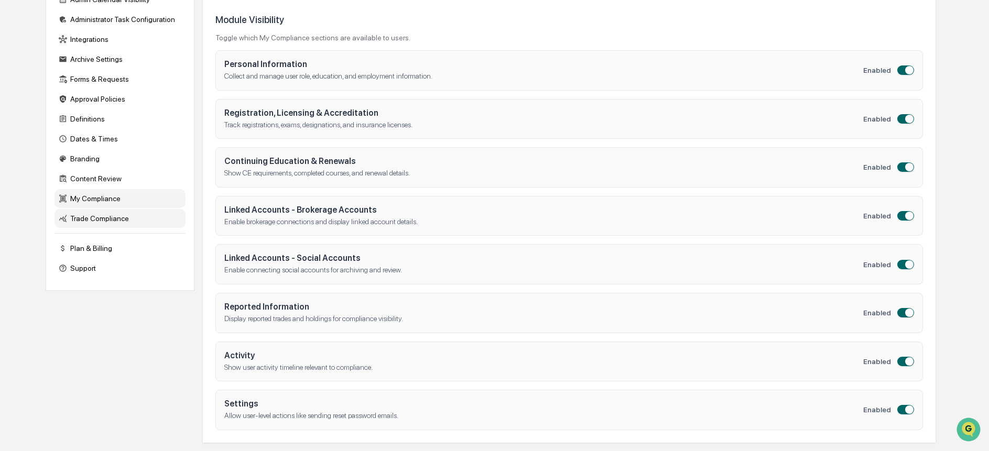
click at [101, 214] on div "Trade Compliance" at bounding box center [119, 218] width 131 height 19
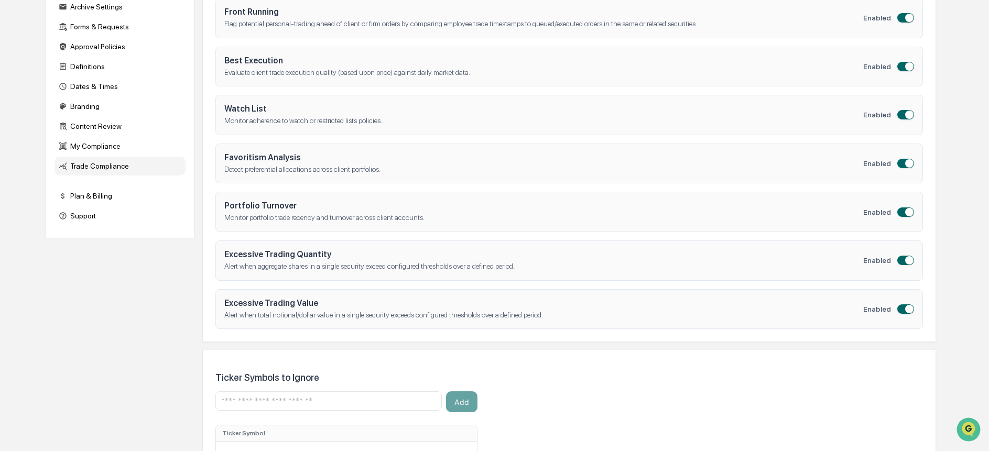
scroll to position [0, 0]
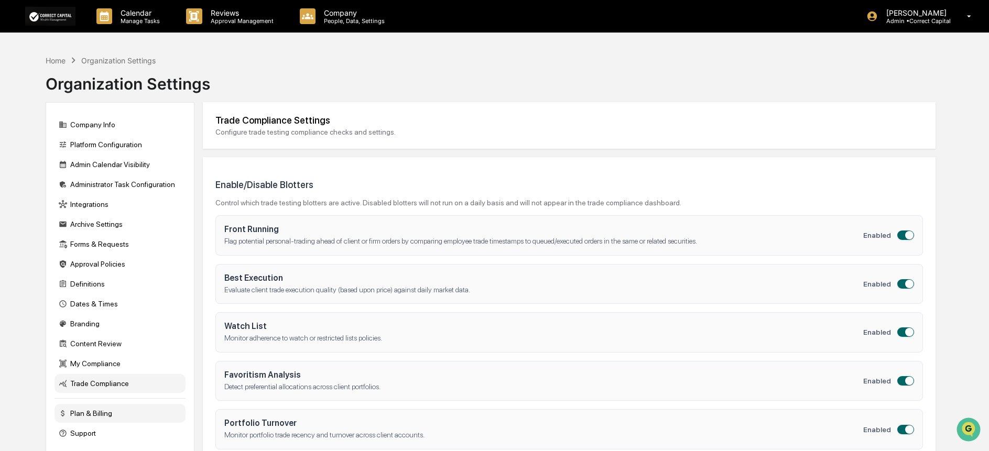
click at [75, 412] on div "Plan & Billing" at bounding box center [119, 413] width 131 height 19
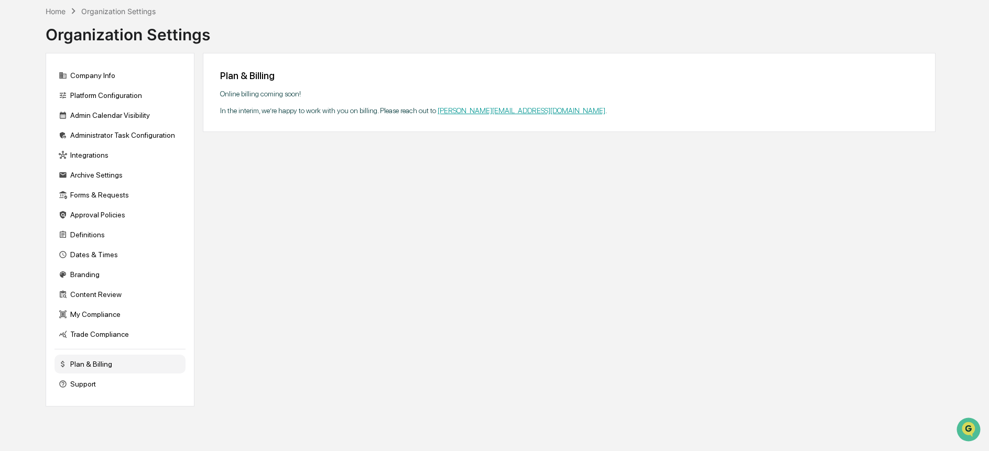
scroll to position [50, 0]
click at [116, 383] on div "Support" at bounding box center [119, 383] width 131 height 19
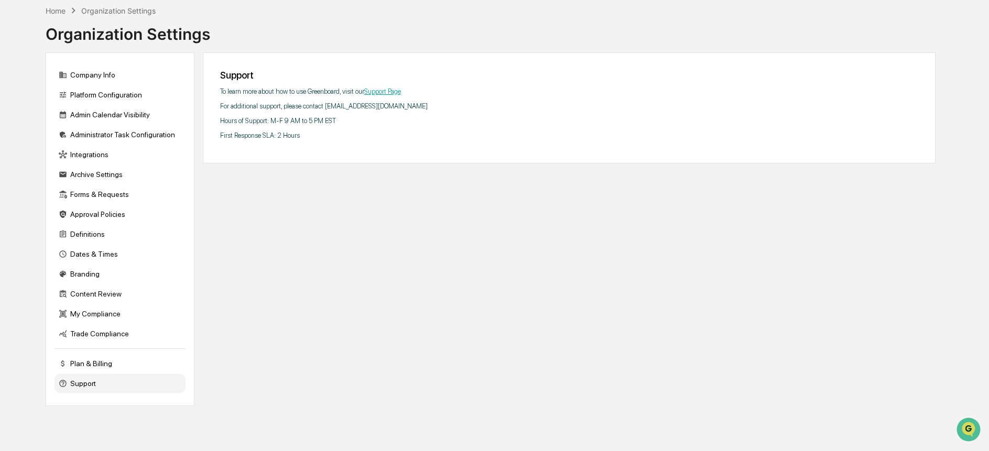
click at [393, 90] on link "Support Page" at bounding box center [382, 91] width 37 height 8
click at [807, 436] on div "Home Organization Settings Organization Settings Company Info Platform Configur…" at bounding box center [490, 225] width 921 height 451
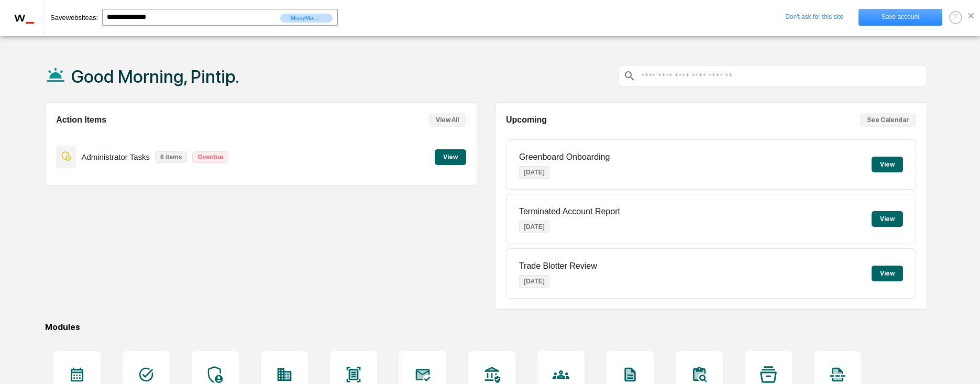
drag, startPoint x: 0, startPoint y: 0, endPoint x: 891, endPoint y: 16, distance: 890.8
click at [891, 16] on link "Save account" at bounding box center [901, 17] width 84 height 17
